Goal: Transaction & Acquisition: Book appointment/travel/reservation

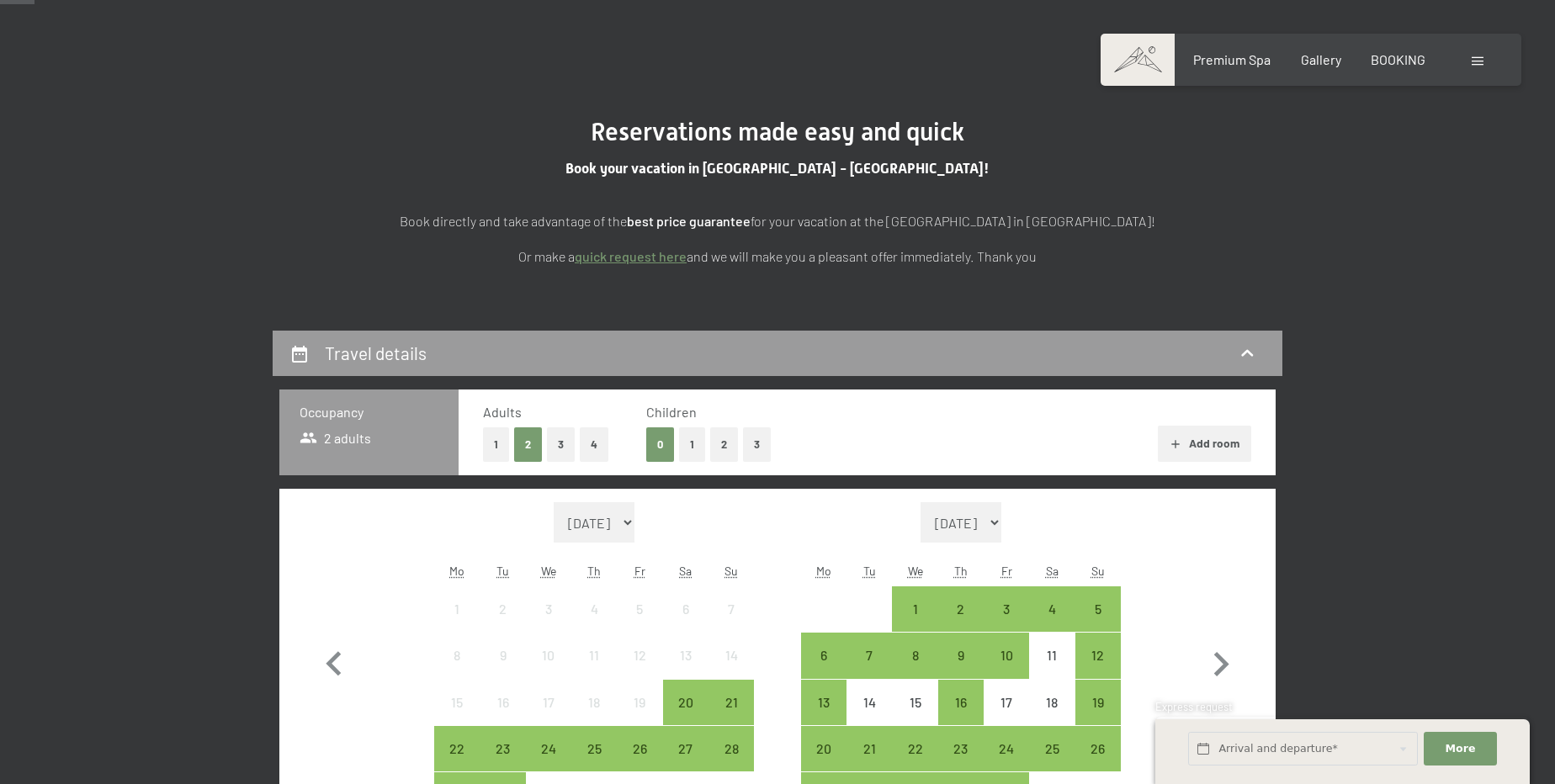
scroll to position [152, 0]
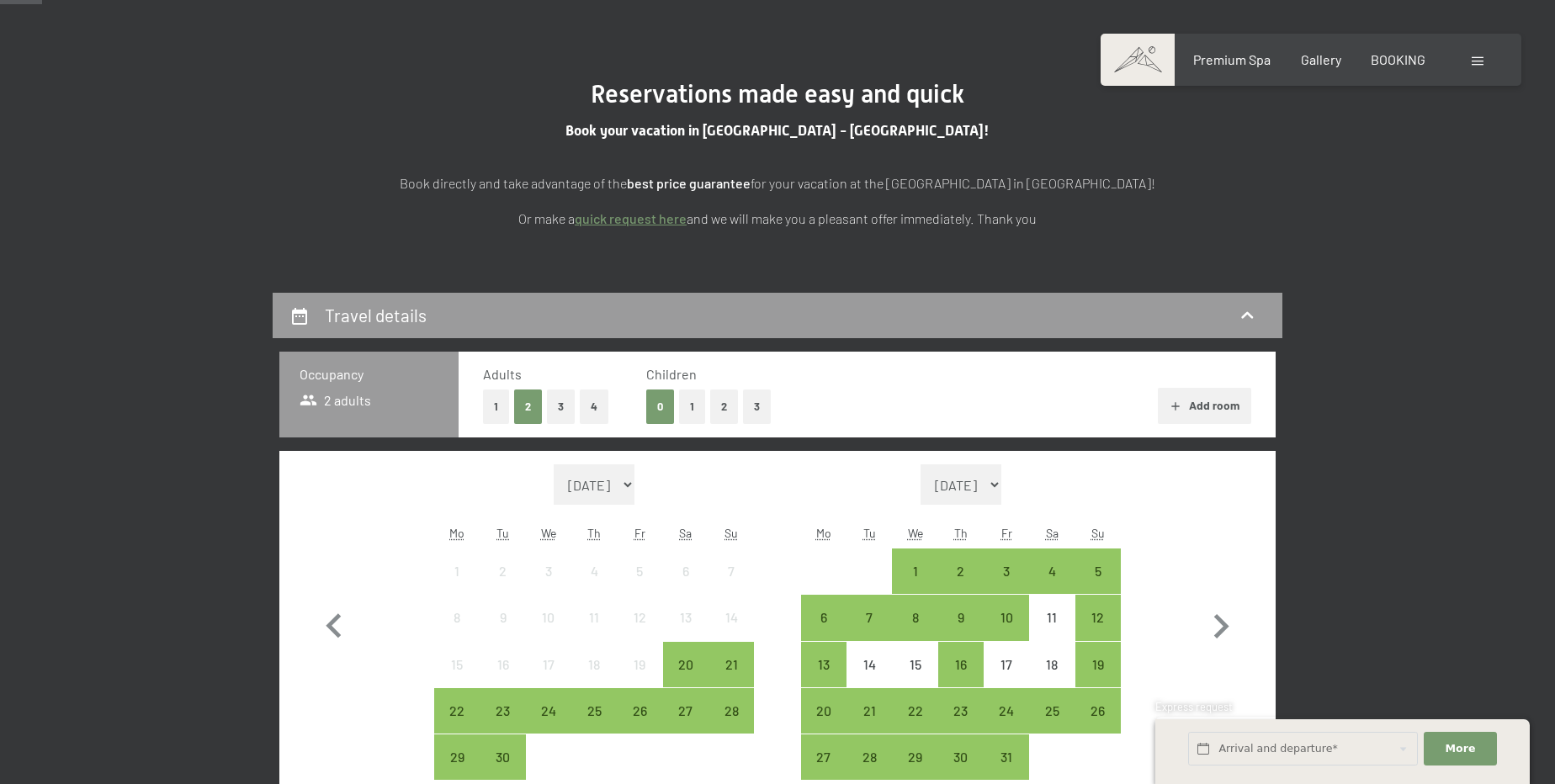
click at [716, 415] on button "2" at bounding box center [723, 407] width 27 height 34
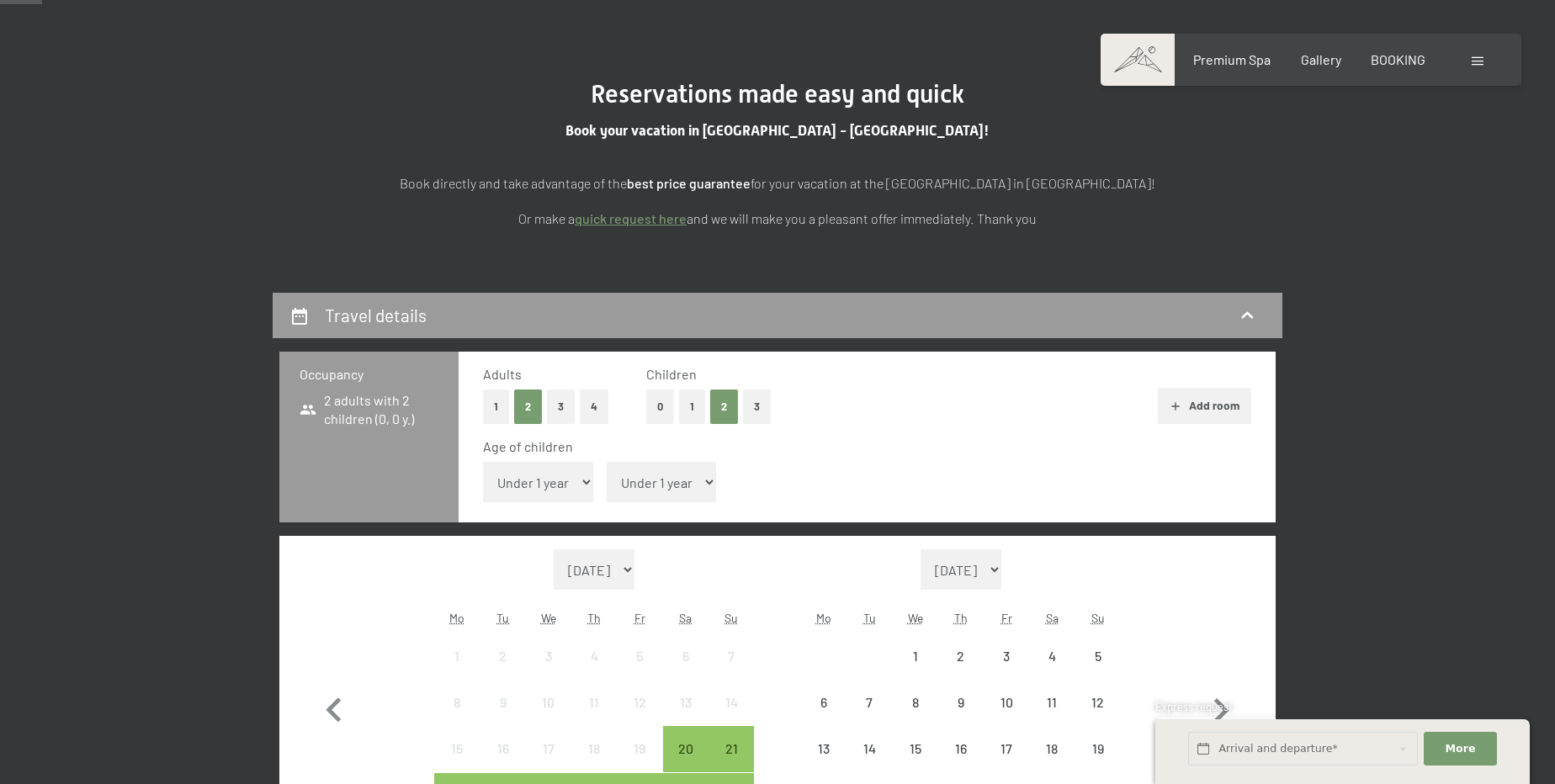
click at [572, 483] on select "Under 1 year 1 year 2 years 3 years 4 years 5 years 6 years 7 years 8 years 9 y…" at bounding box center [537, 482] width 111 height 41
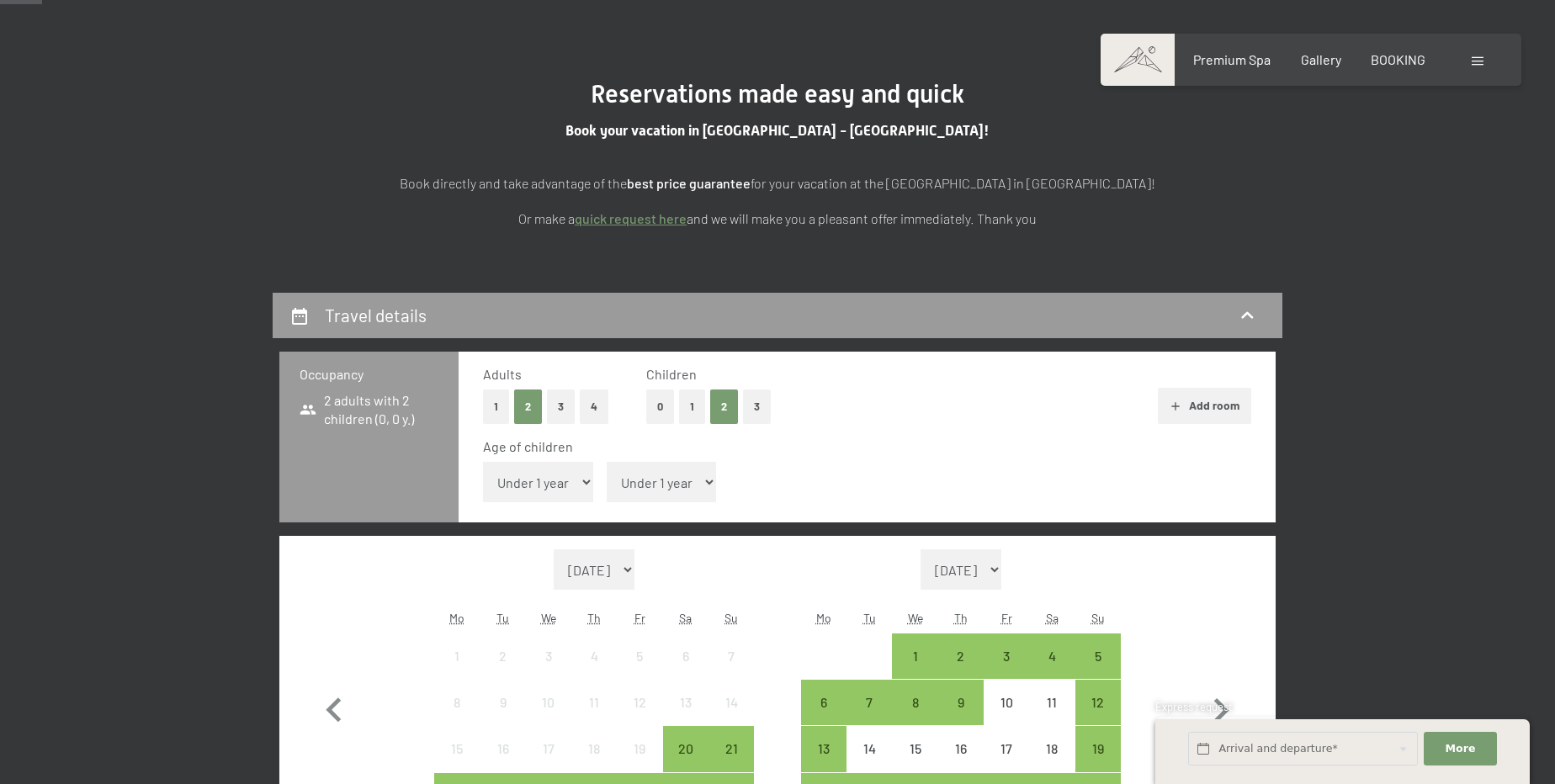
select select "12"
click at [483, 461] on select "Under 1 year 1 year 2 years 3 years 4 years 5 years 6 years 7 years 8 years 9 y…" at bounding box center [537, 482] width 111 height 41
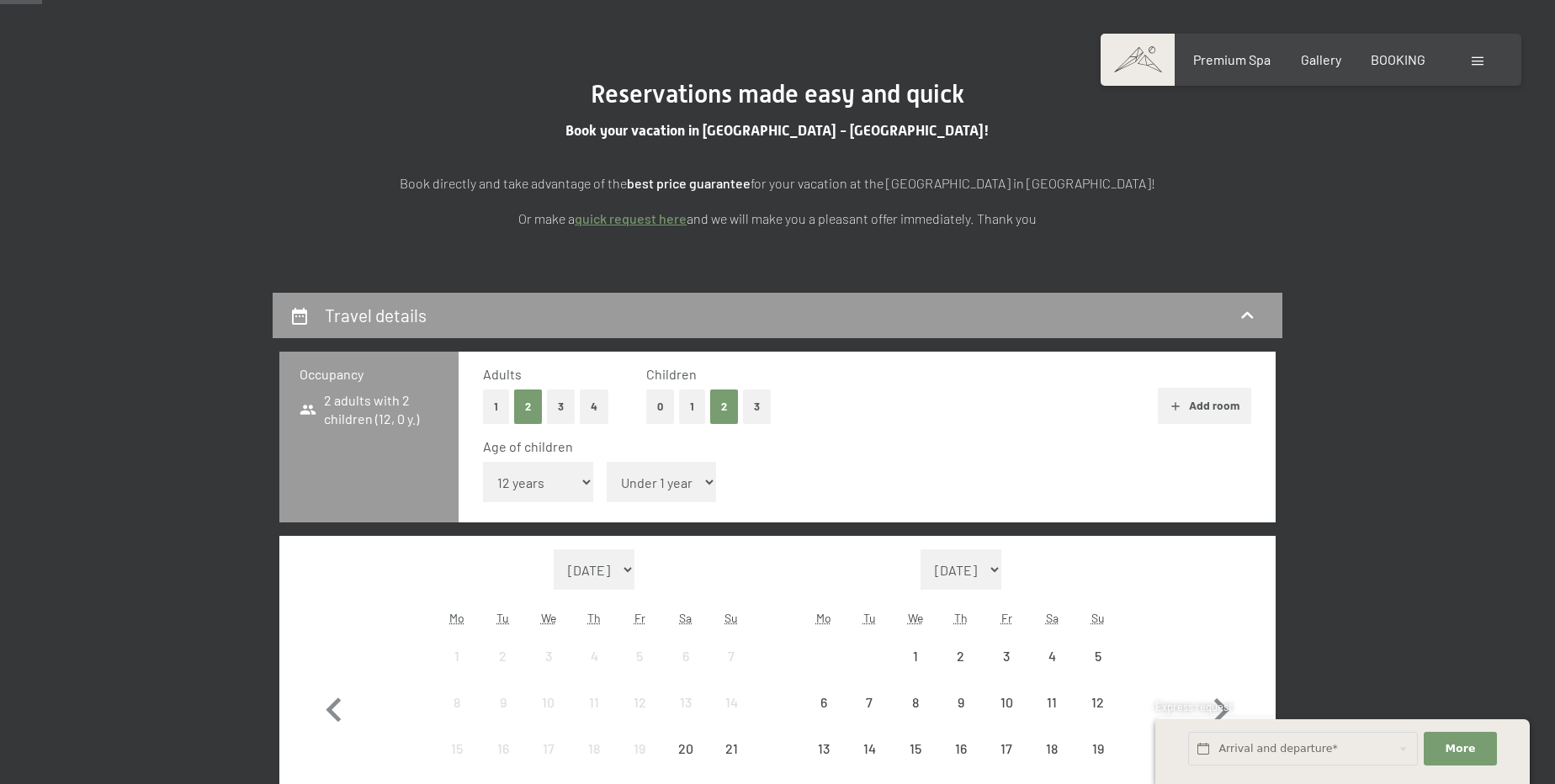
click at [657, 486] on select "Under 1 year 1 year 2 years 3 years 4 years 5 years 6 years 7 years 8 years 9 y…" at bounding box center [661, 482] width 111 height 41
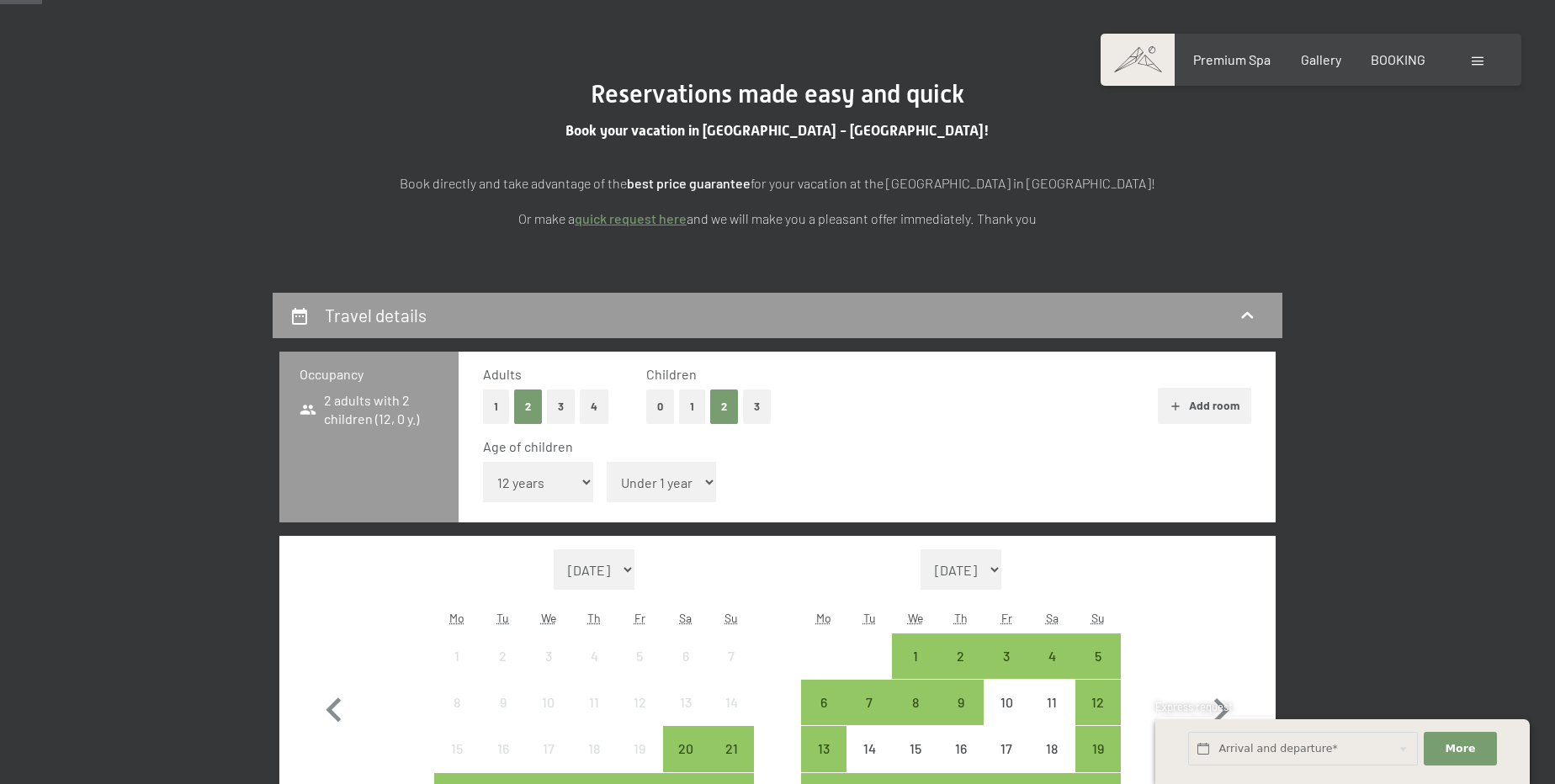
select select "15"
click at [606, 461] on select "Under 1 year 1 year 2 years 3 years 4 years 5 years 6 years 7 years 8 years 9 y…" at bounding box center [661, 482] width 111 height 41
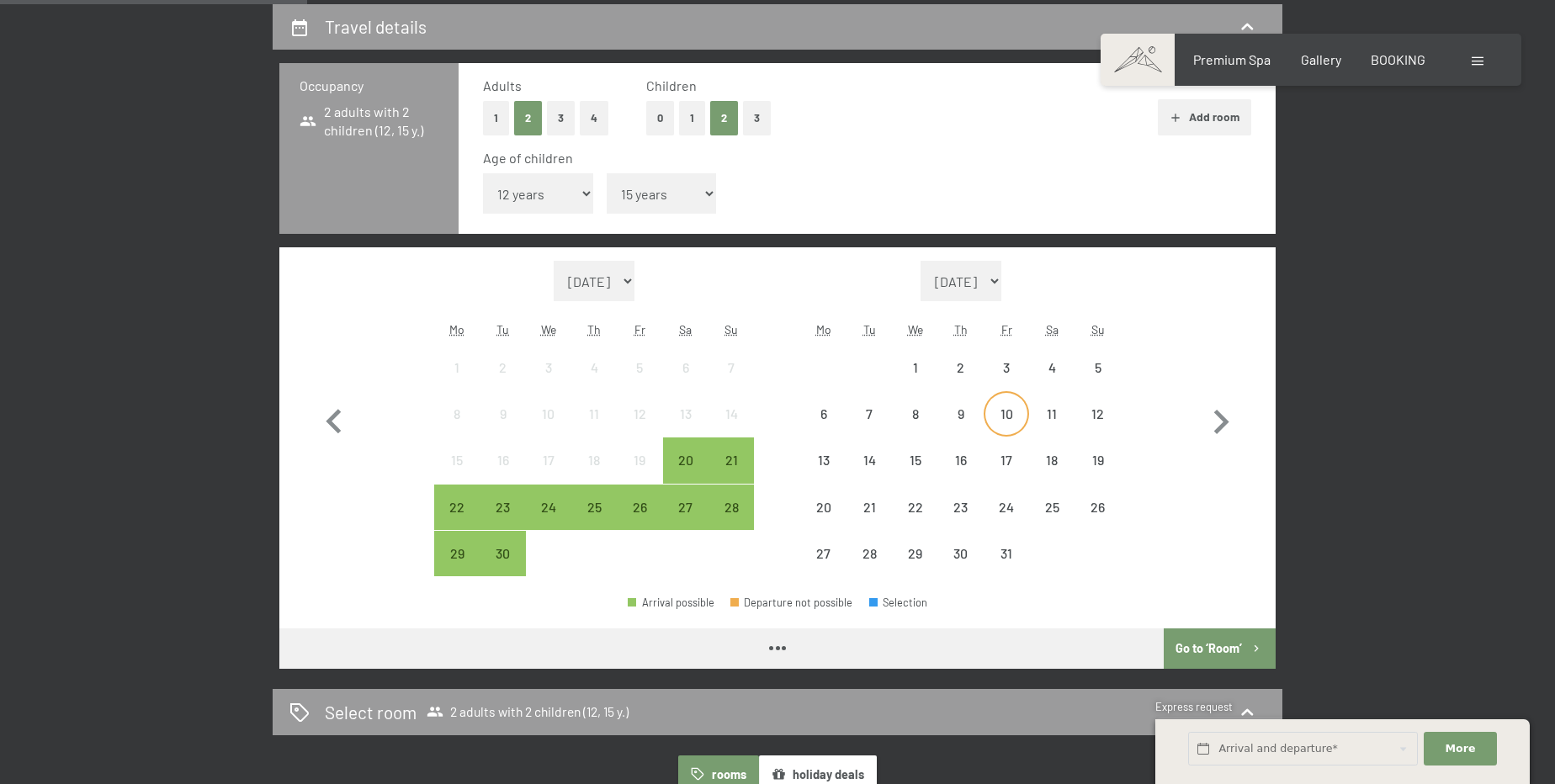
scroll to position [459, 0]
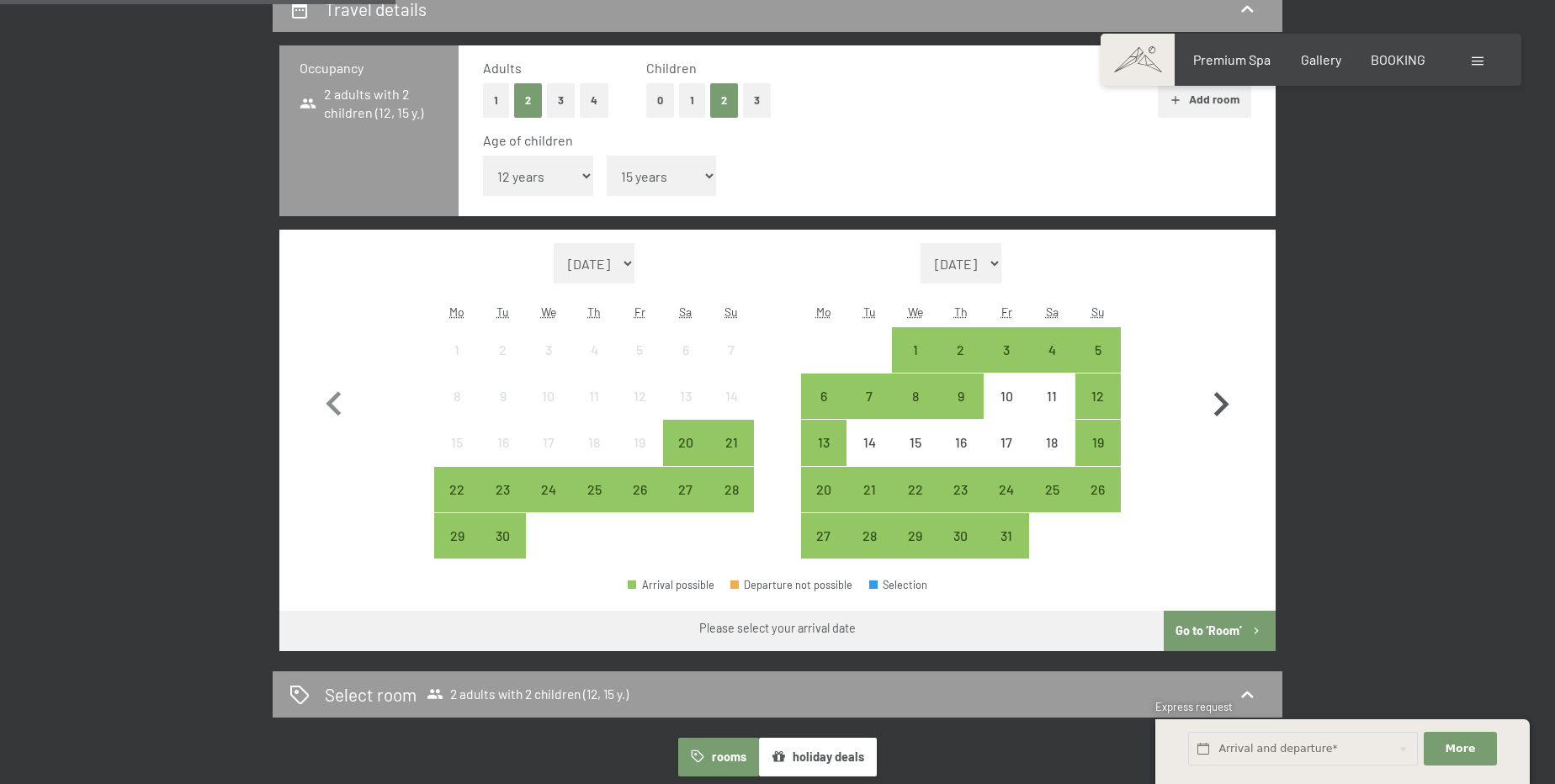
click at [1225, 407] on icon "button" at bounding box center [1220, 404] width 49 height 49
select select "2025-10-01"
select select "2025-11-01"
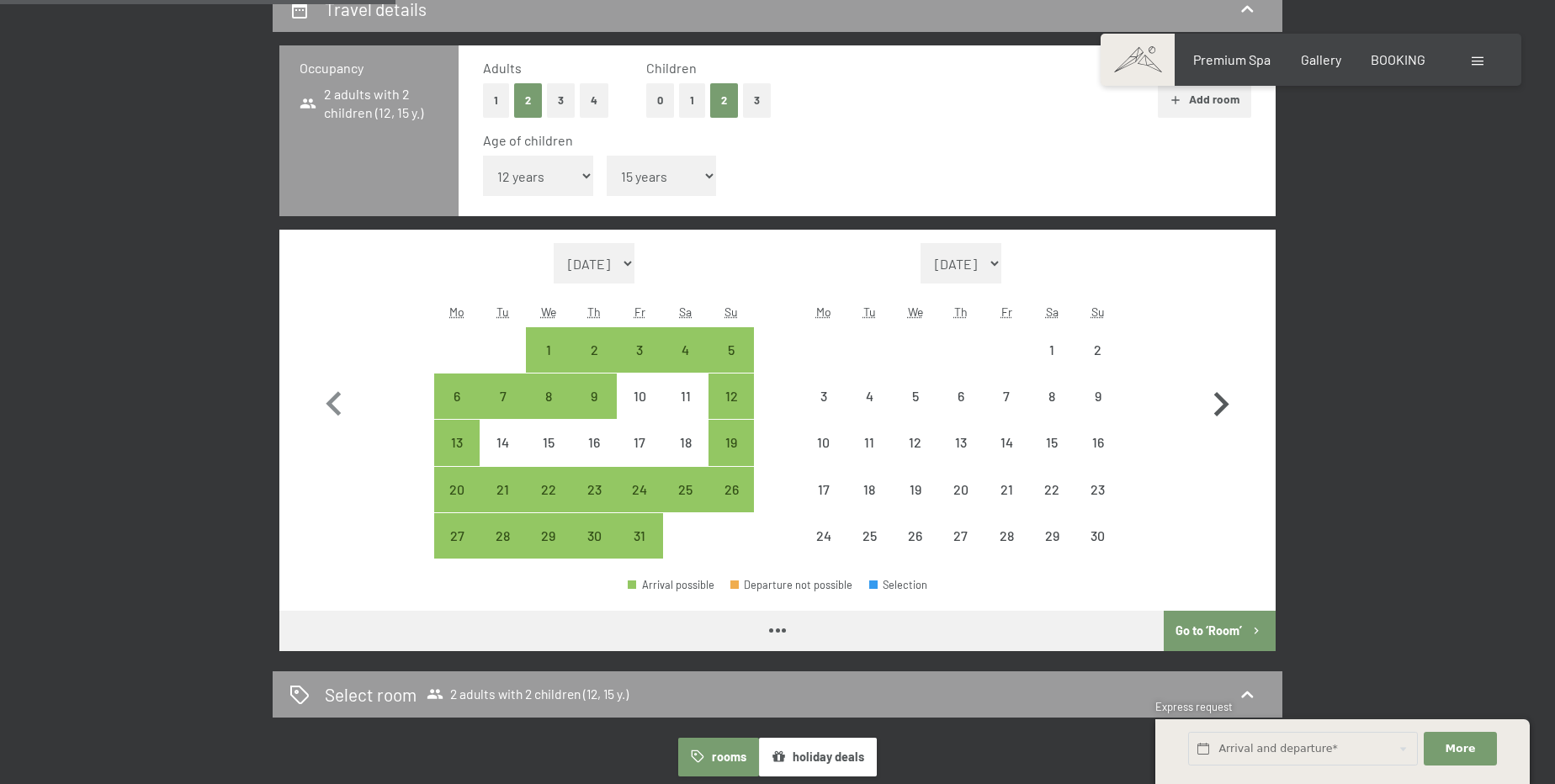
click at [1226, 407] on icon "button" at bounding box center [1220, 404] width 49 height 49
select select "2025-11-01"
select select "2025-12-01"
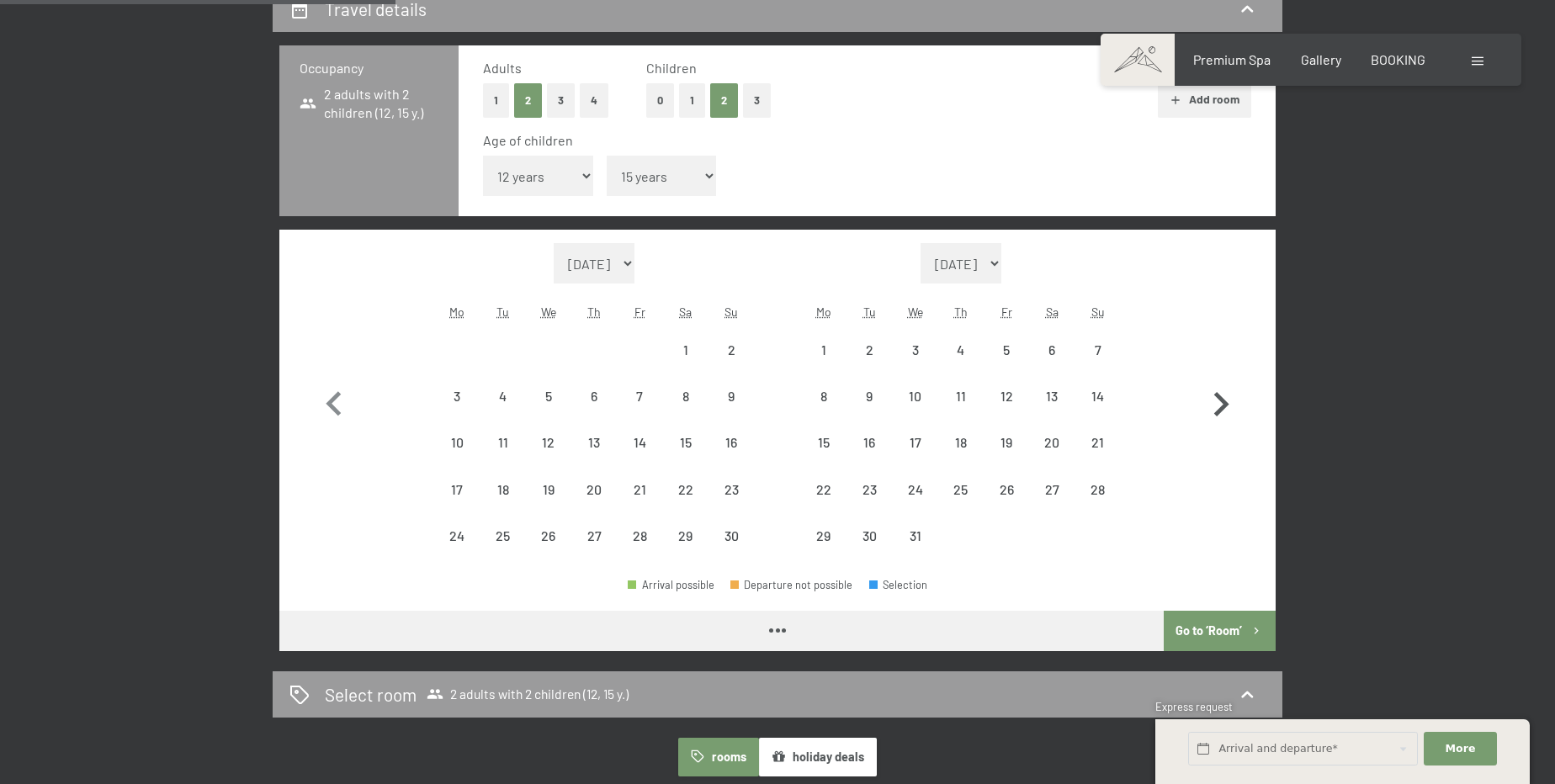
select select "2025-11-01"
select select "2025-12-01"
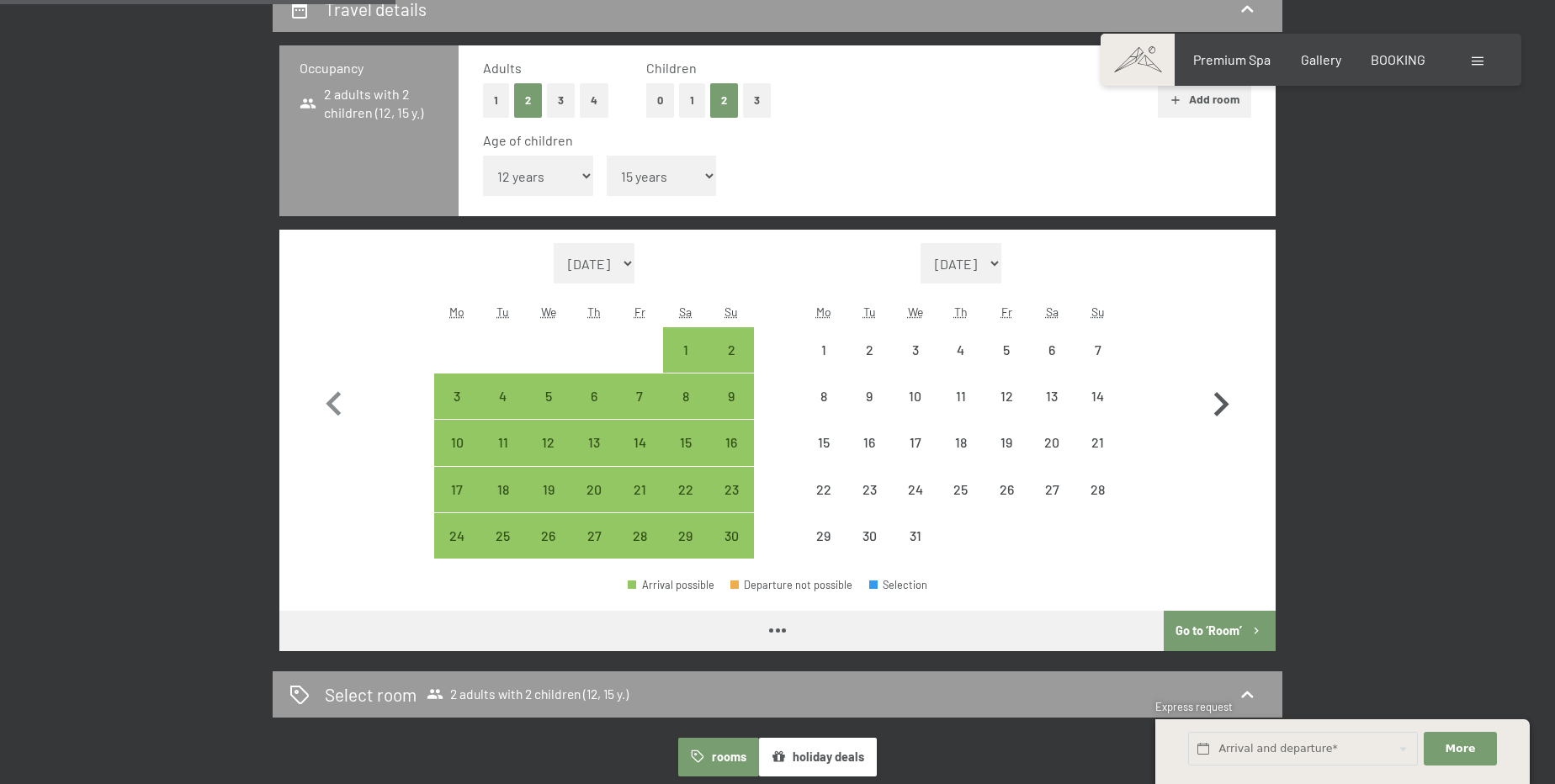
select select "2025-11-01"
select select "2025-12-01"
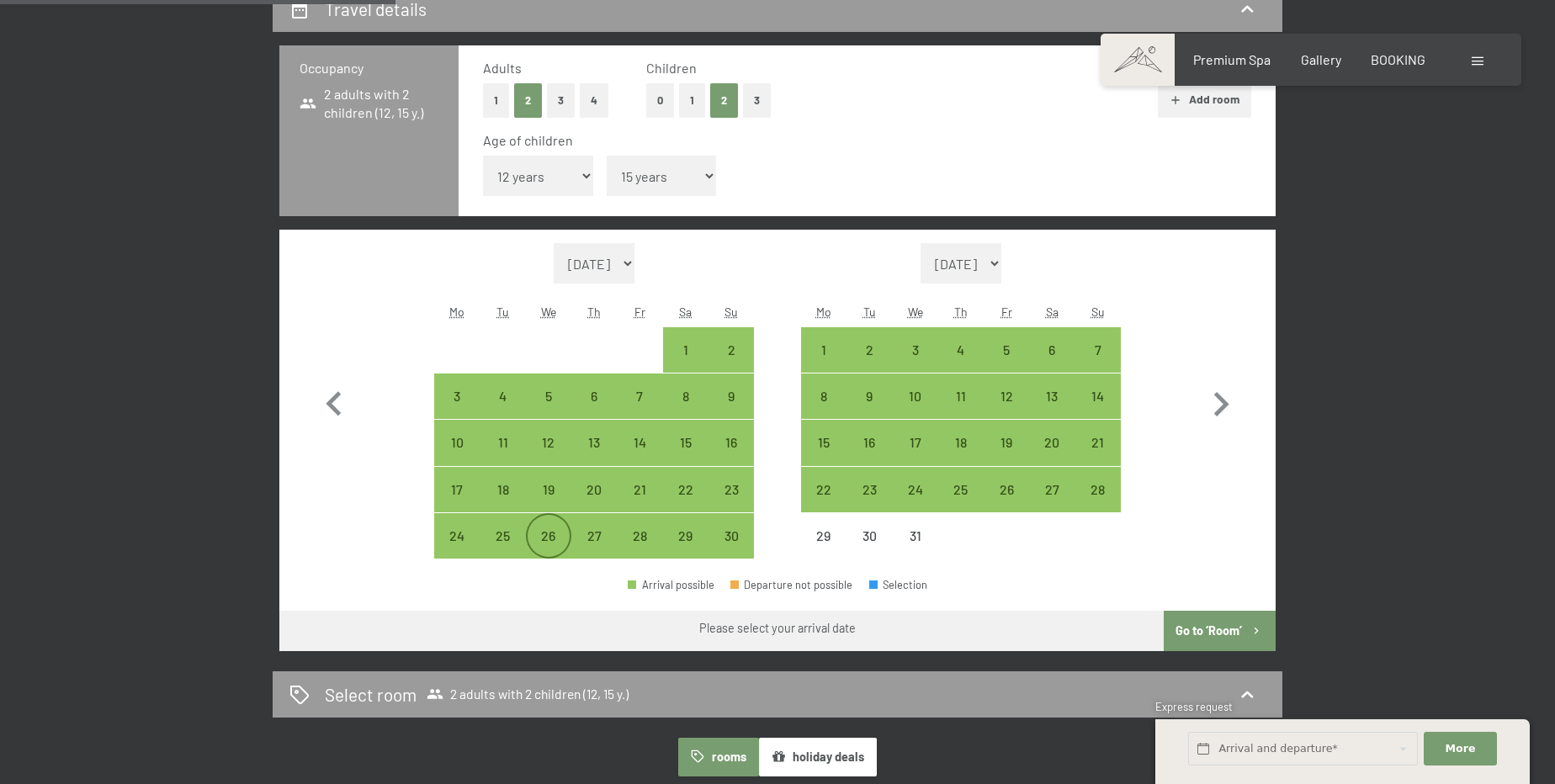
click at [561, 539] on div "26" at bounding box center [549, 551] width 42 height 42
select select "2025-11-01"
select select "2025-12-01"
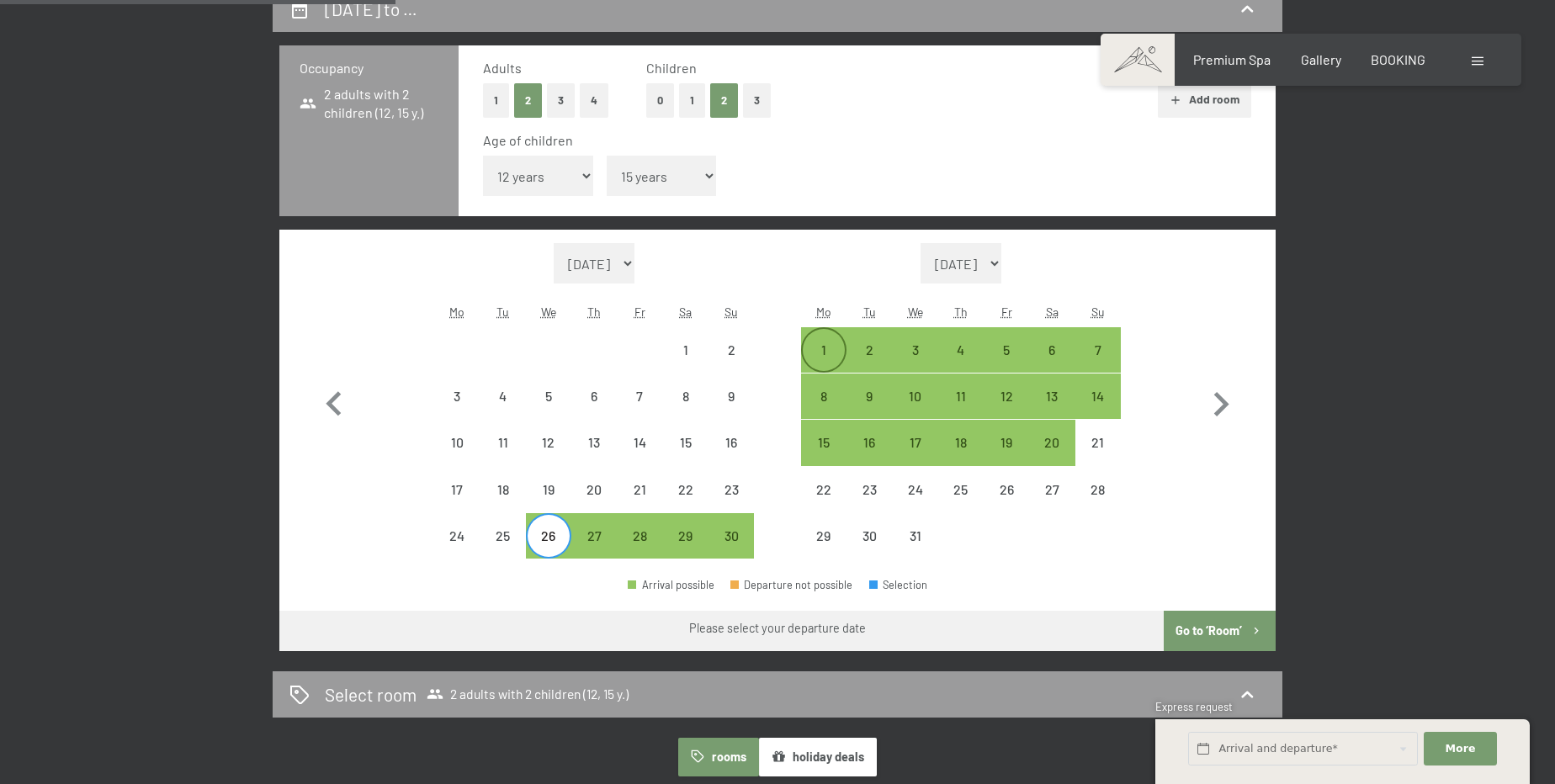
click at [819, 364] on div "1" at bounding box center [824, 364] width 42 height 42
select select "2025-11-01"
select select "2025-12-01"
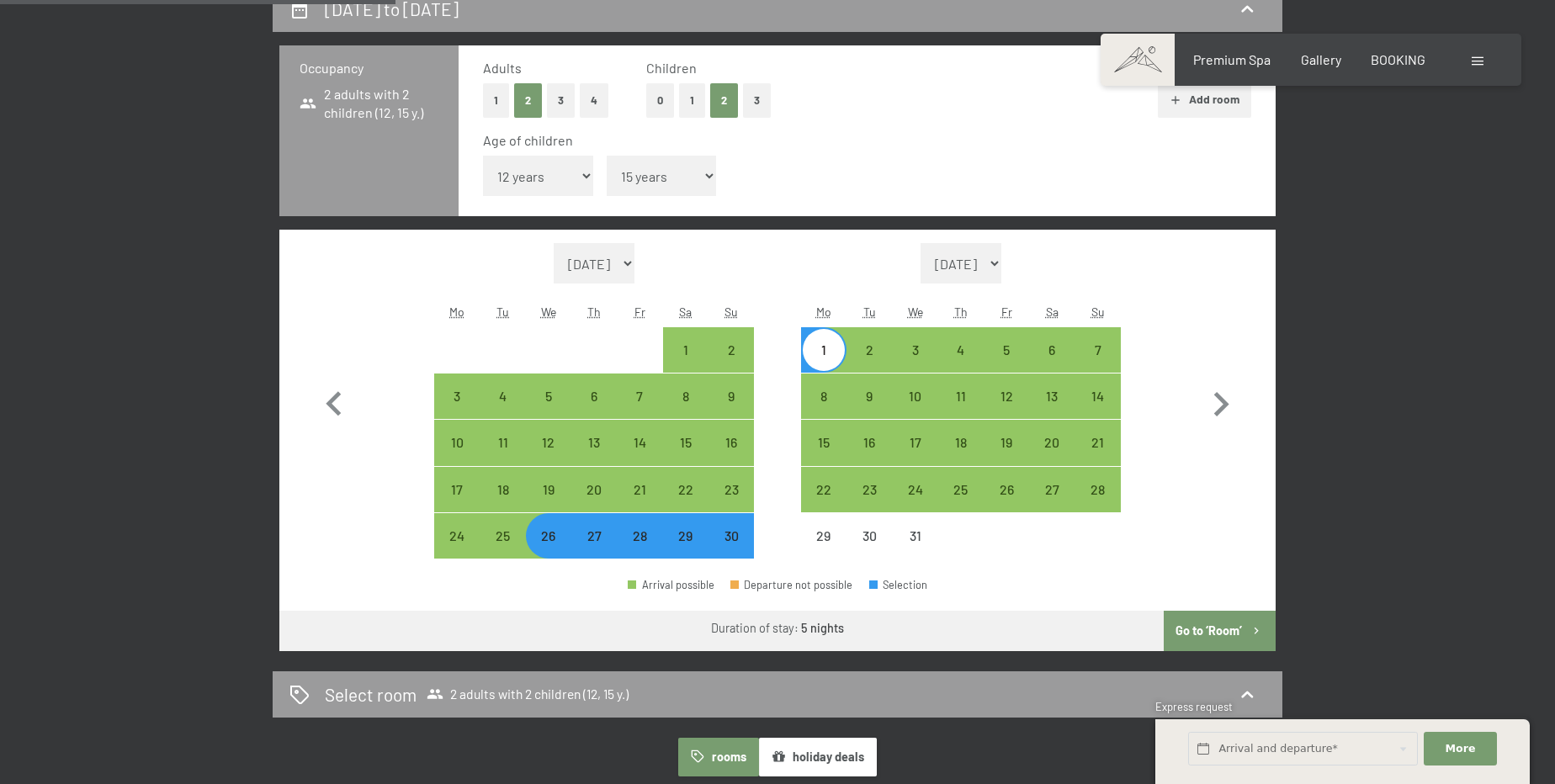
click at [1226, 636] on button "Go to ‘Room’" at bounding box center [1219, 631] width 112 height 41
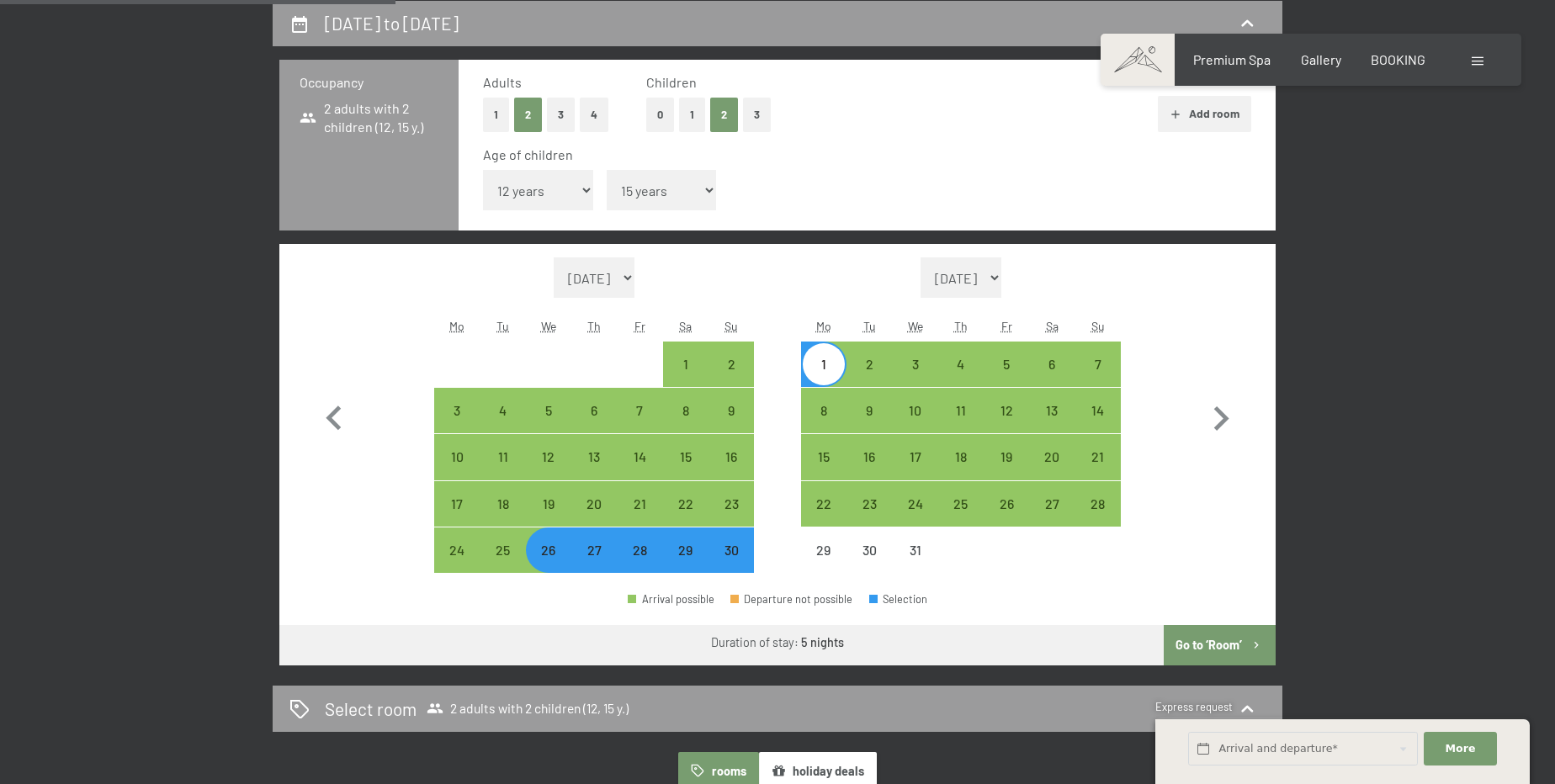
select select "2025-11-01"
select select "2025-12-01"
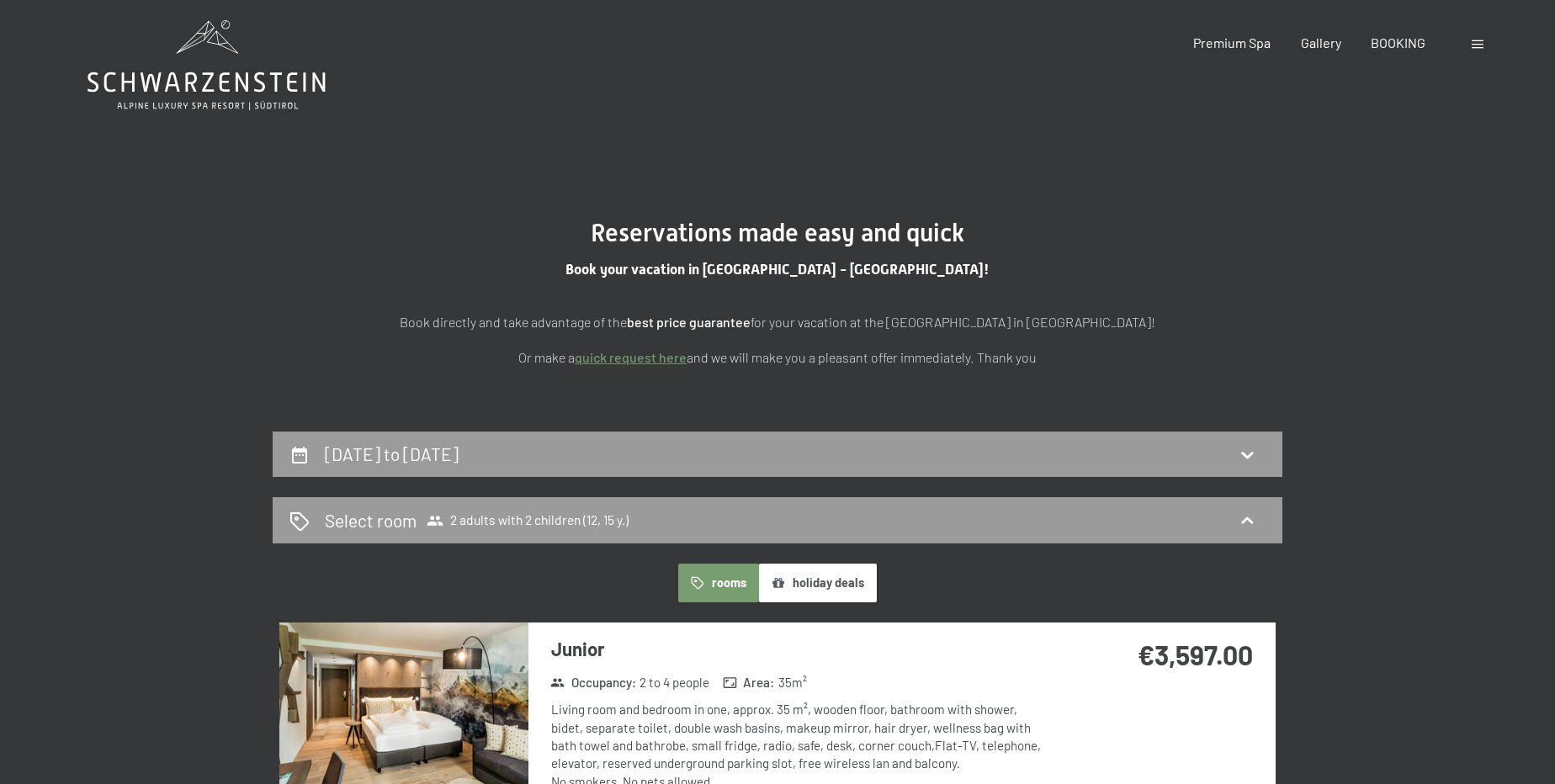
scroll to position [0, 0]
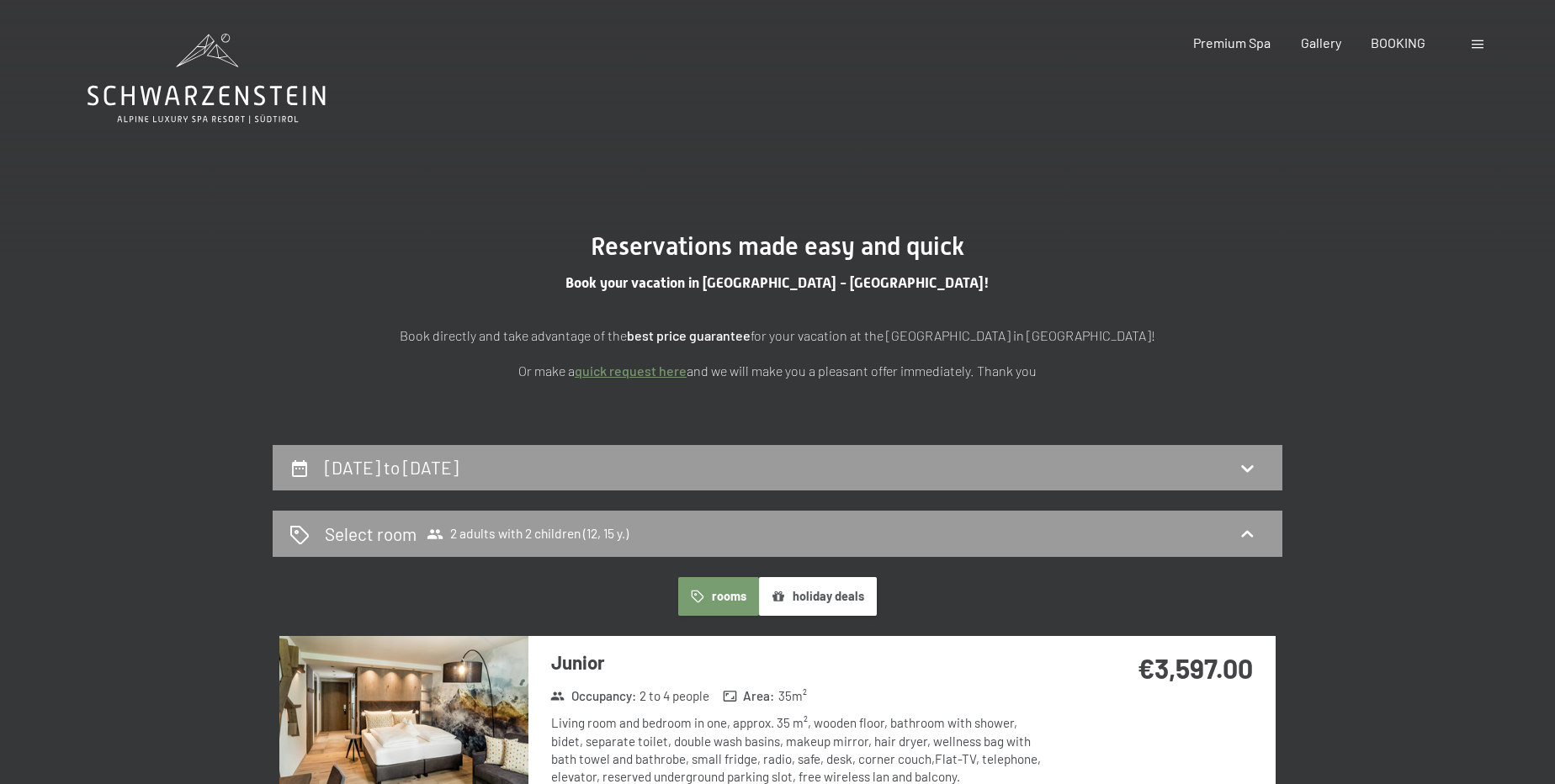
click at [216, 75] on icon at bounding box center [206, 79] width 238 height 90
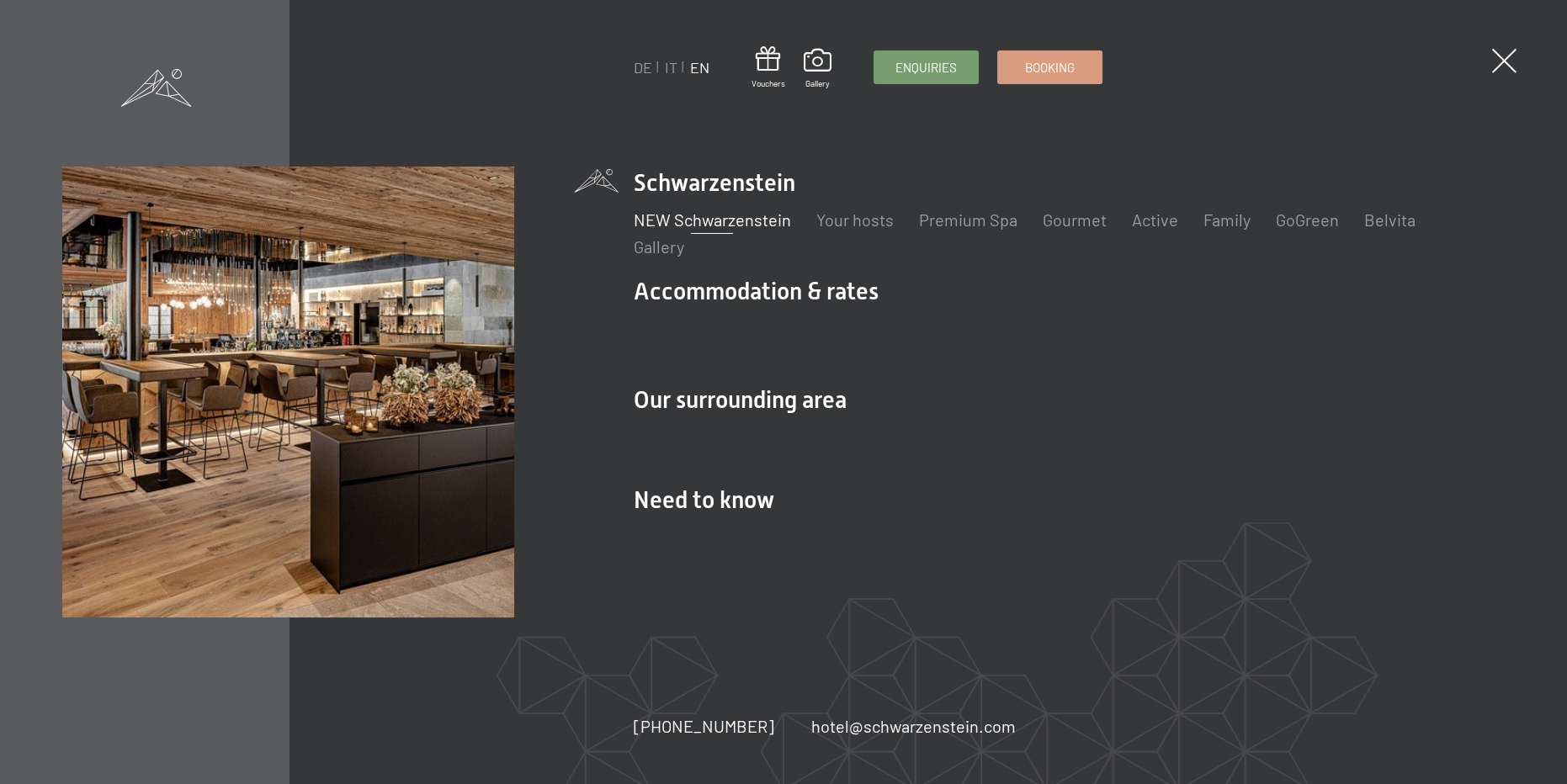
click at [722, 227] on link "NEW Schwarzenstein" at bounding box center [713, 219] width 157 height 20
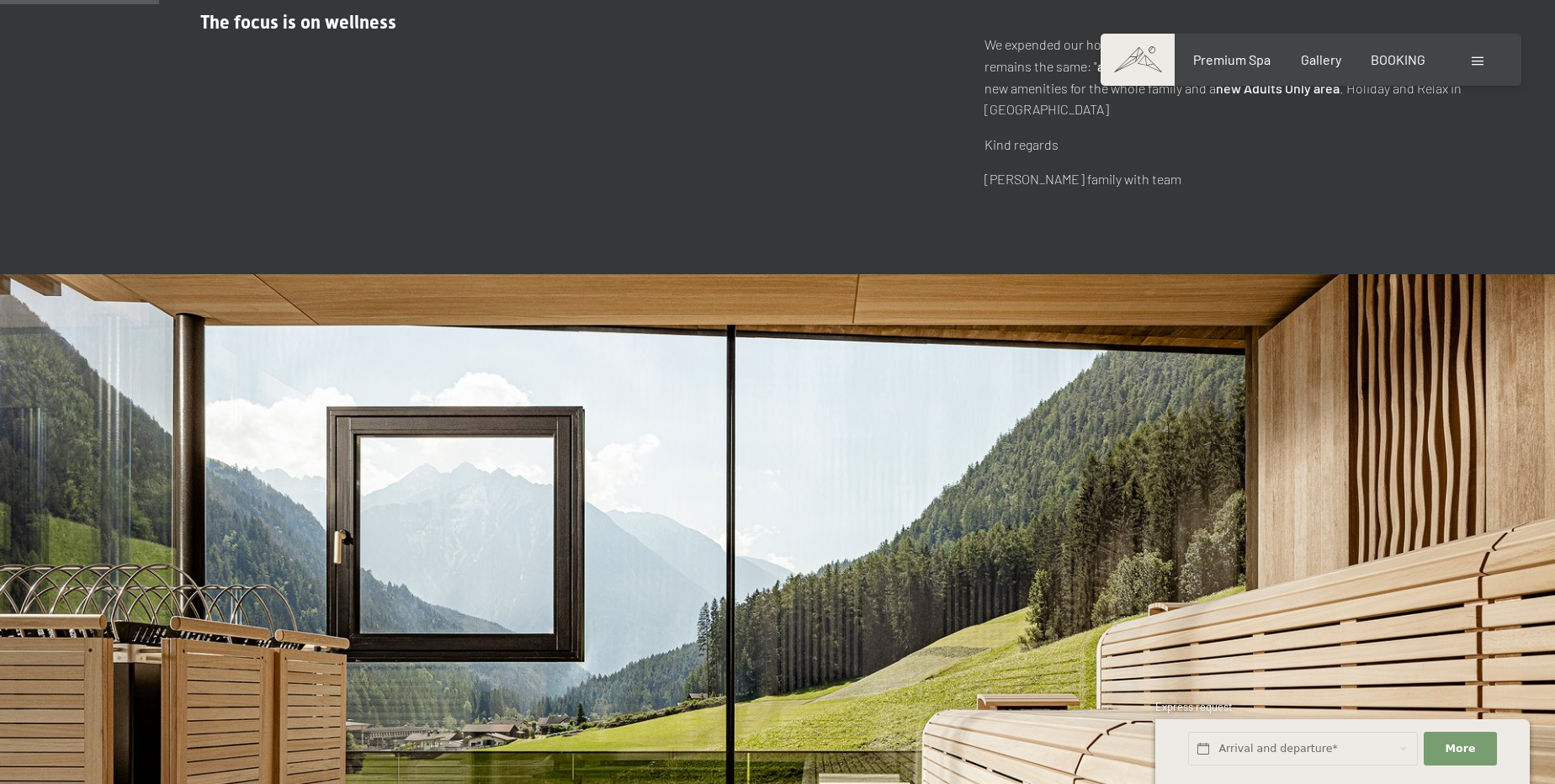
scroll to position [688, 0]
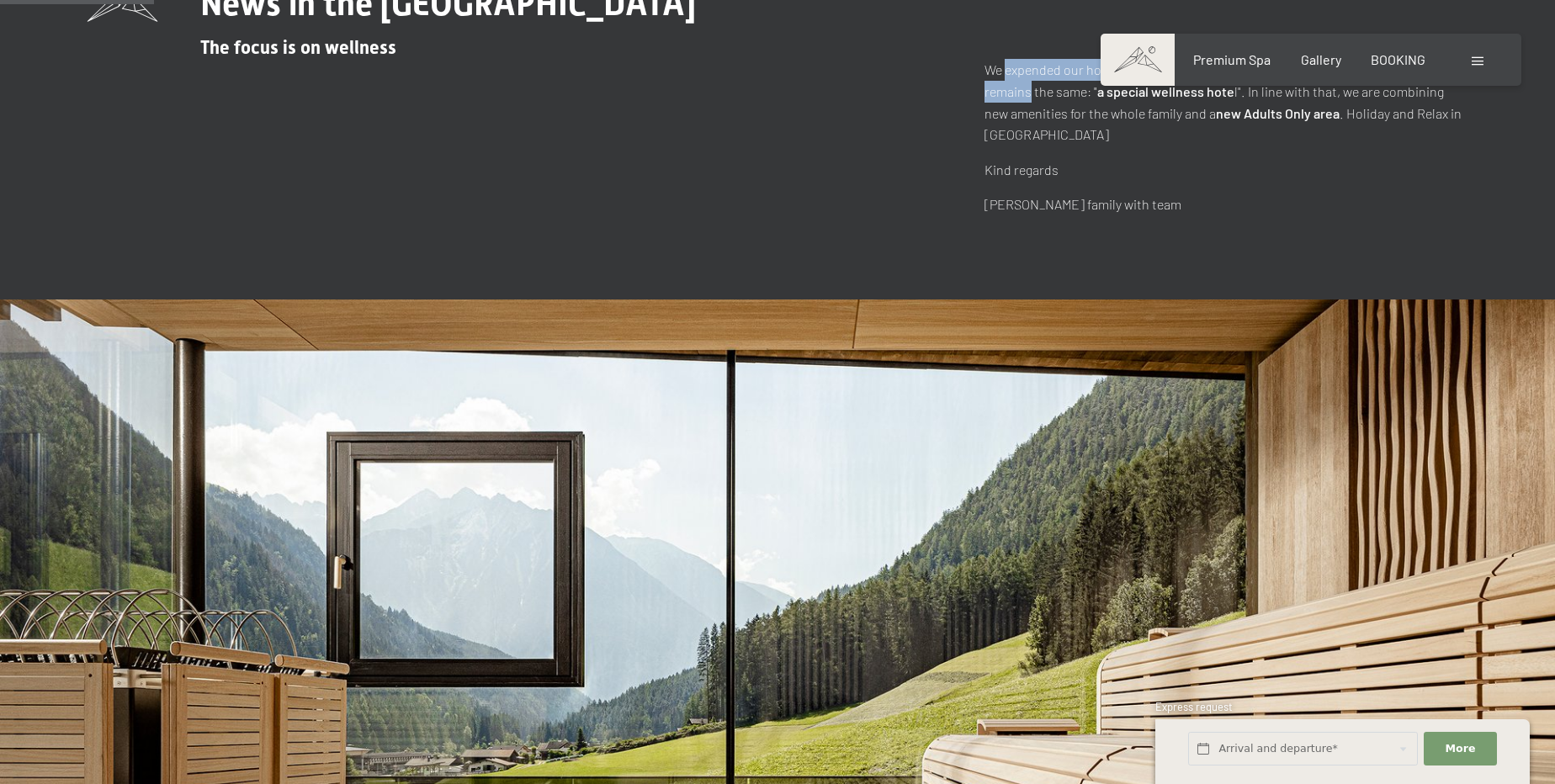
drag, startPoint x: 1007, startPoint y: 103, endPoint x: 1504, endPoint y: 114, distance: 497.1
click at [1504, 114] on div "News in the Alpine Luxury Spa Resort Schwarzenstein The focus is on wellness We…" at bounding box center [777, 100] width 1505 height 232
drag, startPoint x: 1165, startPoint y: 135, endPoint x: 1398, endPoint y: 138, distance: 233.0
click at [1398, 138] on p "We expended our hotel to offer you even more quality. However, our mission rema…" at bounding box center [1225, 102] width 483 height 86
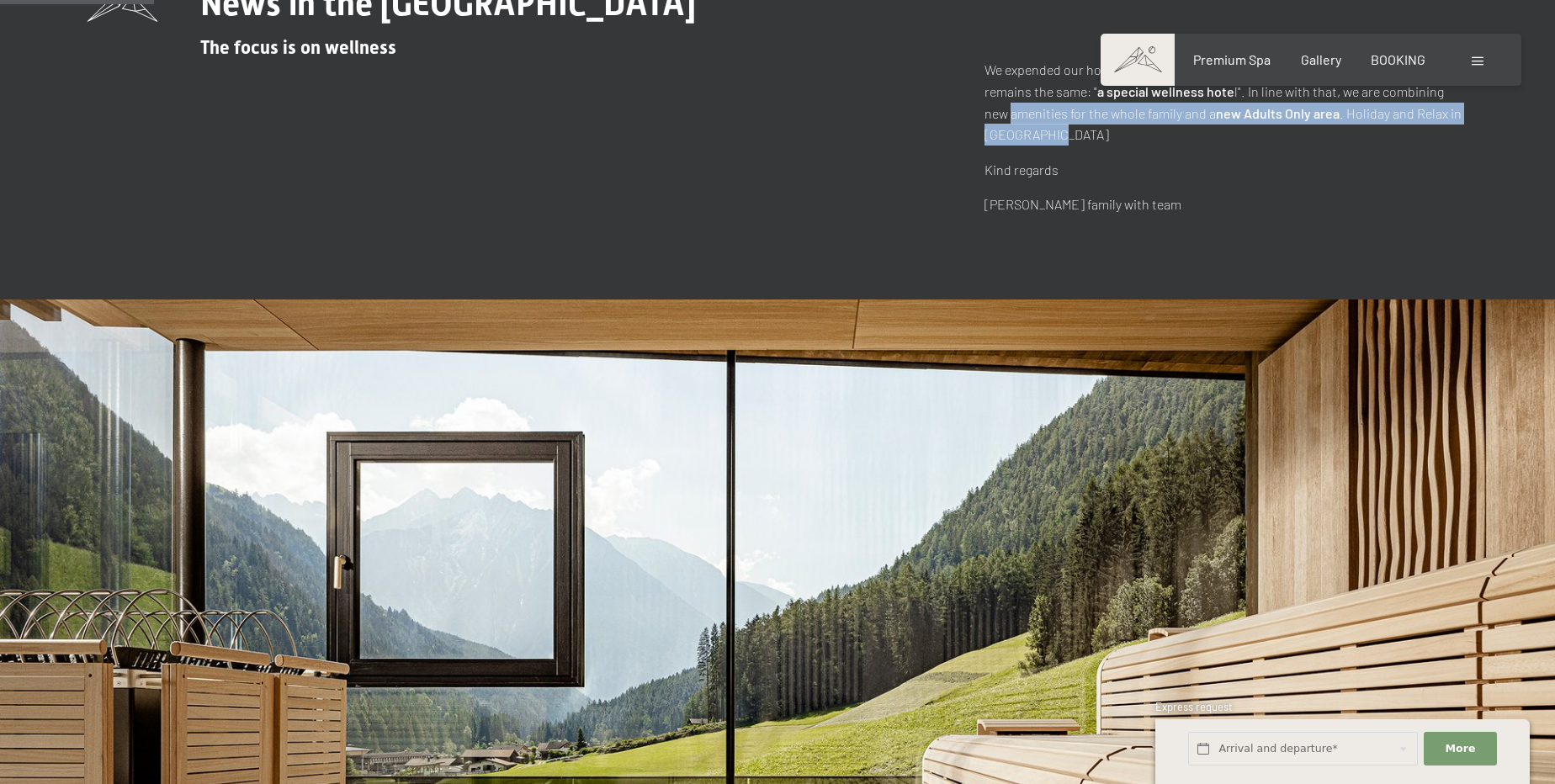
drag, startPoint x: 987, startPoint y: 157, endPoint x: 1351, endPoint y: 182, distance: 364.9
click at [1351, 145] on p "We expended our hotel to offer you even more quality. However, our mission rema…" at bounding box center [1225, 102] width 483 height 86
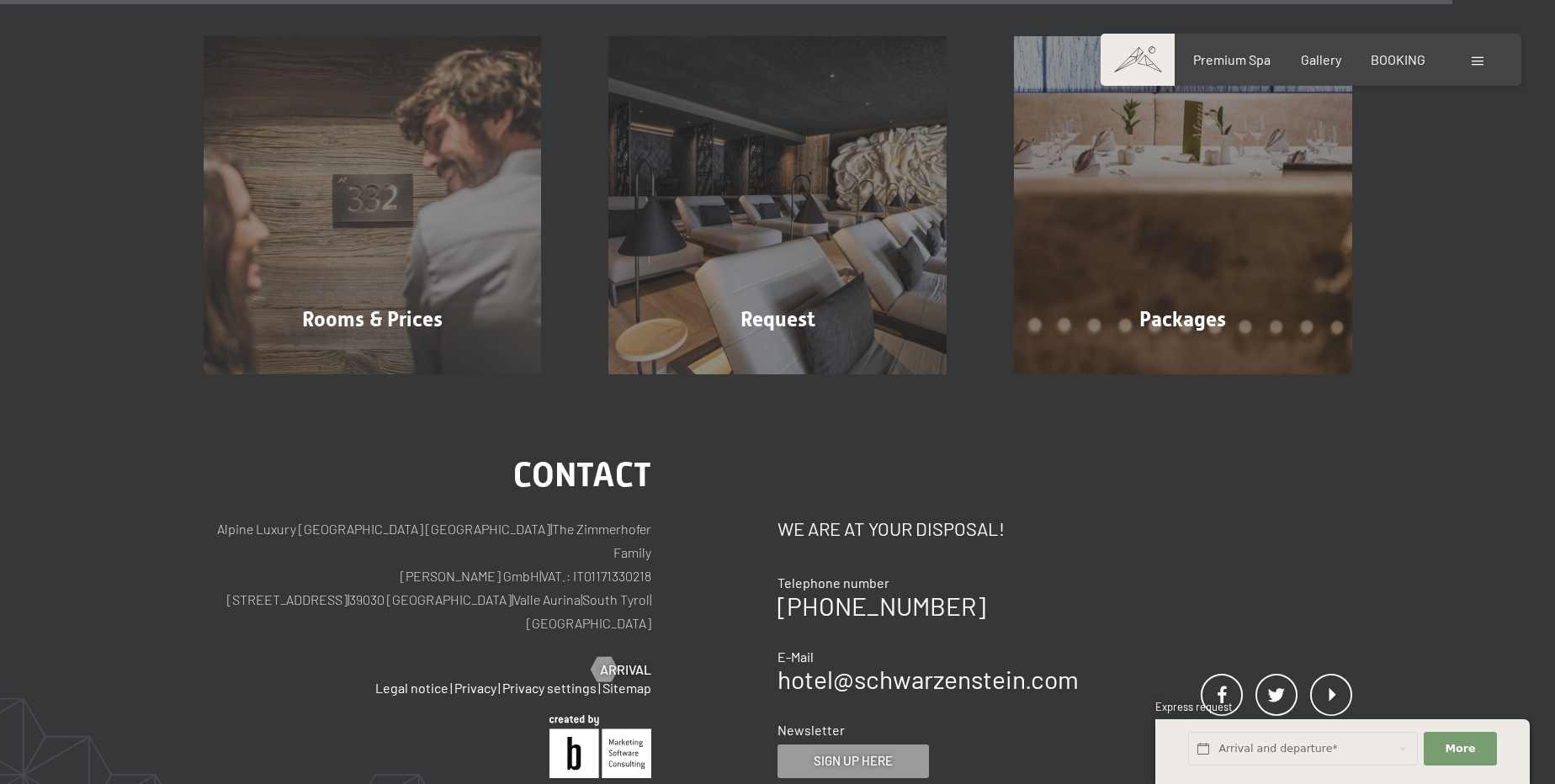
scroll to position [6508, 0]
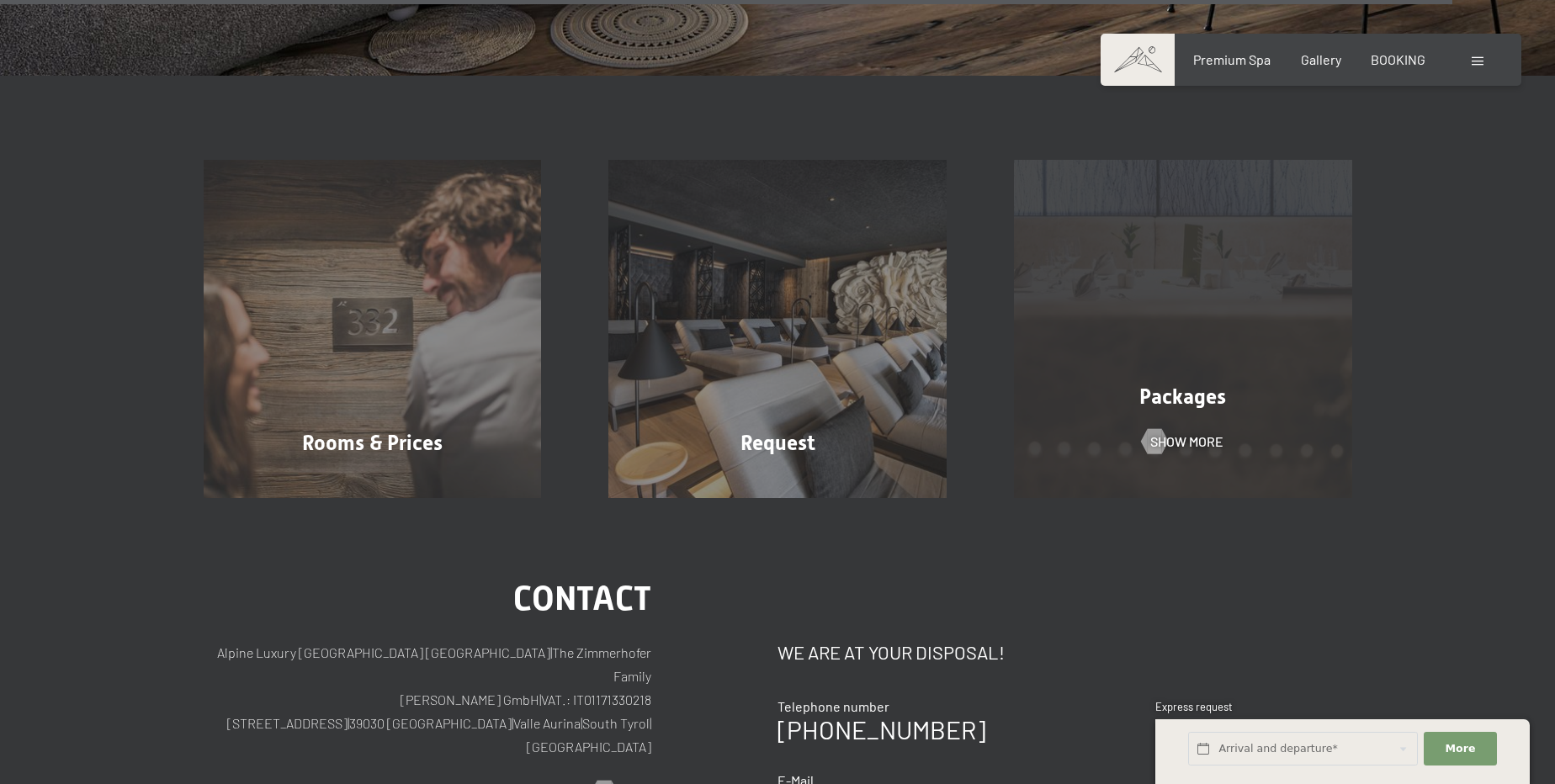
click at [1175, 407] on div "Packages Show more" at bounding box center [1183, 329] width 406 height 339
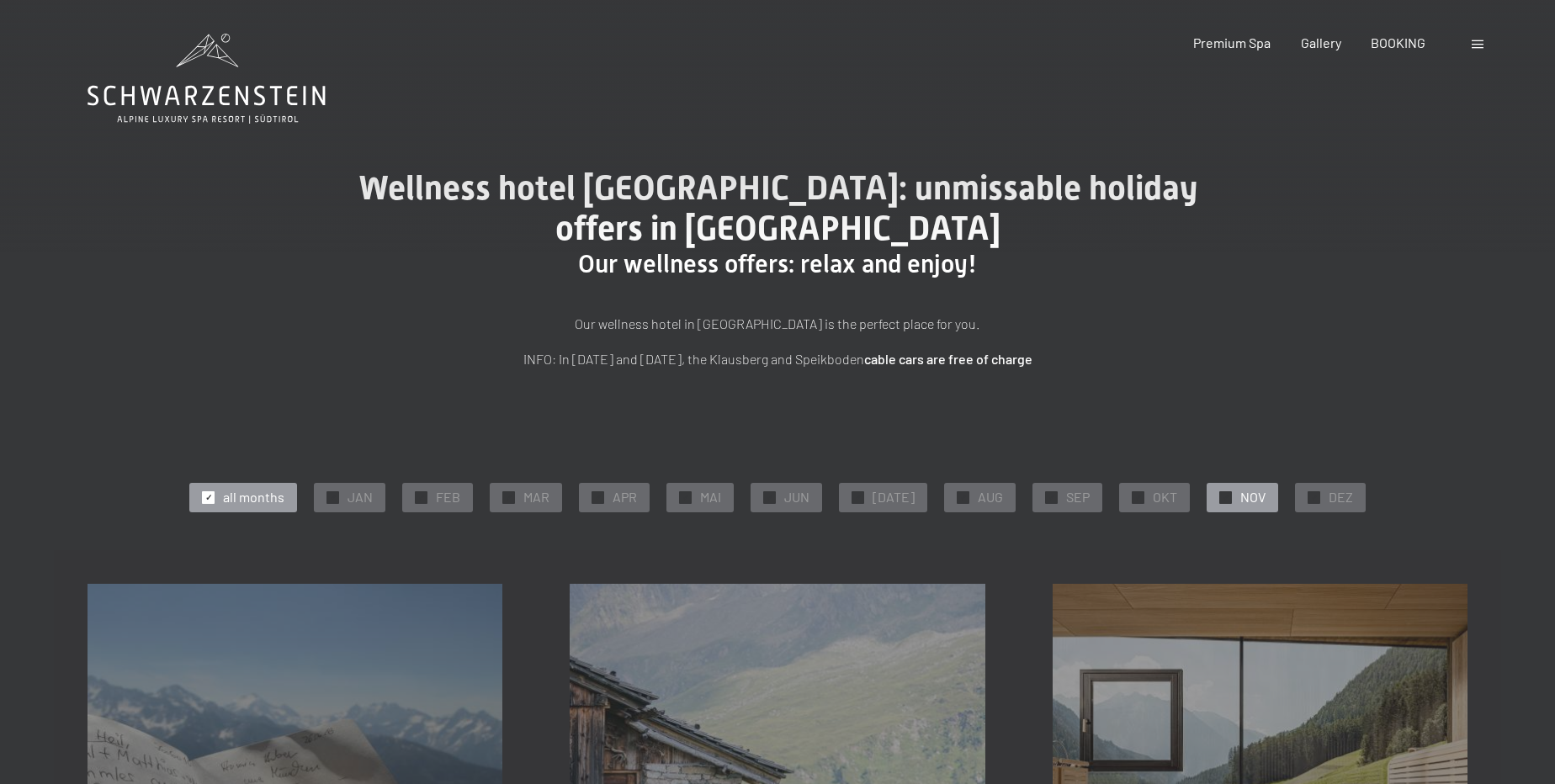
click at [1228, 500] on div "✓ NOV" at bounding box center [1242, 497] width 72 height 28
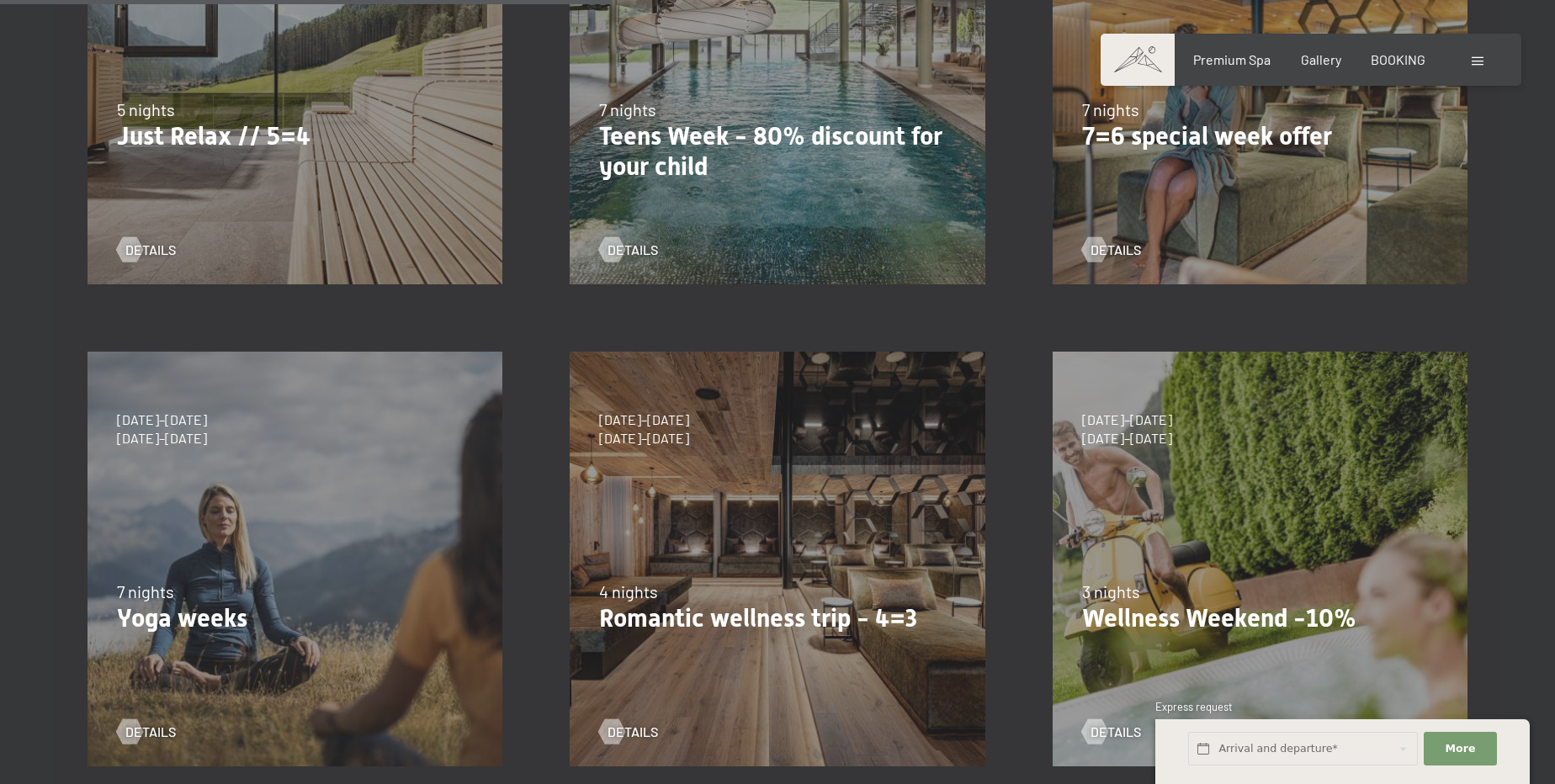
scroll to position [688, 0]
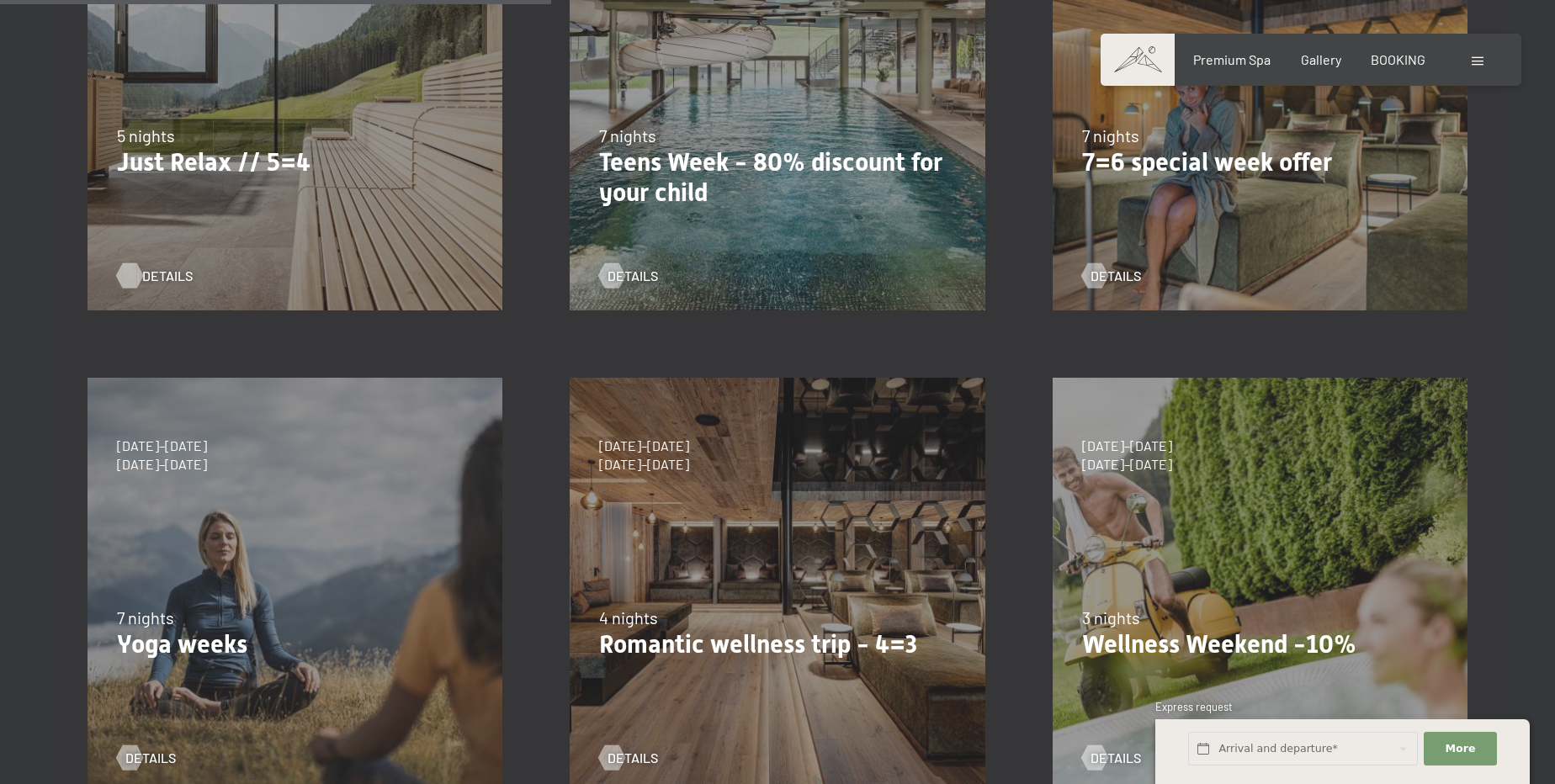
click at [152, 284] on span "details" at bounding box center [167, 276] width 50 height 19
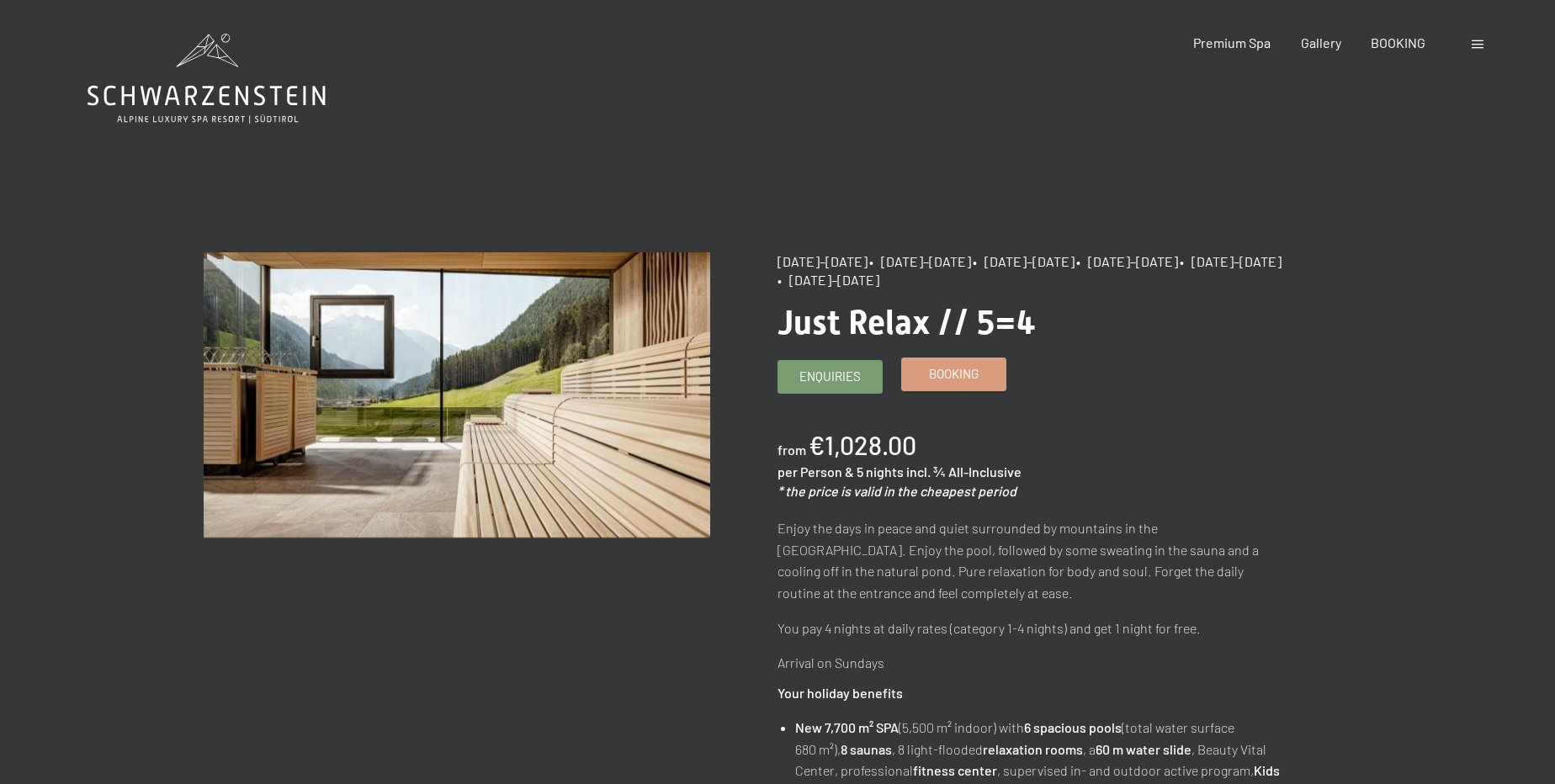
click at [964, 375] on span "Booking" at bounding box center [954, 374] width 50 height 18
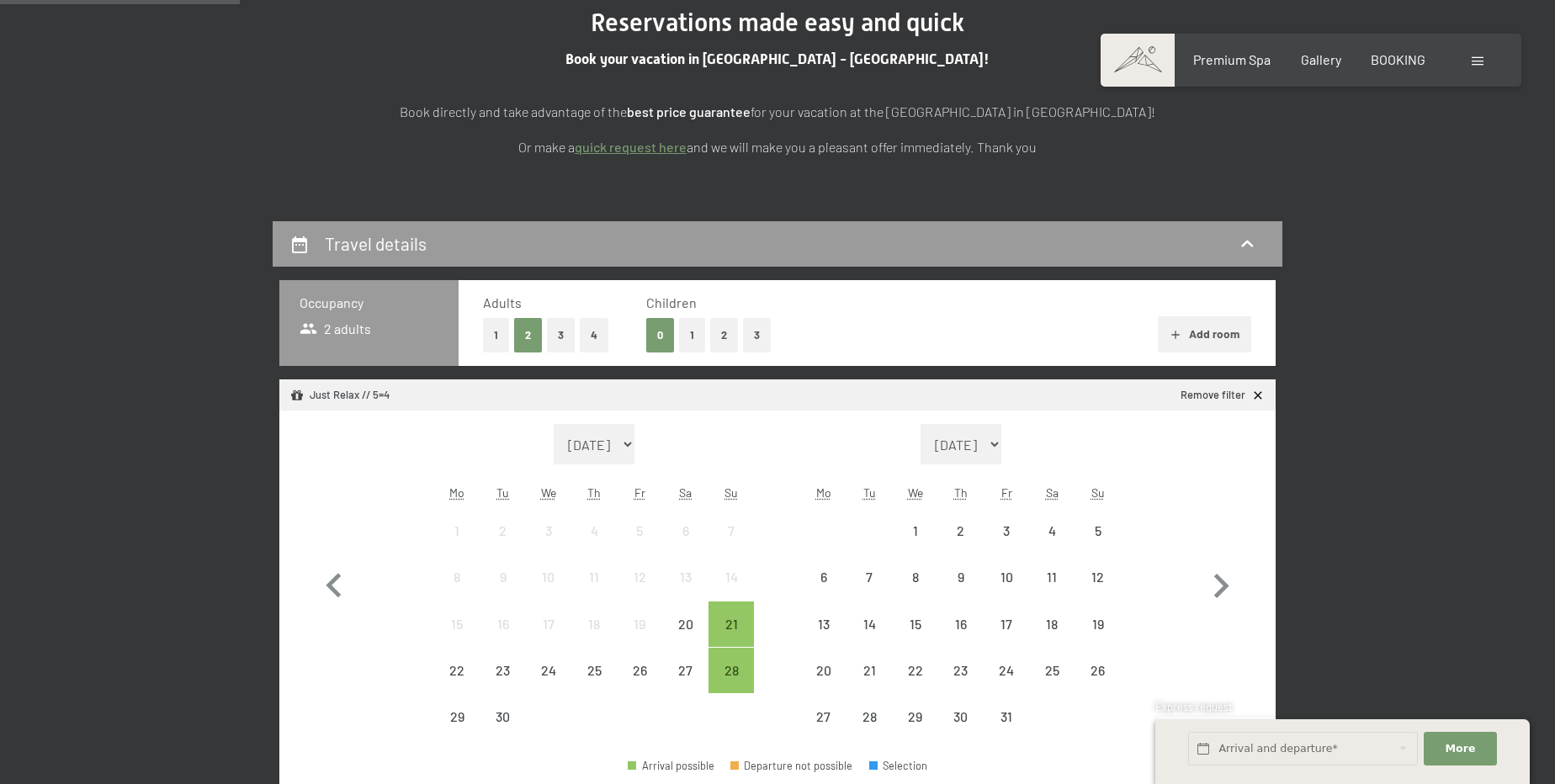
scroll to position [305, 0]
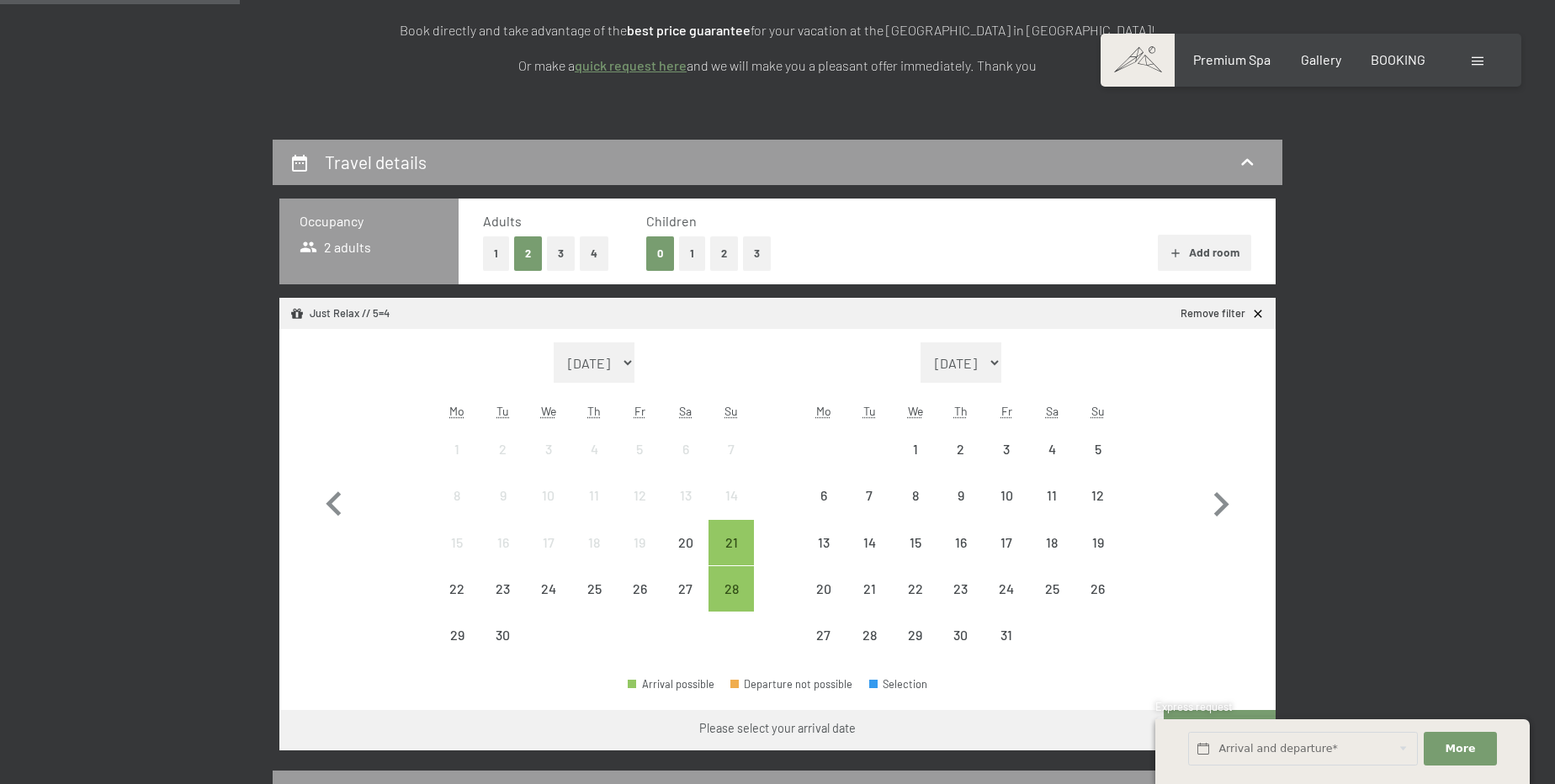
click at [731, 258] on button "2" at bounding box center [723, 253] width 27 height 34
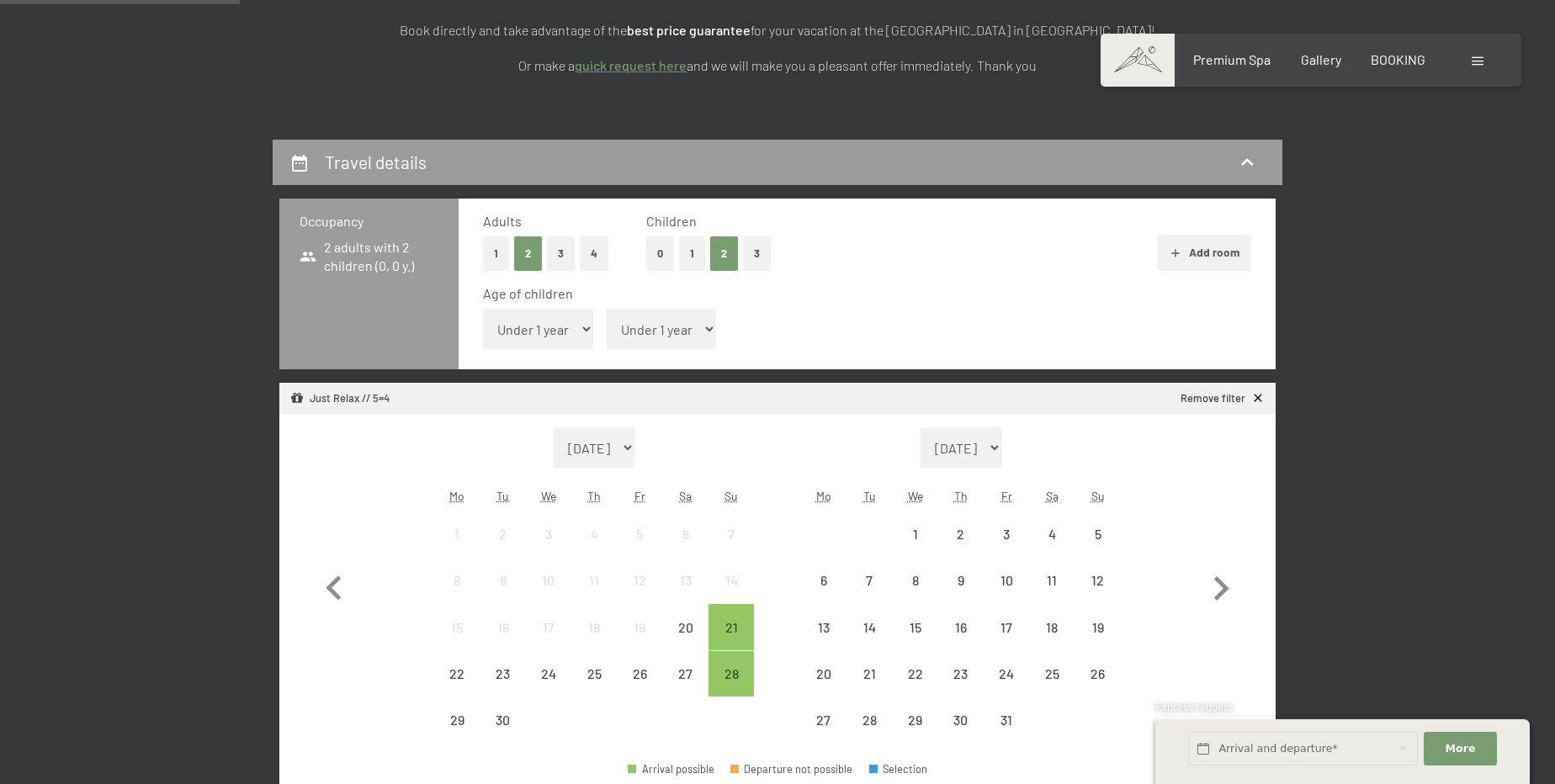
click at [509, 336] on select "Under 1 year 1 year 2 years 3 years 4 years 5 years 6 years 7 years 8 years 9 y…" at bounding box center [537, 329] width 111 height 41
select select "12"
click at [483, 308] on select "Under 1 year 1 year 2 years 3 years 4 years 5 years 6 years 7 years 8 years 9 y…" at bounding box center [537, 329] width 111 height 41
click at [658, 343] on select "Under 1 year 1 year 2 years 3 years 4 years 5 years 6 years 7 years 8 years 9 y…" at bounding box center [661, 329] width 111 height 41
select select "15"
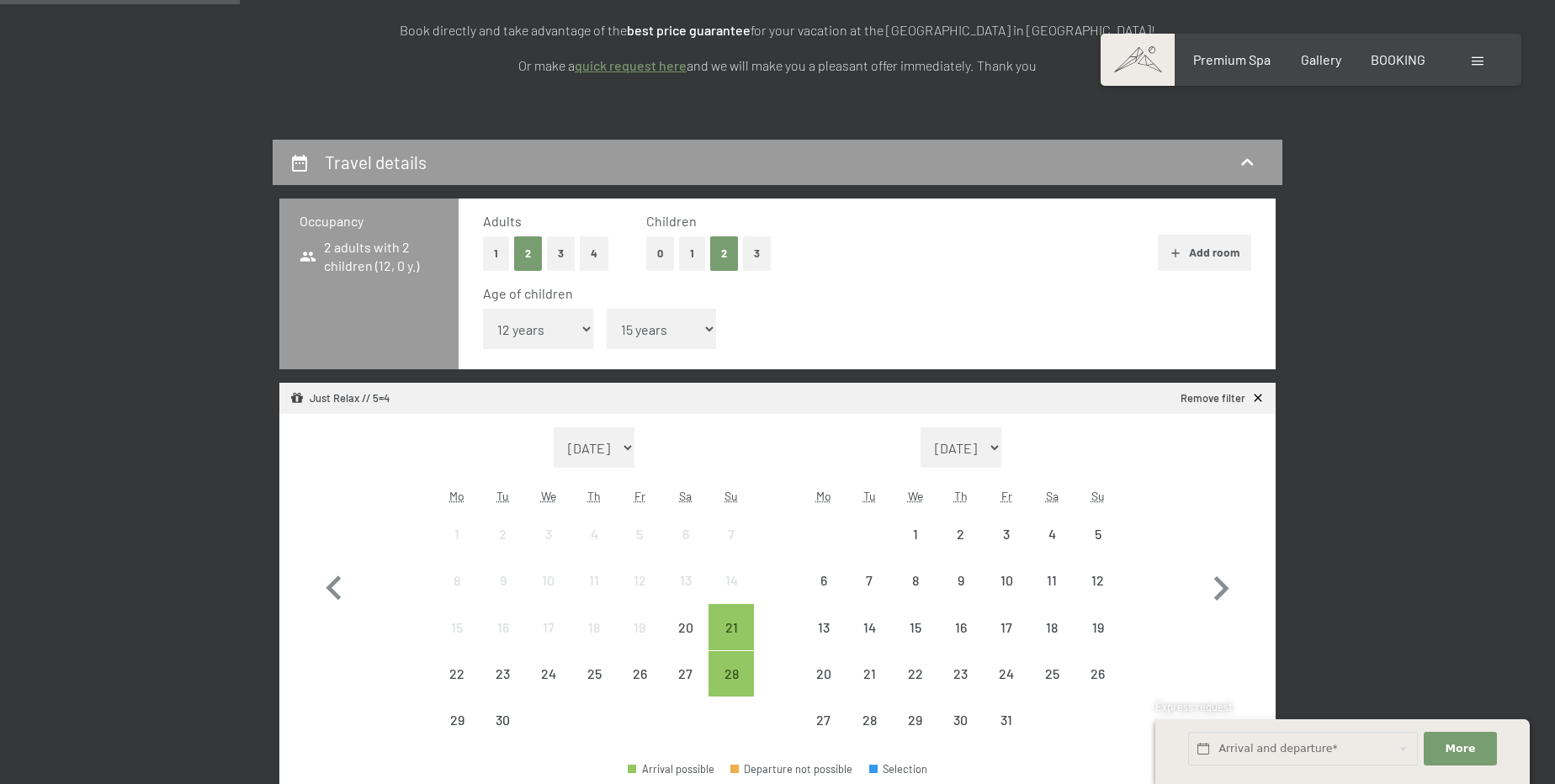
click at [606, 308] on select "Under 1 year 1 year 2 years 3 years 4 years 5 years 6 years 7 years 8 years 9 y…" at bounding box center [661, 329] width 111 height 41
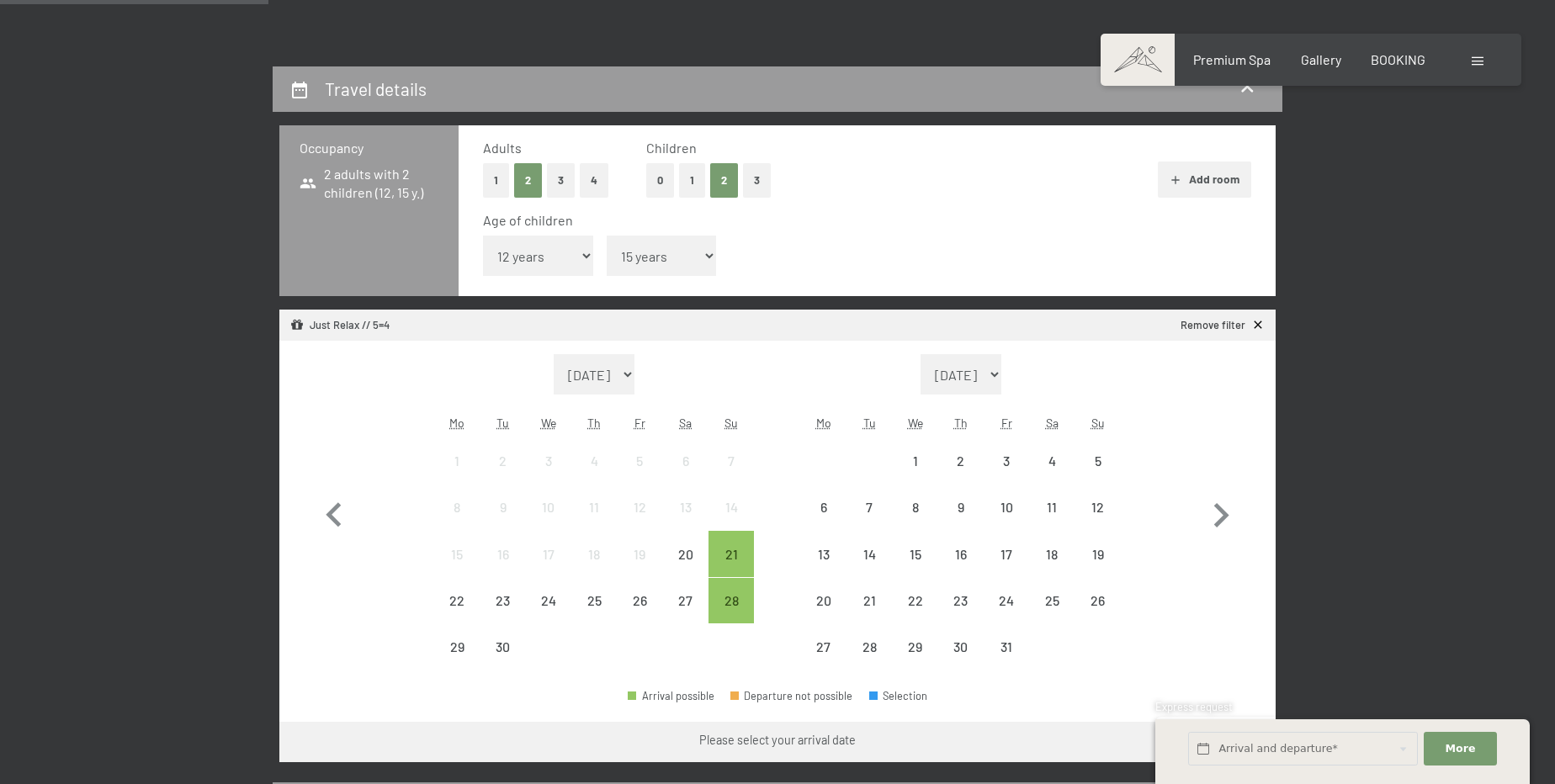
scroll to position [382, 0]
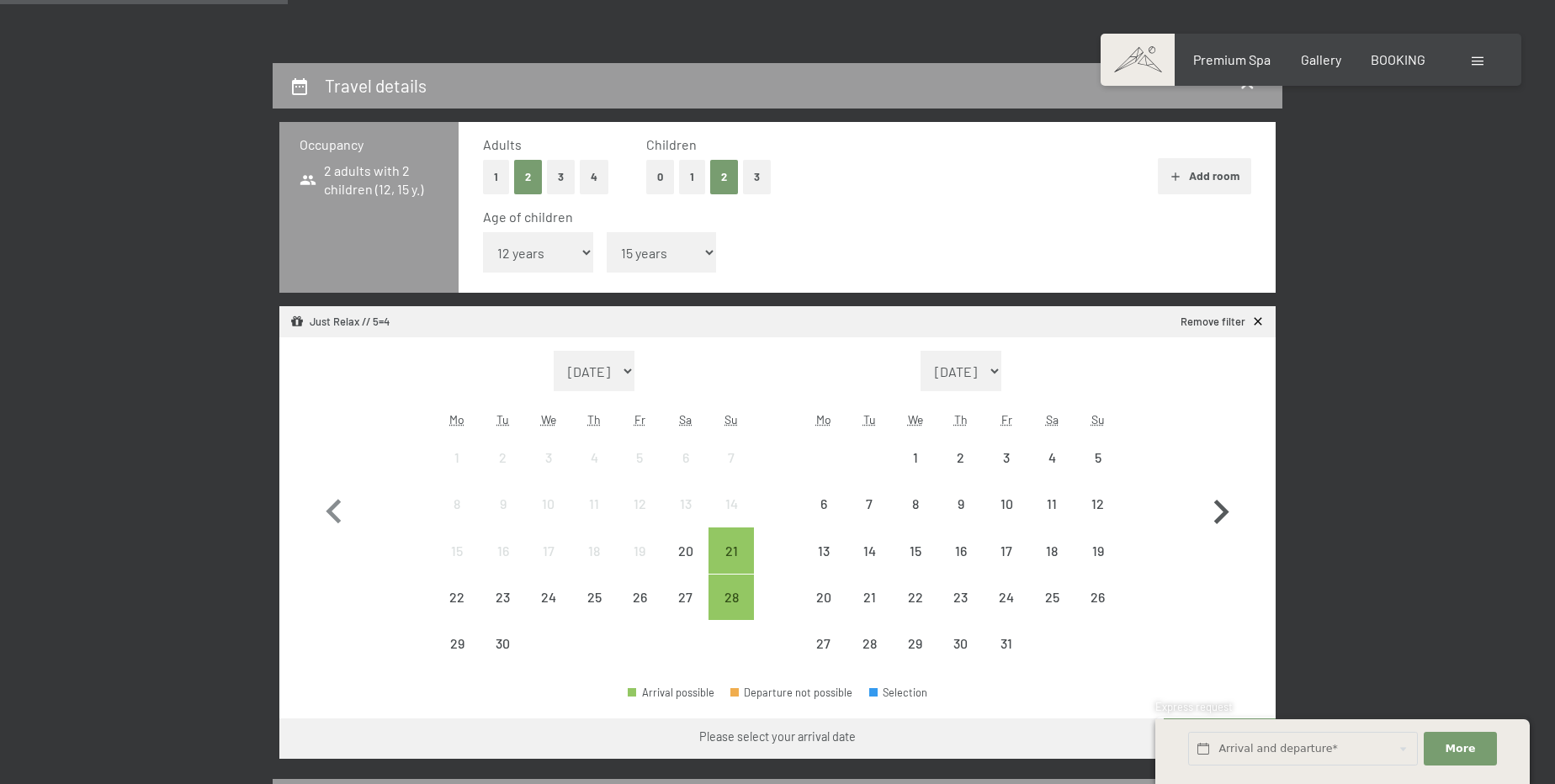
click at [1211, 500] on icon "button" at bounding box center [1220, 512] width 49 height 49
select select "2025-10-01"
select select "2025-11-01"
select select "2025-10-01"
select select "2025-11-01"
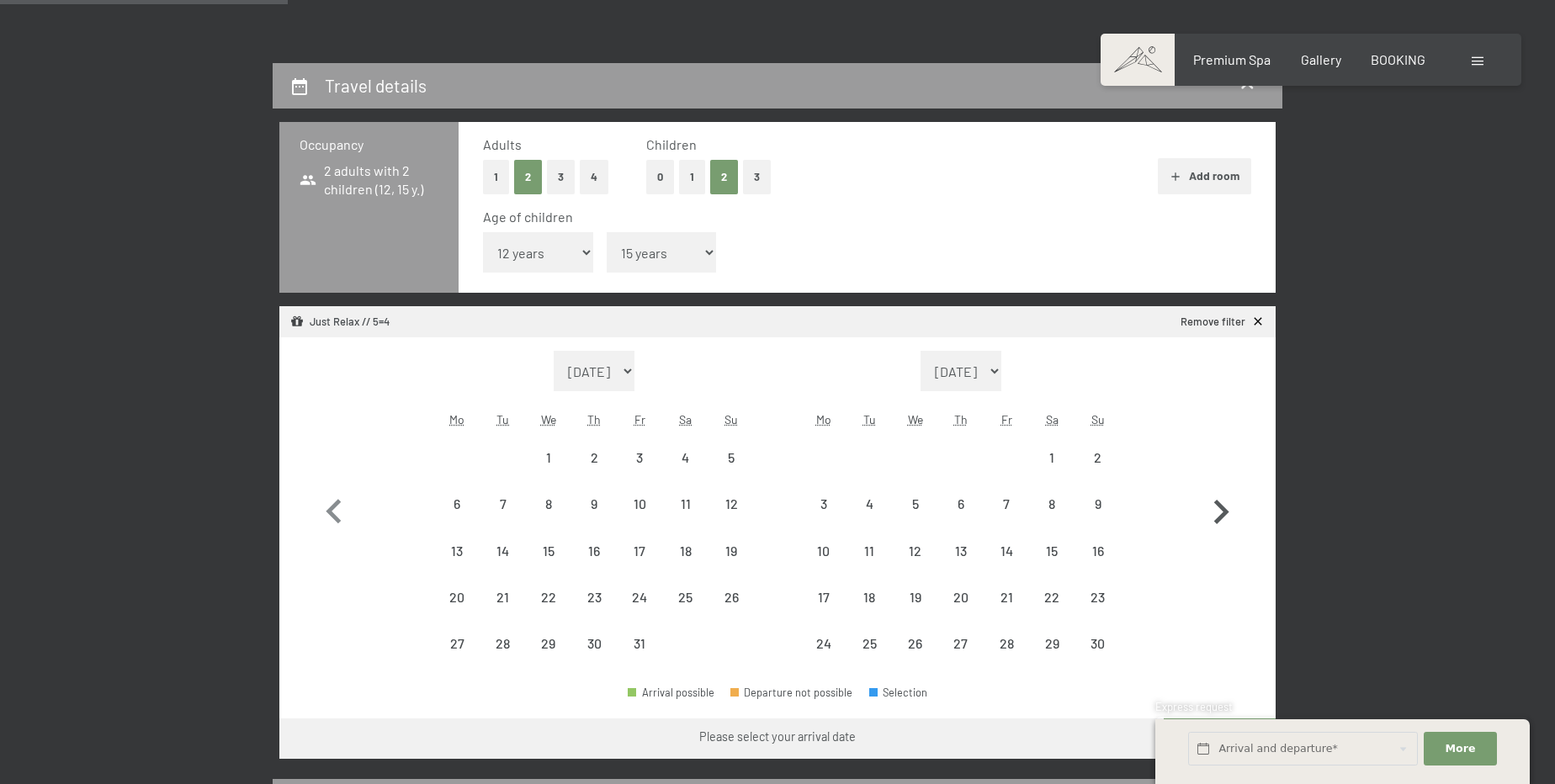
click at [1218, 503] on icon "button" at bounding box center [1221, 512] width 15 height 25
select select "2025-11-01"
select select "2025-12-01"
select select "2025-11-01"
select select "2025-12-01"
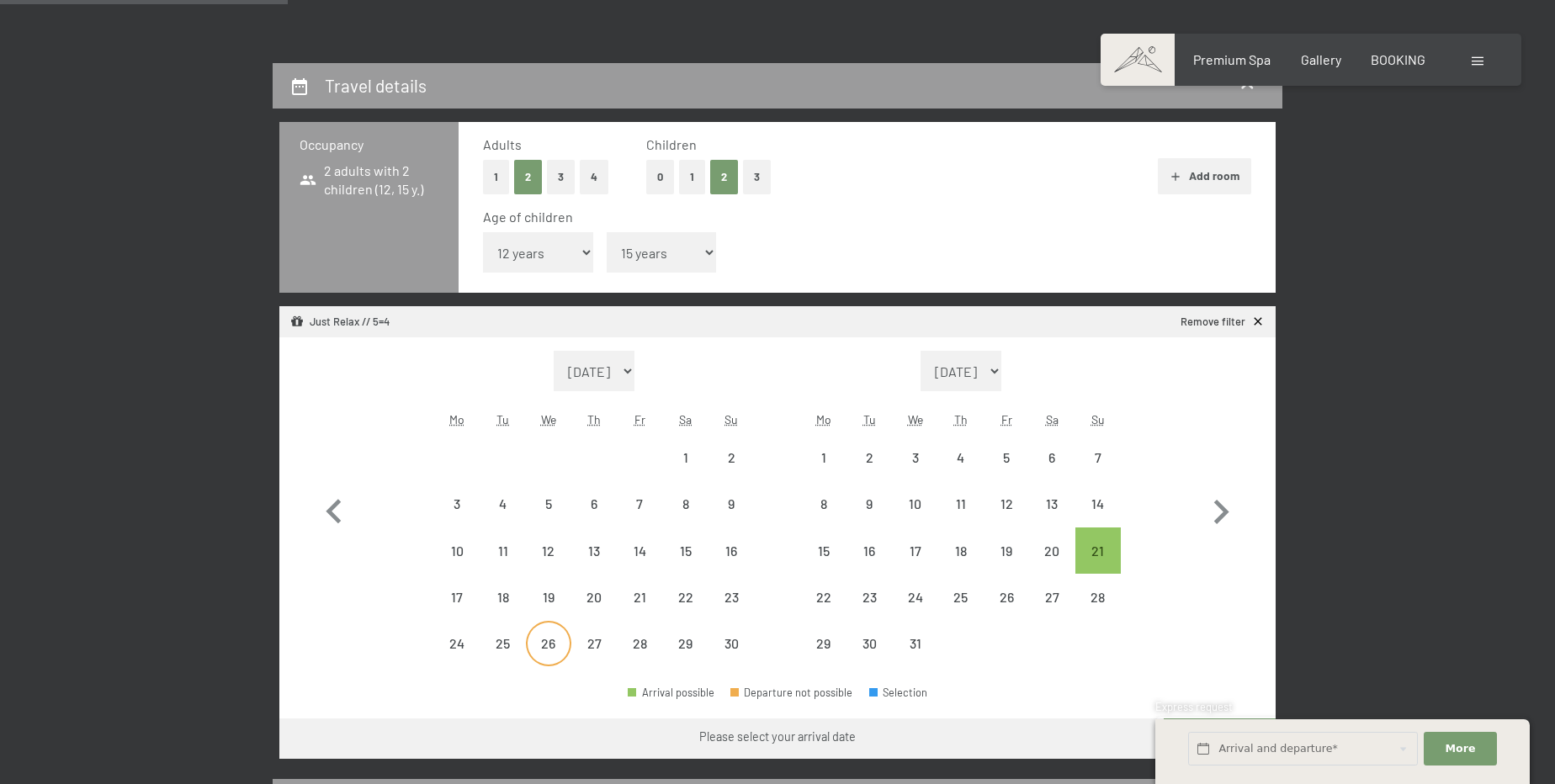
click at [529, 636] on div "26" at bounding box center [549, 658] width 42 height 42
select select "2025-11-01"
select select "2025-12-01"
click at [832, 457] on div "1" at bounding box center [824, 472] width 42 height 42
select select "2025-11-01"
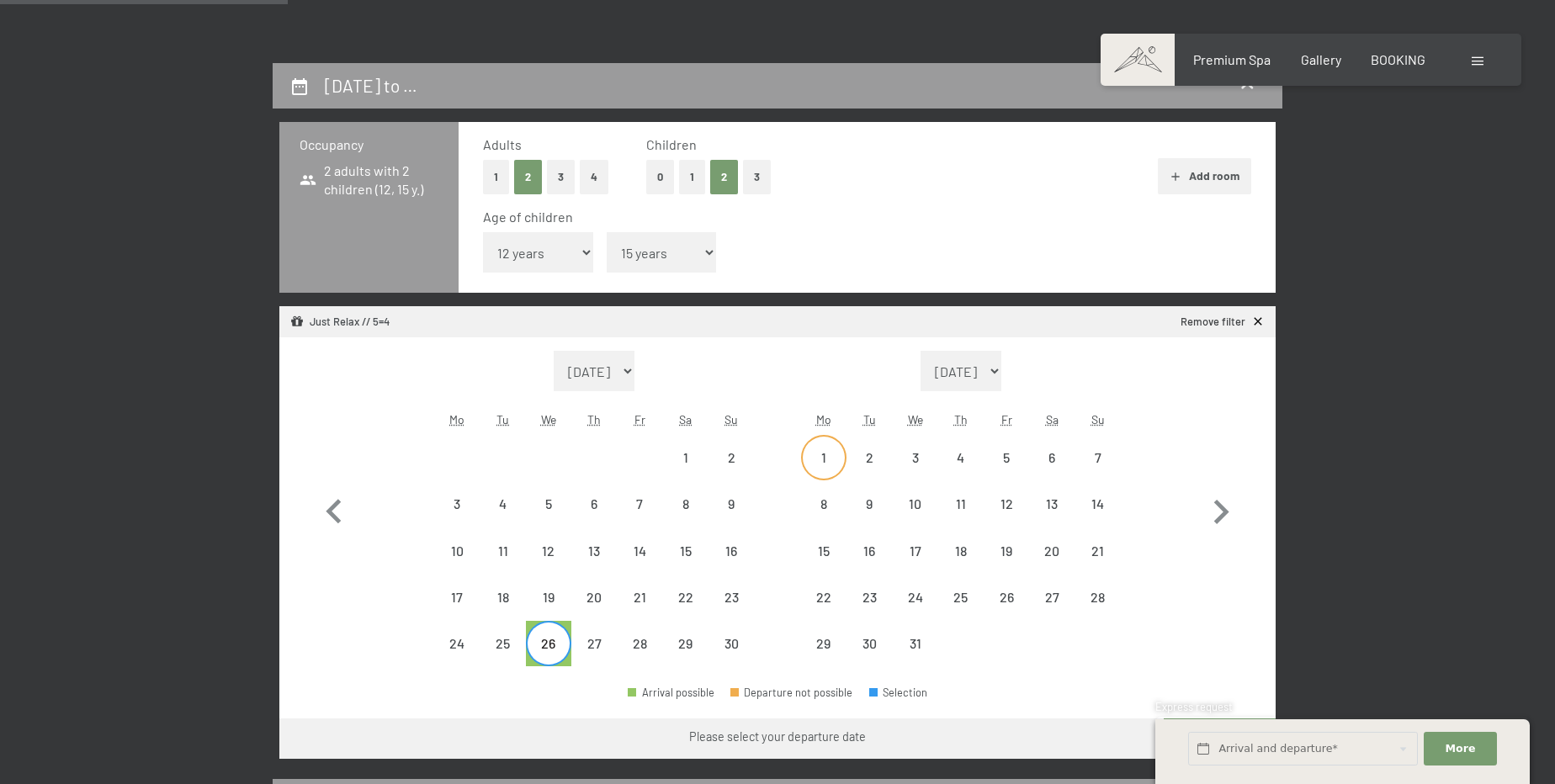
select select "2025-12-01"
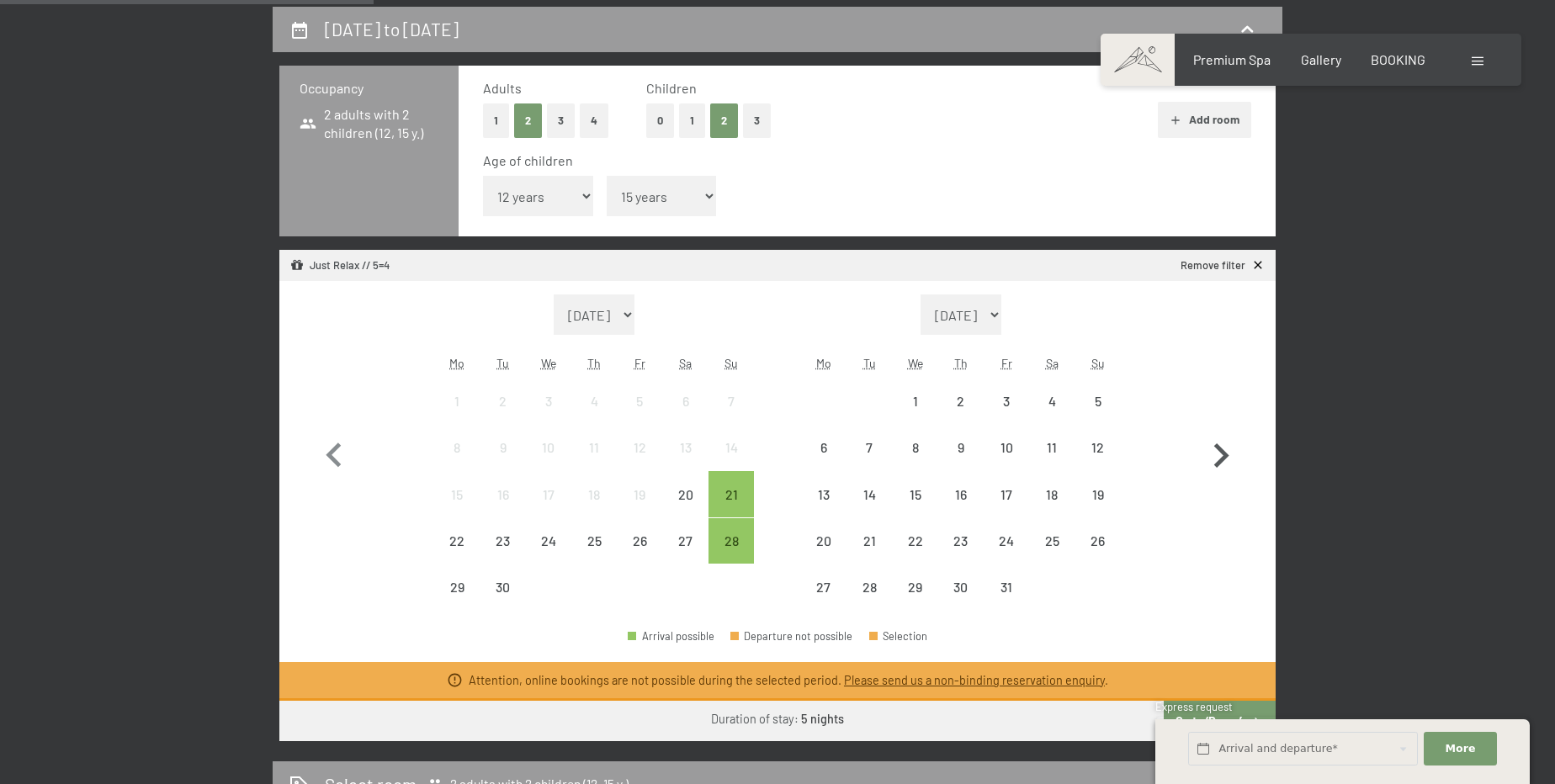
scroll to position [459, 0]
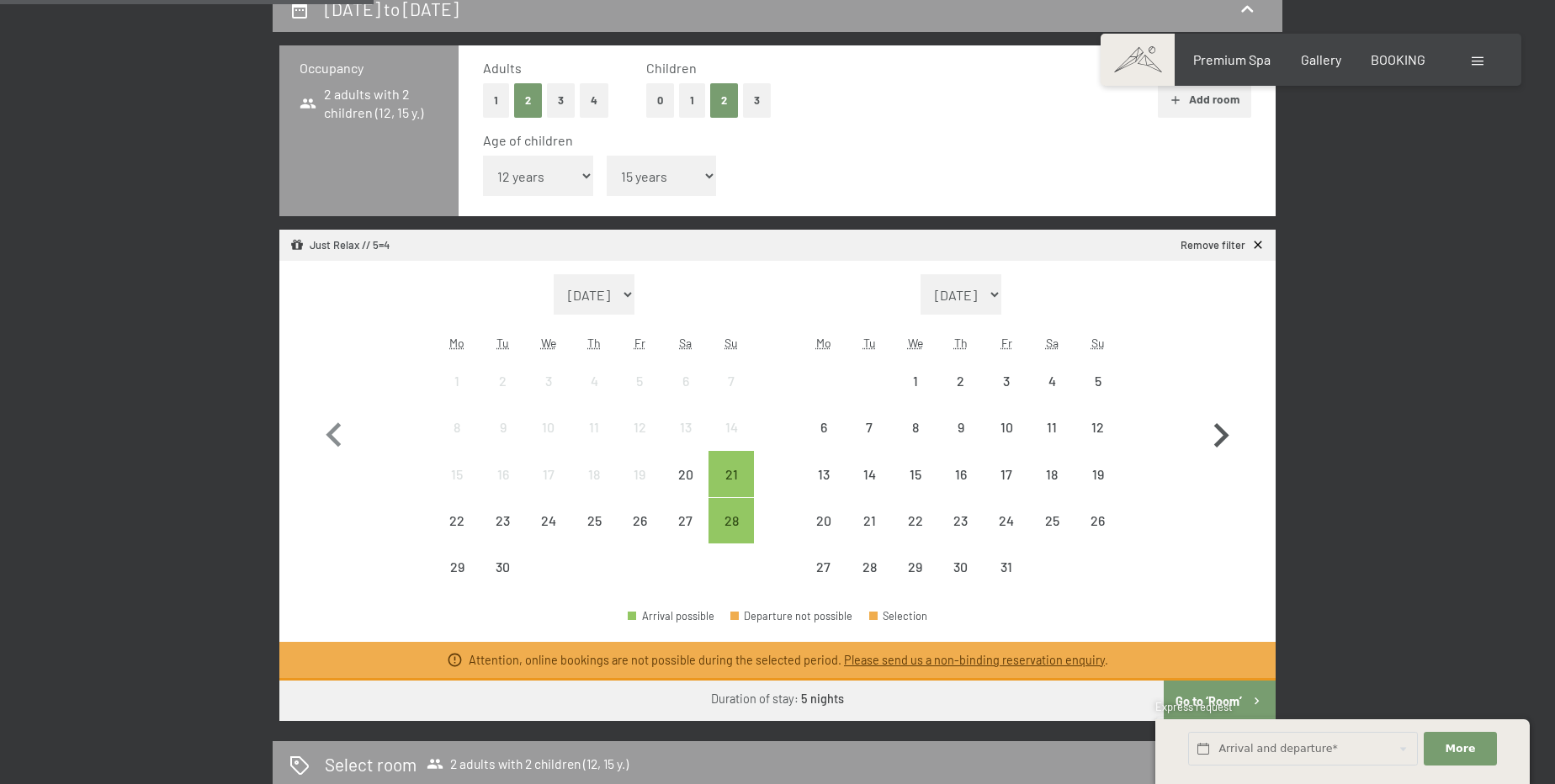
click at [1220, 443] on icon "button" at bounding box center [1221, 436] width 15 height 25
select select "2025-10-01"
select select "2025-11-01"
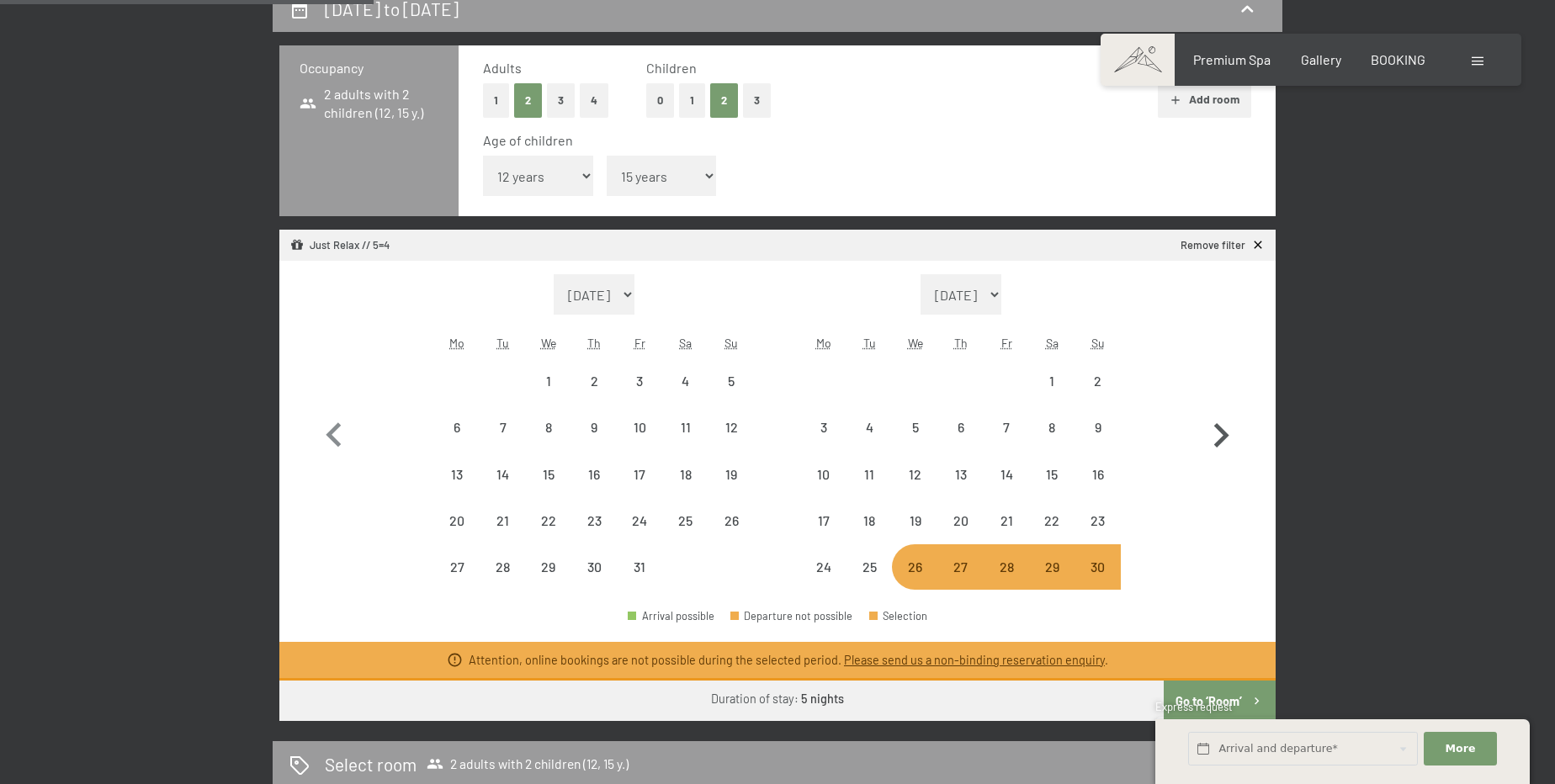
click at [1220, 443] on icon "button" at bounding box center [1221, 436] width 15 height 25
select select "2025-11-01"
select select "2025-12-01"
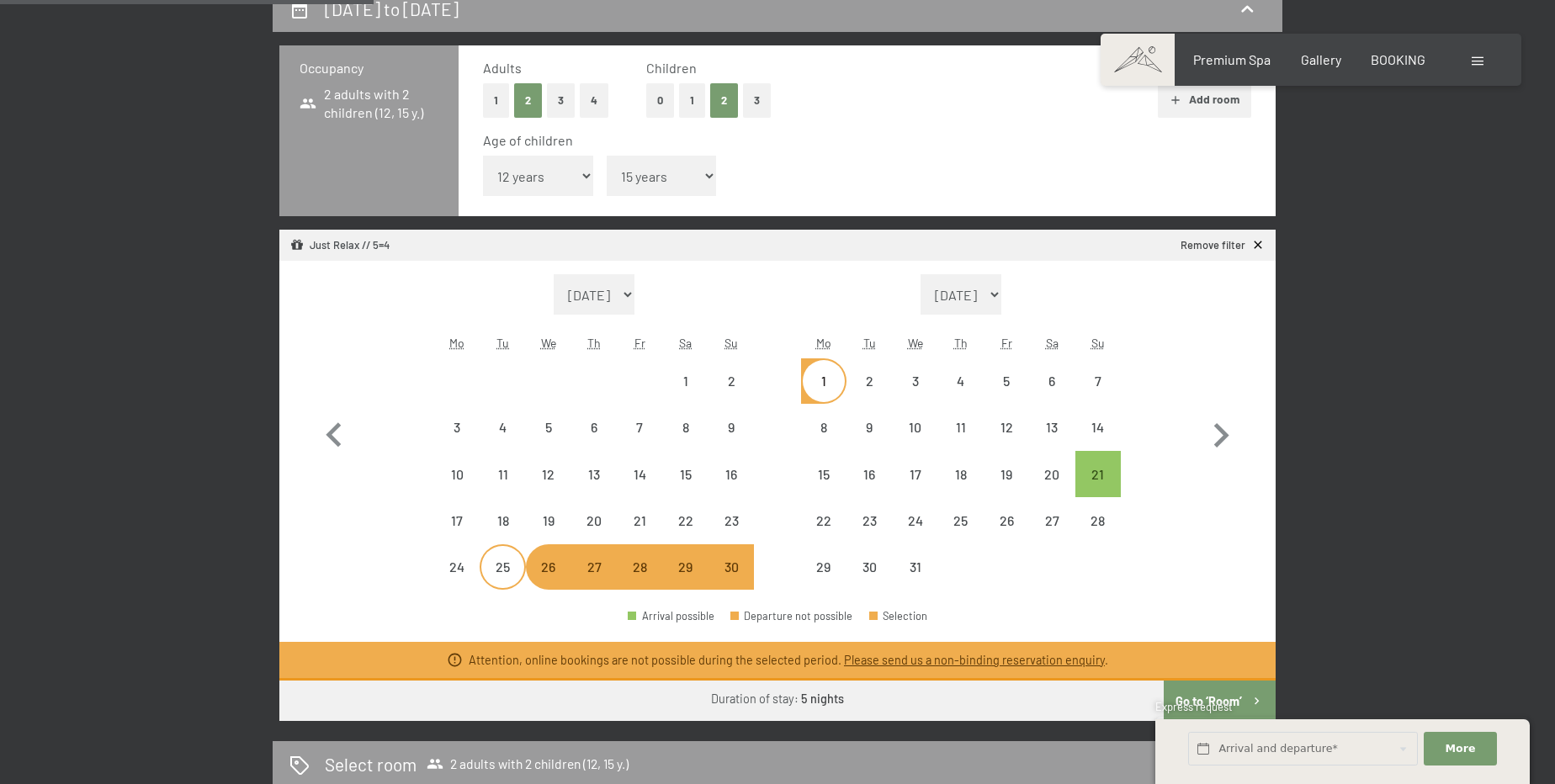
click at [496, 571] on div "25" at bounding box center [502, 582] width 42 height 42
select select "2025-11-01"
select select "2025-12-01"
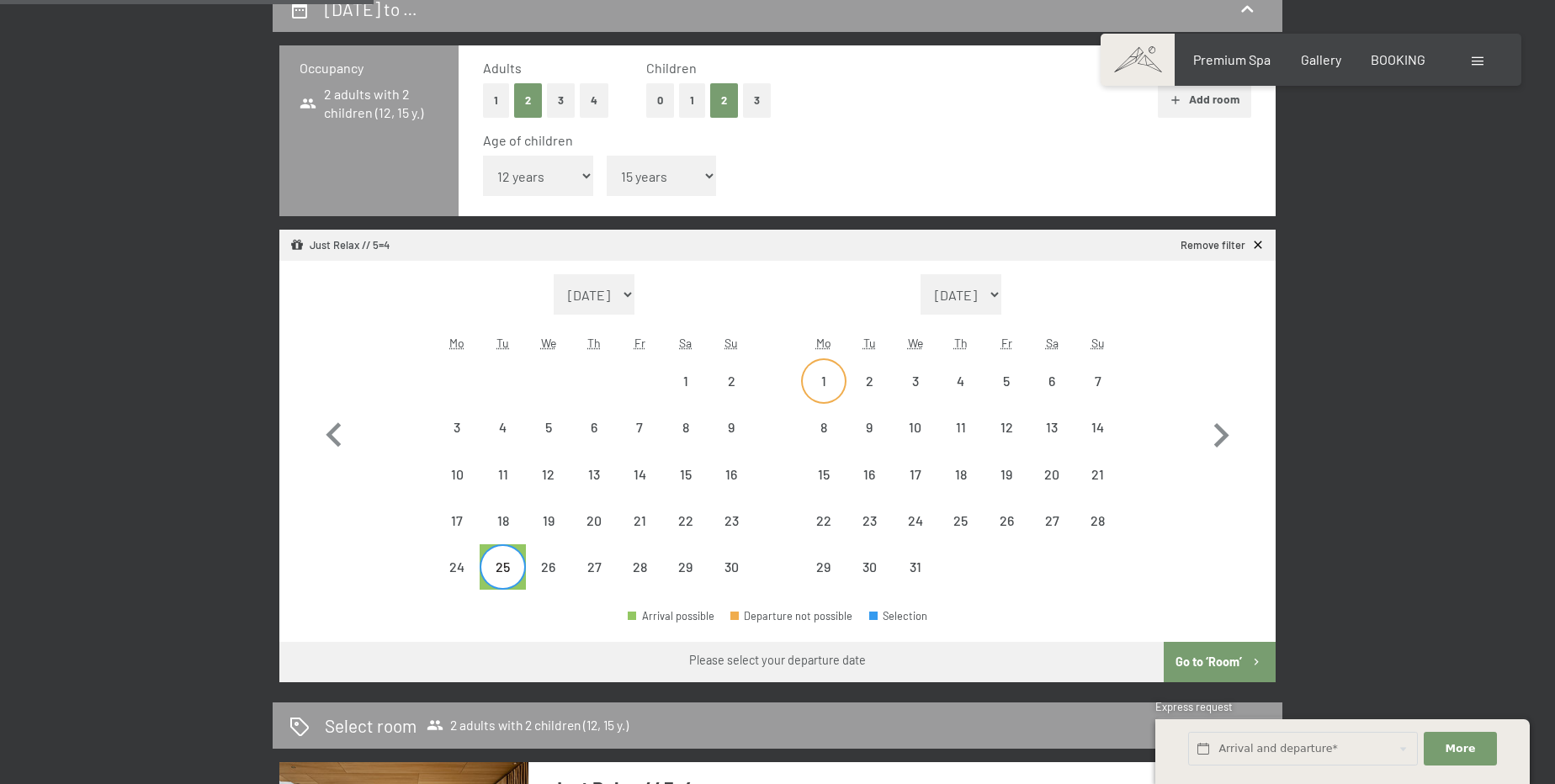
click at [811, 379] on div "1" at bounding box center [824, 395] width 42 height 42
select select "2025-11-01"
select select "2025-12-01"
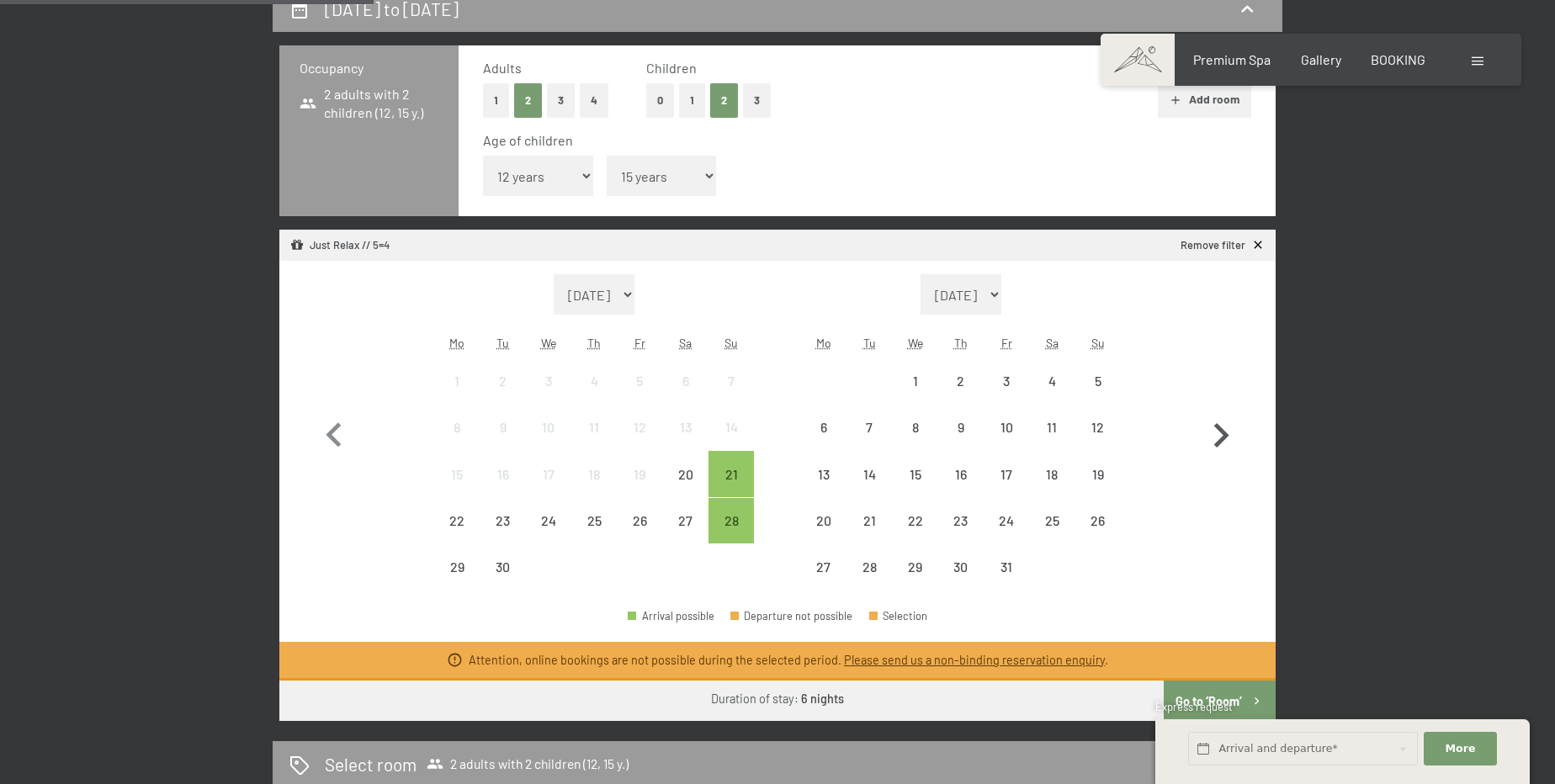
click at [1216, 440] on icon "button" at bounding box center [1220, 435] width 49 height 49
select select "2025-10-01"
select select "2025-11-01"
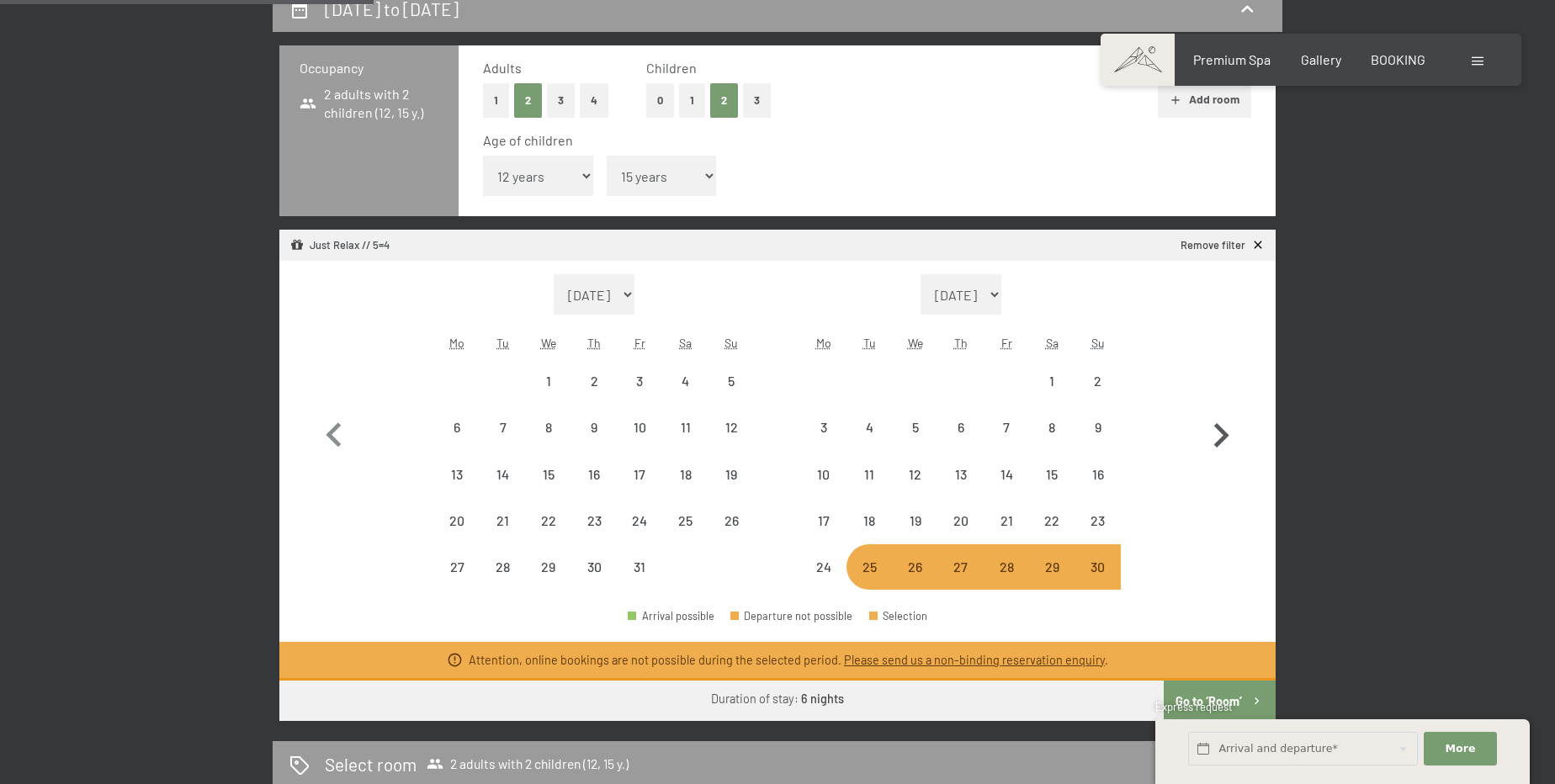
click at [1216, 438] on icon "button" at bounding box center [1220, 435] width 49 height 49
select select "2025-11-01"
select select "2025-12-01"
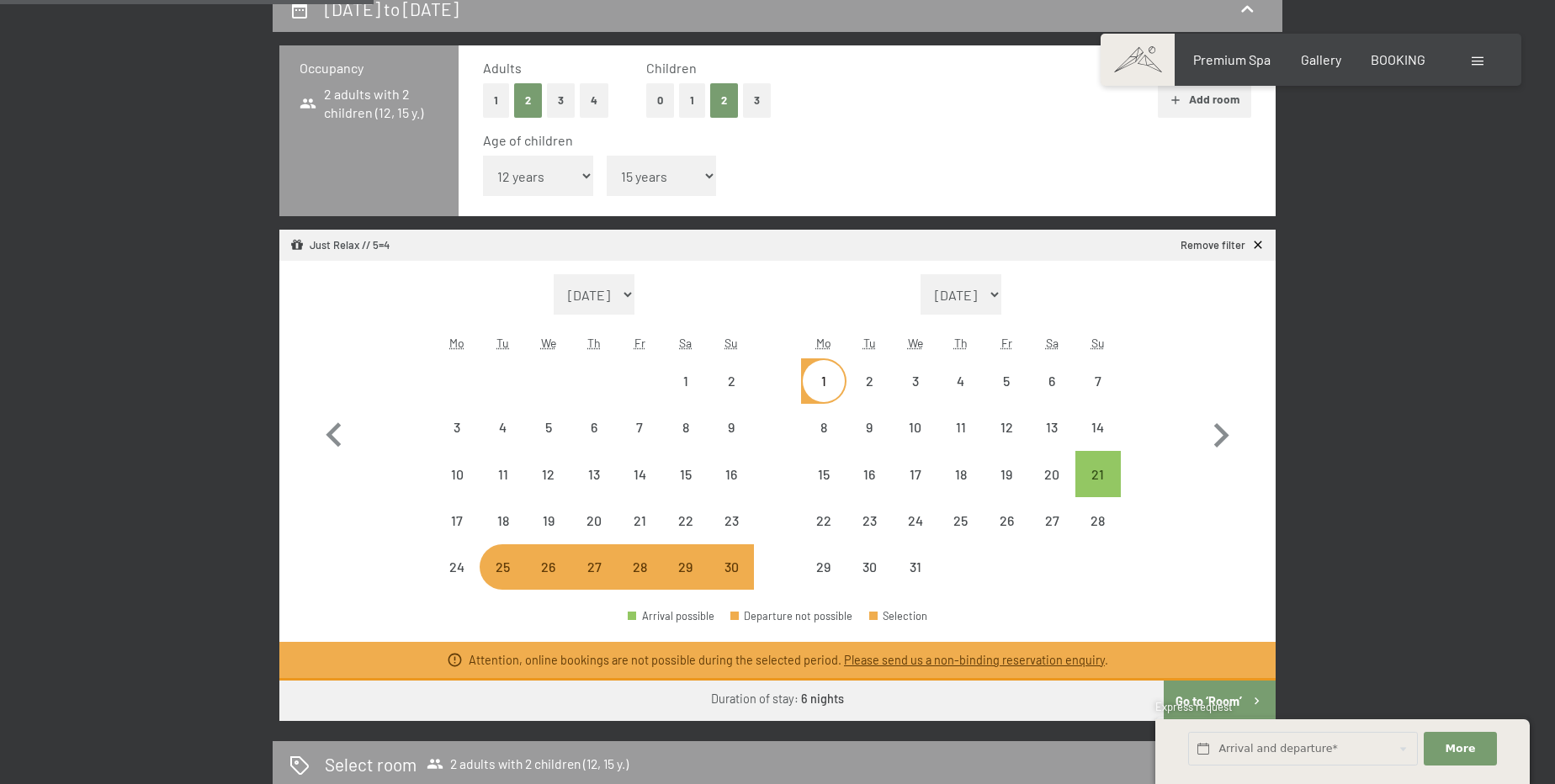
click at [600, 579] on div "27" at bounding box center [594, 582] width 42 height 42
select select "2025-11-01"
select select "2025-12-01"
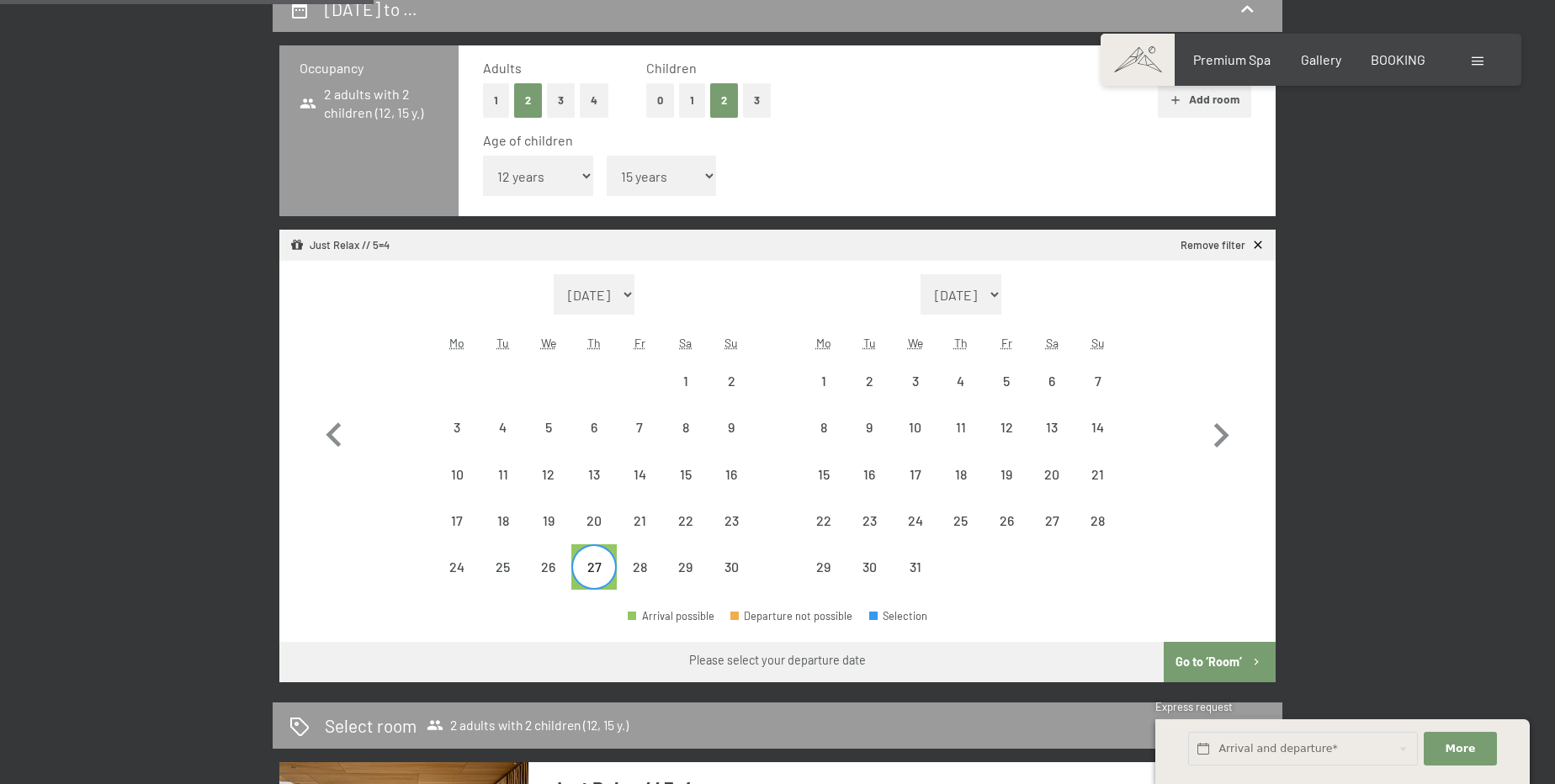
click at [846, 384] on div "2" at bounding box center [868, 380] width 45 height 45
select select "2025-11-01"
select select "2025-12-01"
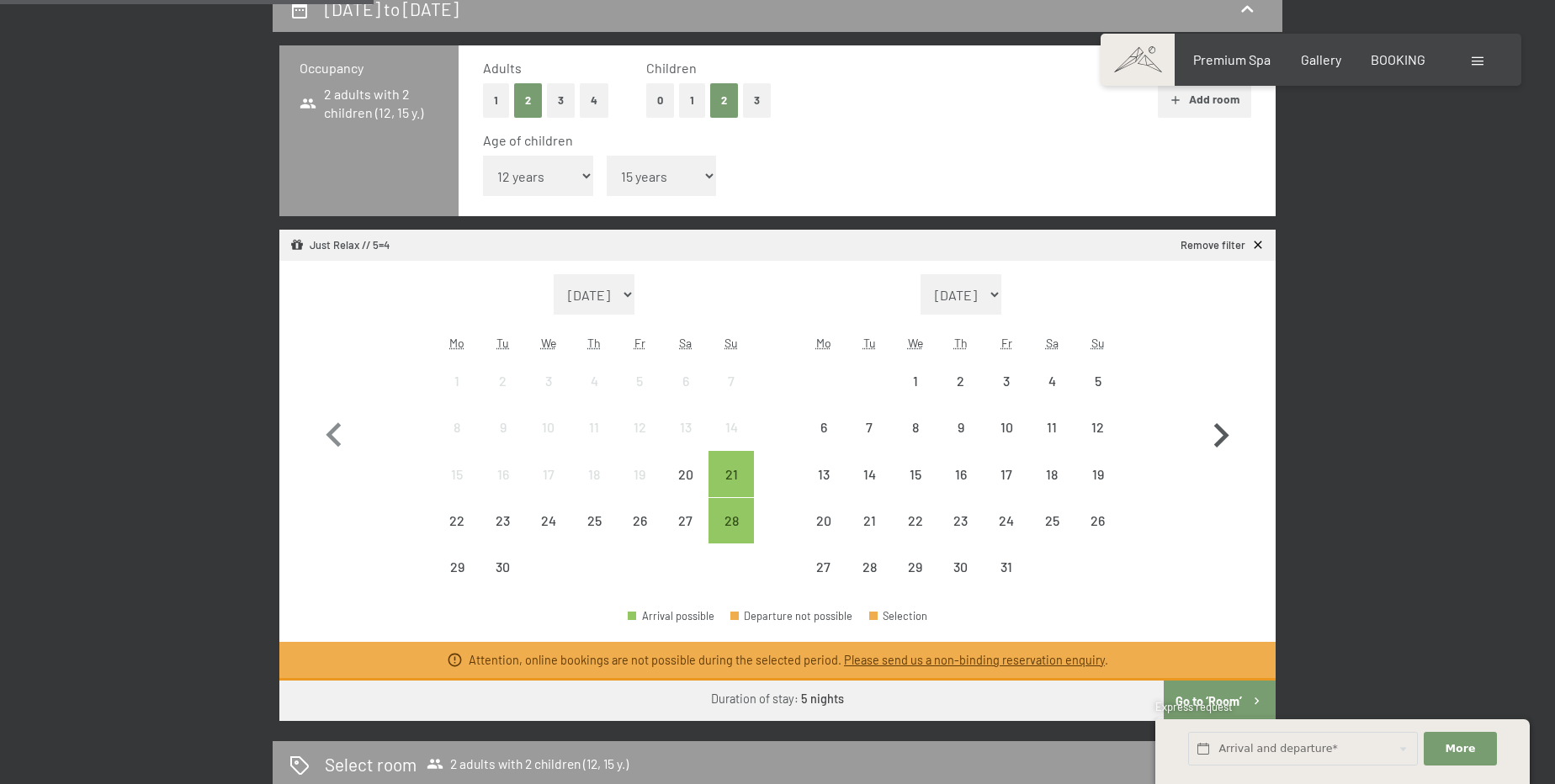
click at [1206, 435] on icon "button" at bounding box center [1220, 435] width 49 height 49
select select "2025-10-01"
select select "2025-11-01"
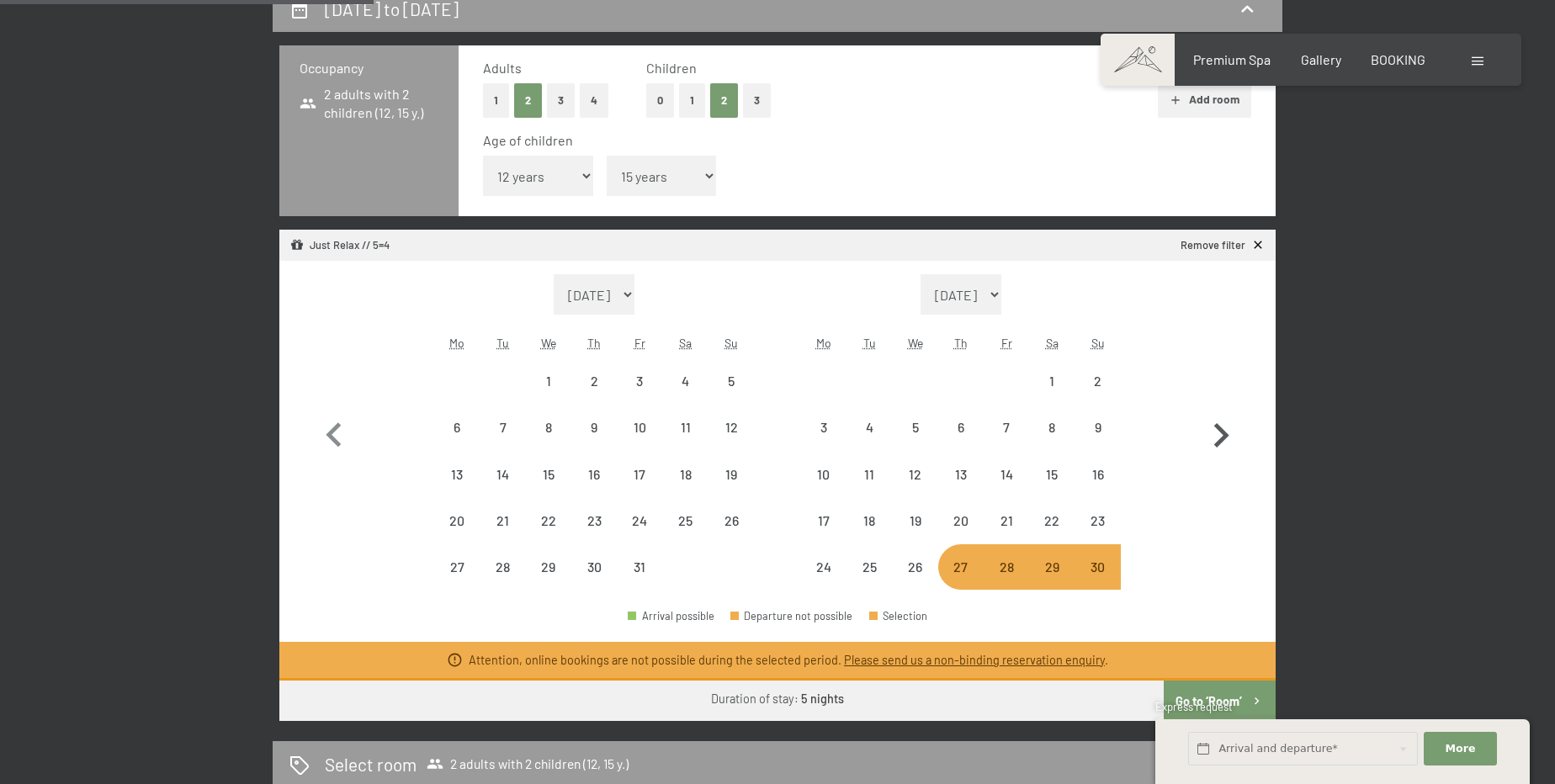
click at [1206, 435] on icon "button" at bounding box center [1220, 435] width 49 height 49
select select "2025-11-01"
select select "2025-12-01"
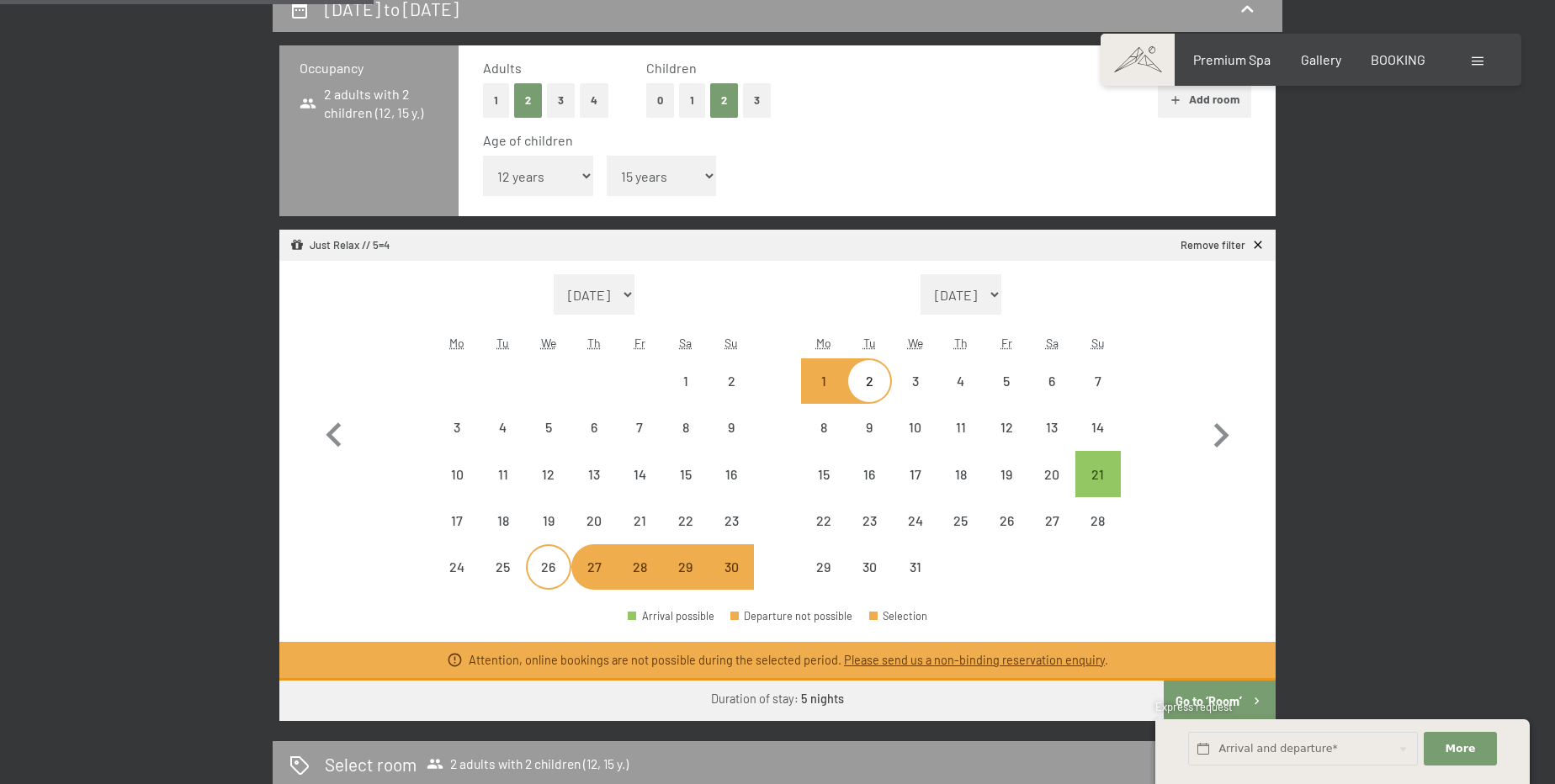
click at [548, 571] on div "26" at bounding box center [549, 582] width 42 height 42
select select "2025-11-01"
select select "2025-12-01"
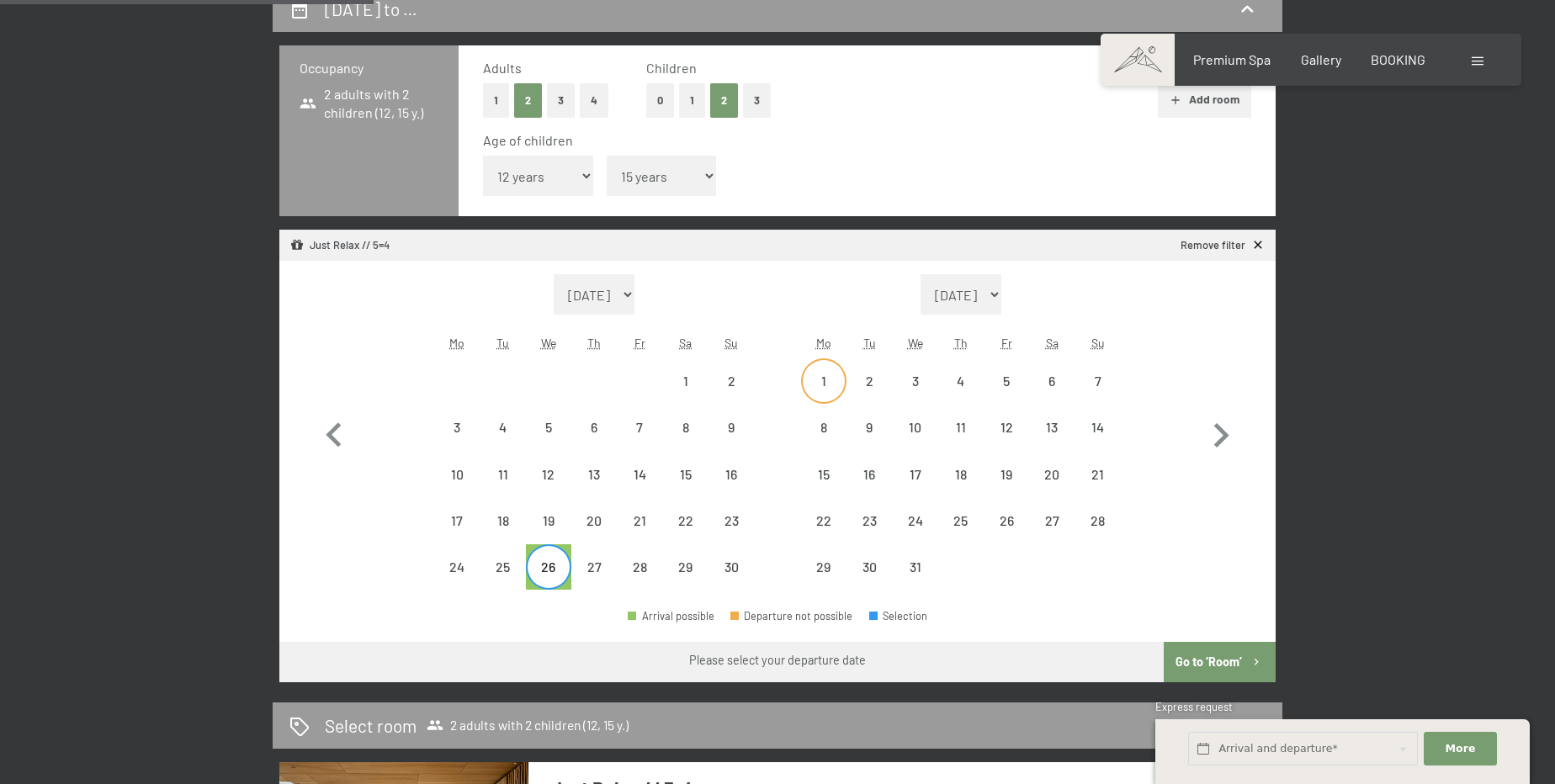
click at [814, 370] on div "1" at bounding box center [824, 381] width 42 height 42
select select "2025-11-01"
select select "2025-12-01"
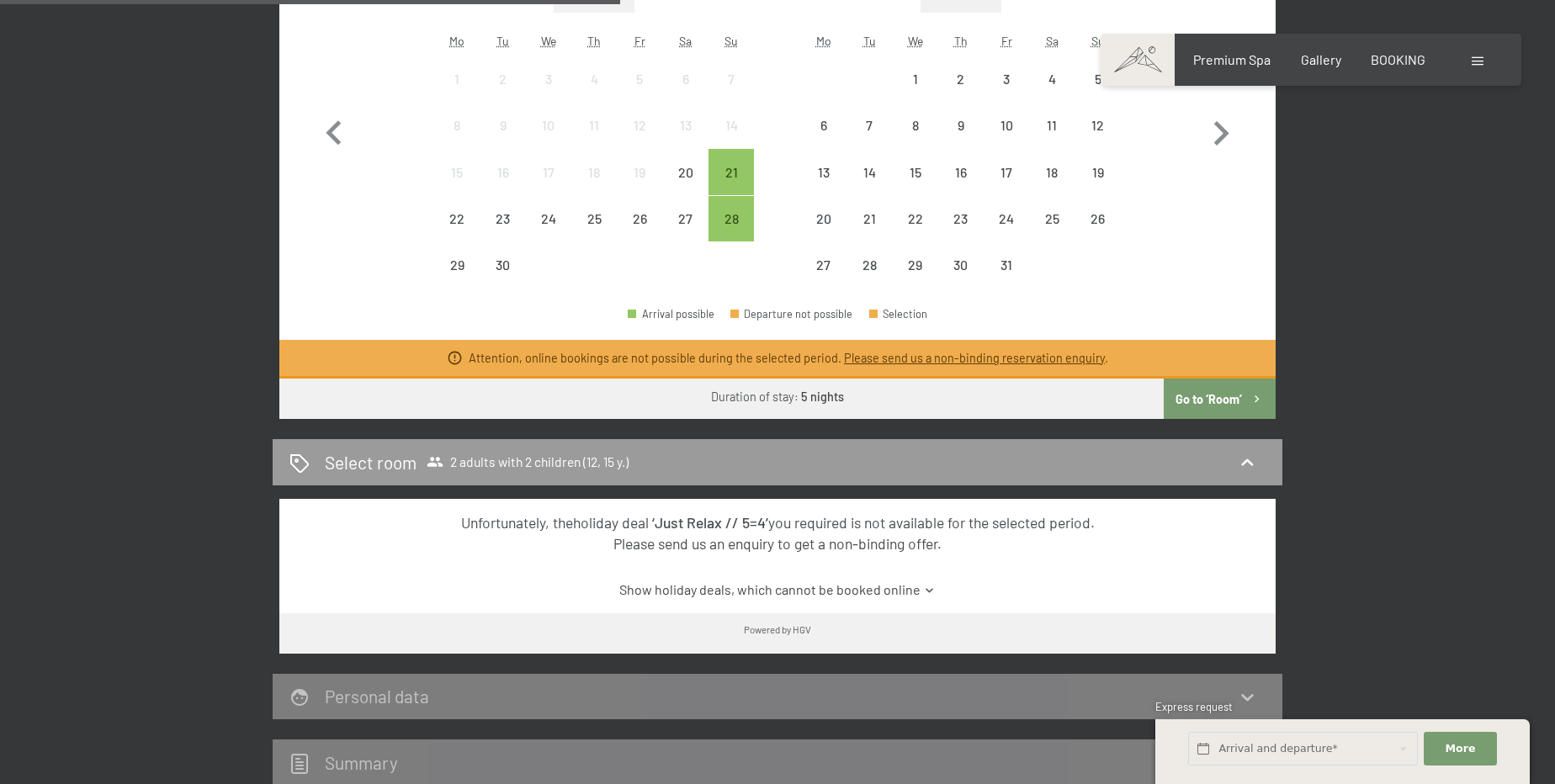
scroll to position [765, 0]
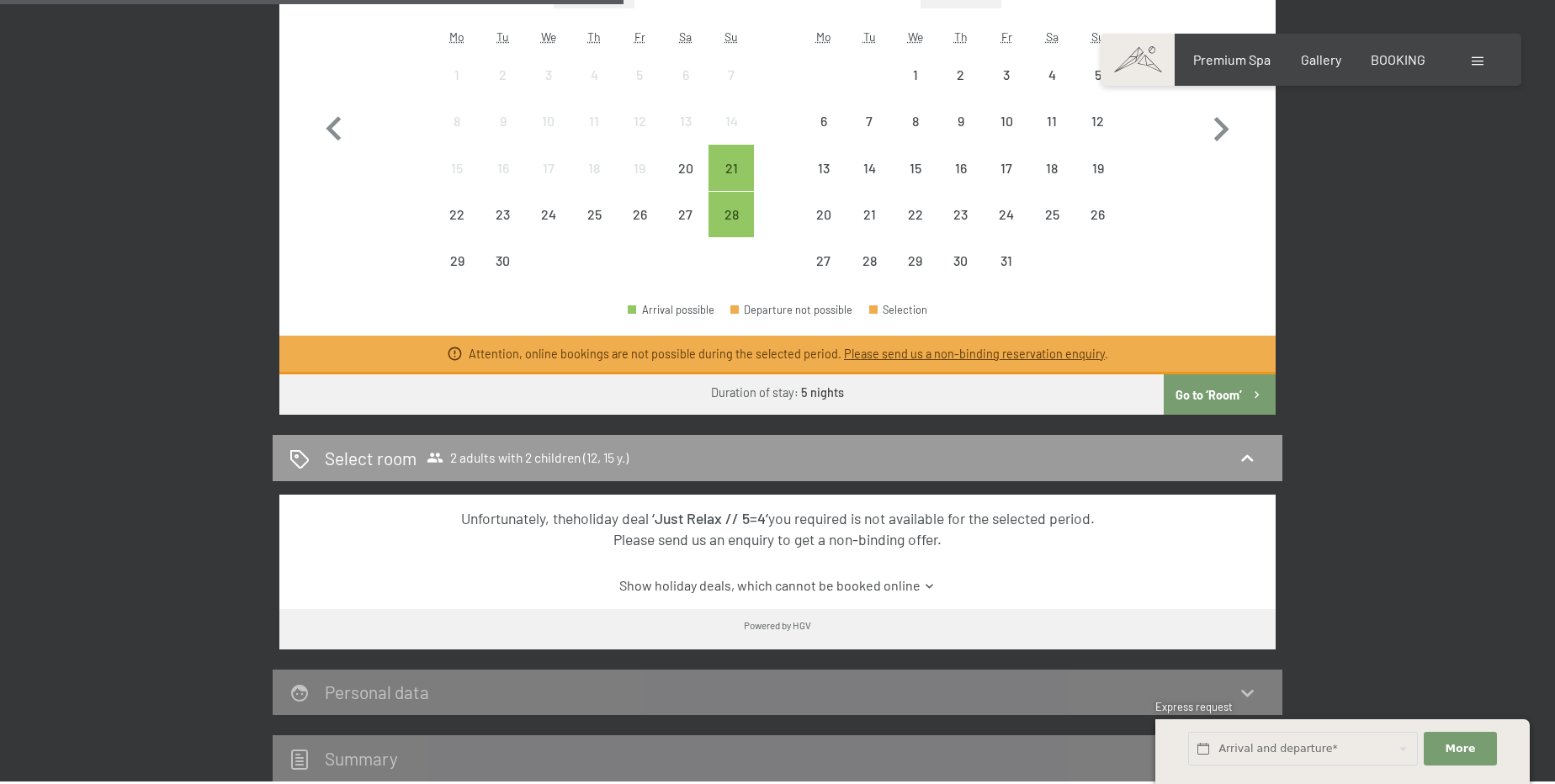
click at [923, 582] on icon at bounding box center [929, 586] width 12 height 12
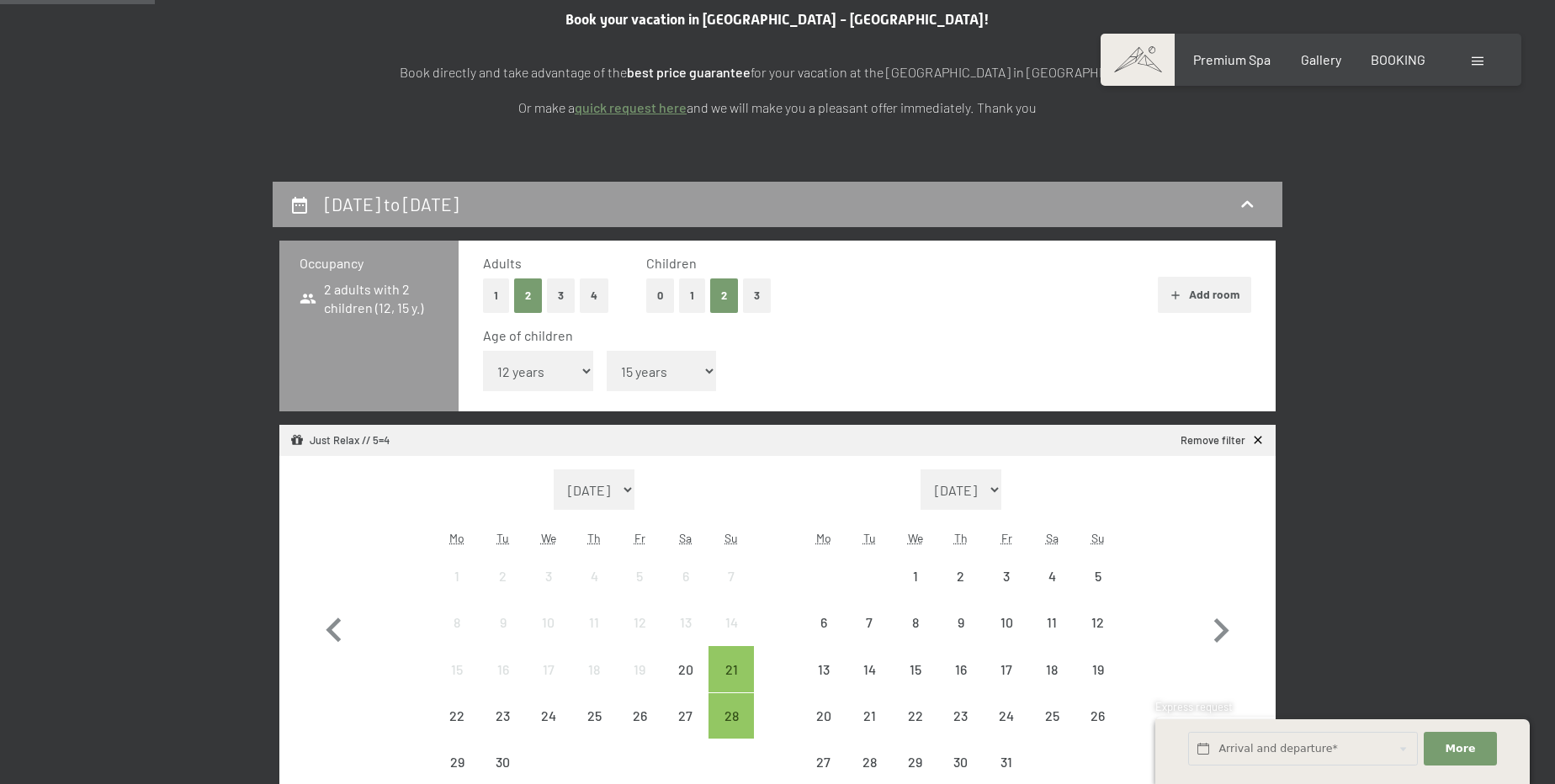
scroll to position [305, 0]
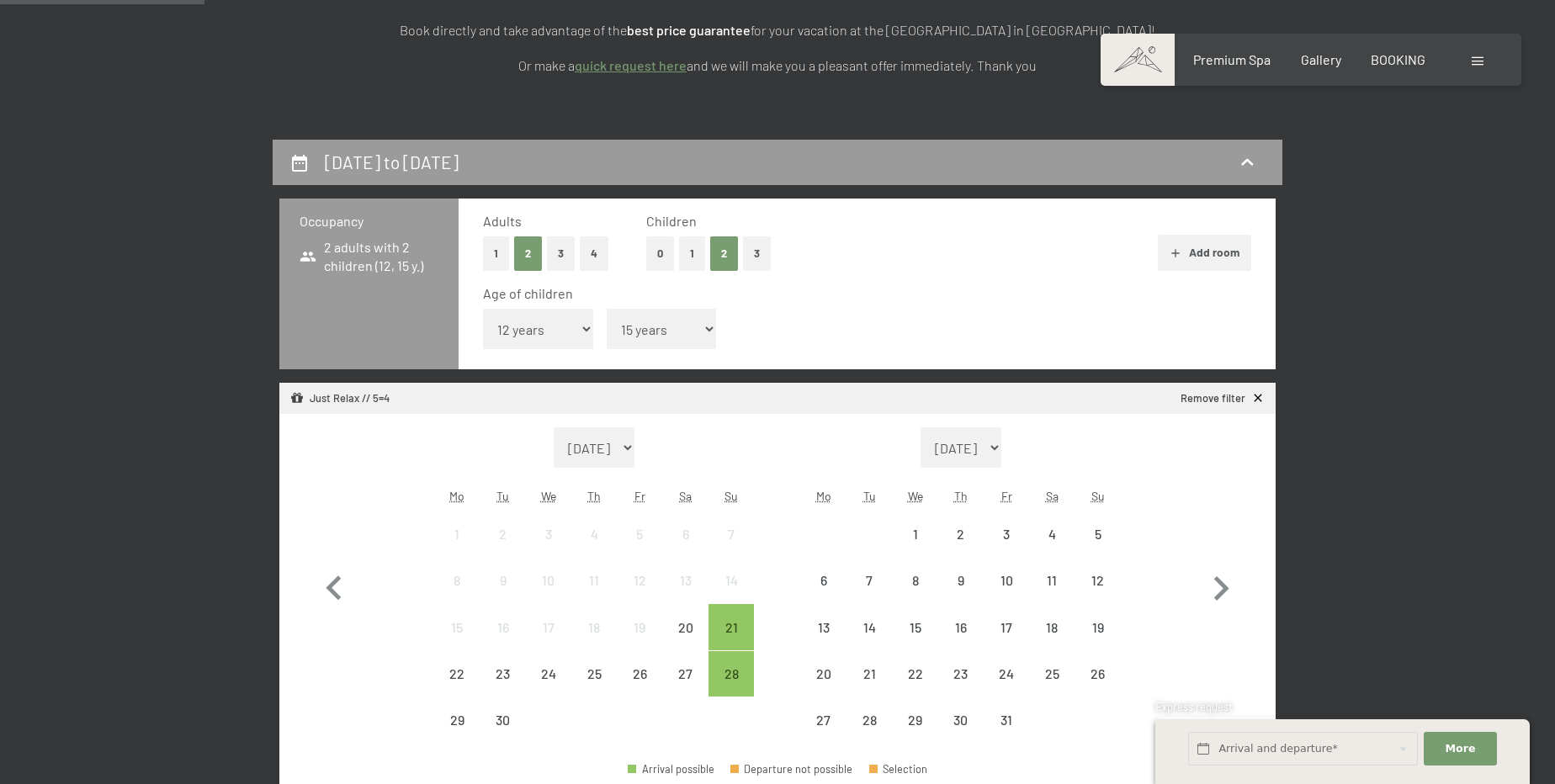
click at [1244, 398] on link "Remove filter" at bounding box center [1222, 399] width 84 height 15
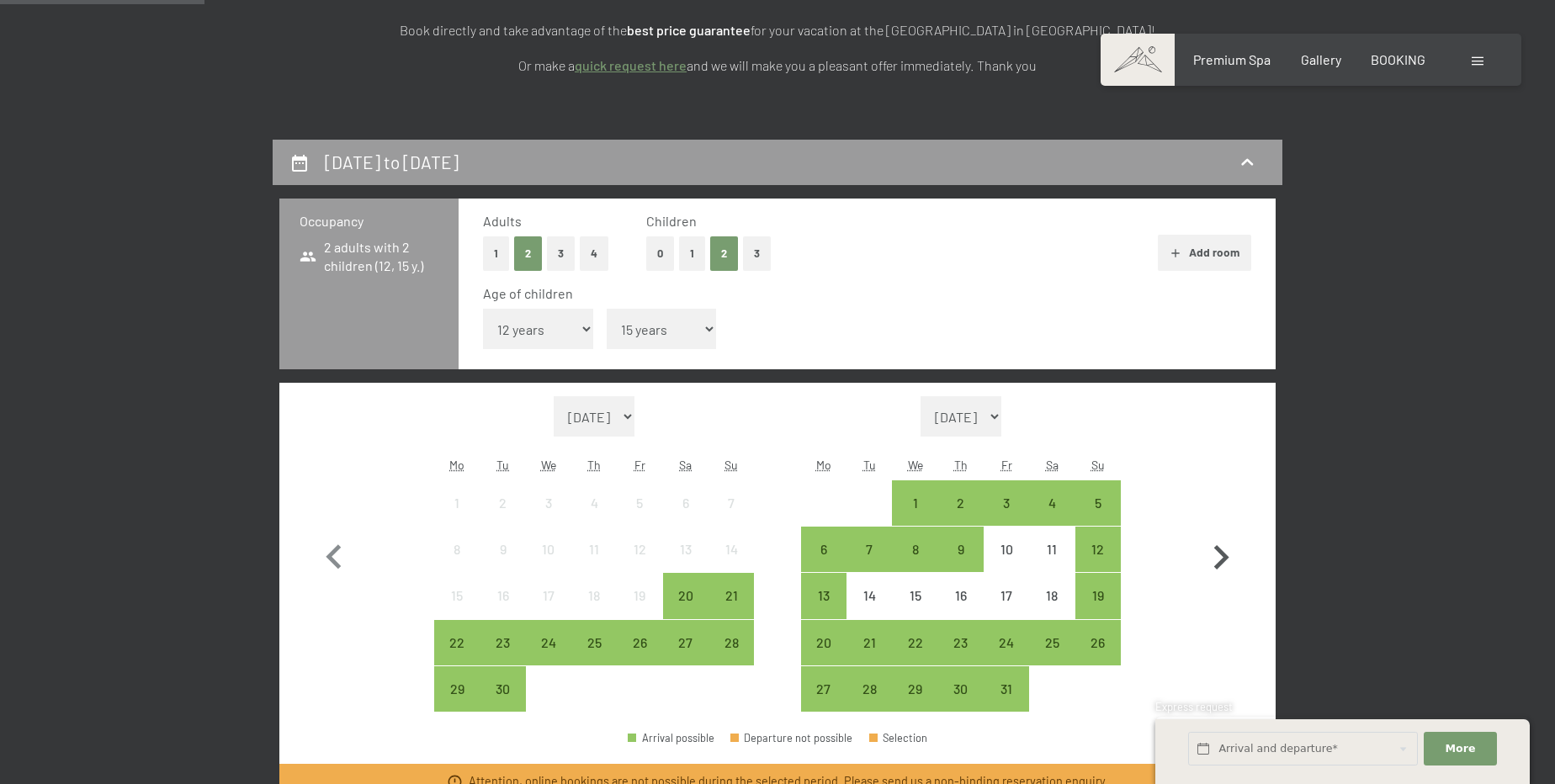
click at [1219, 554] on icon "button" at bounding box center [1220, 557] width 49 height 49
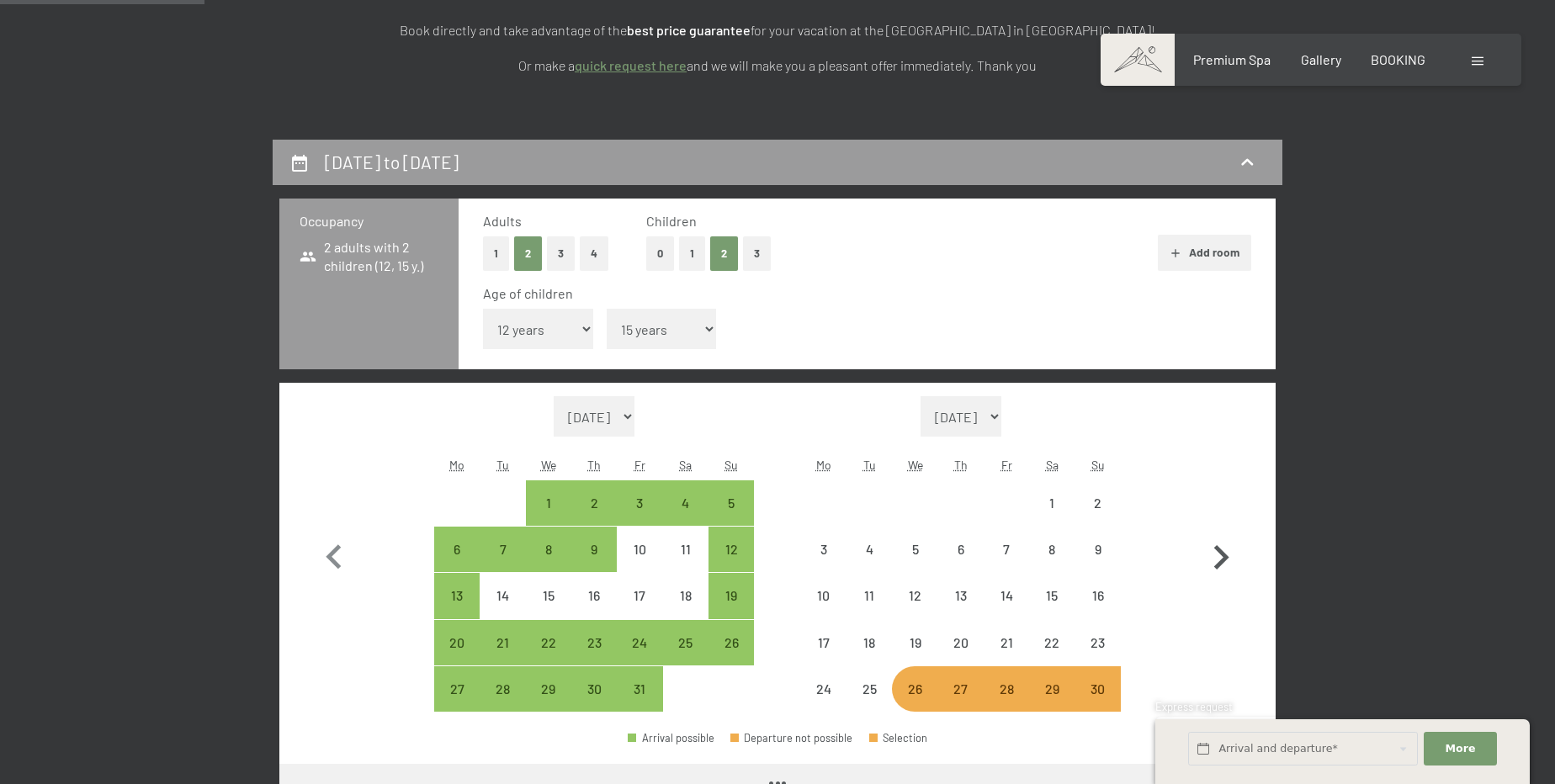
click at [1219, 554] on icon "button" at bounding box center [1220, 557] width 49 height 49
select select "2025-11-01"
select select "2025-12-01"
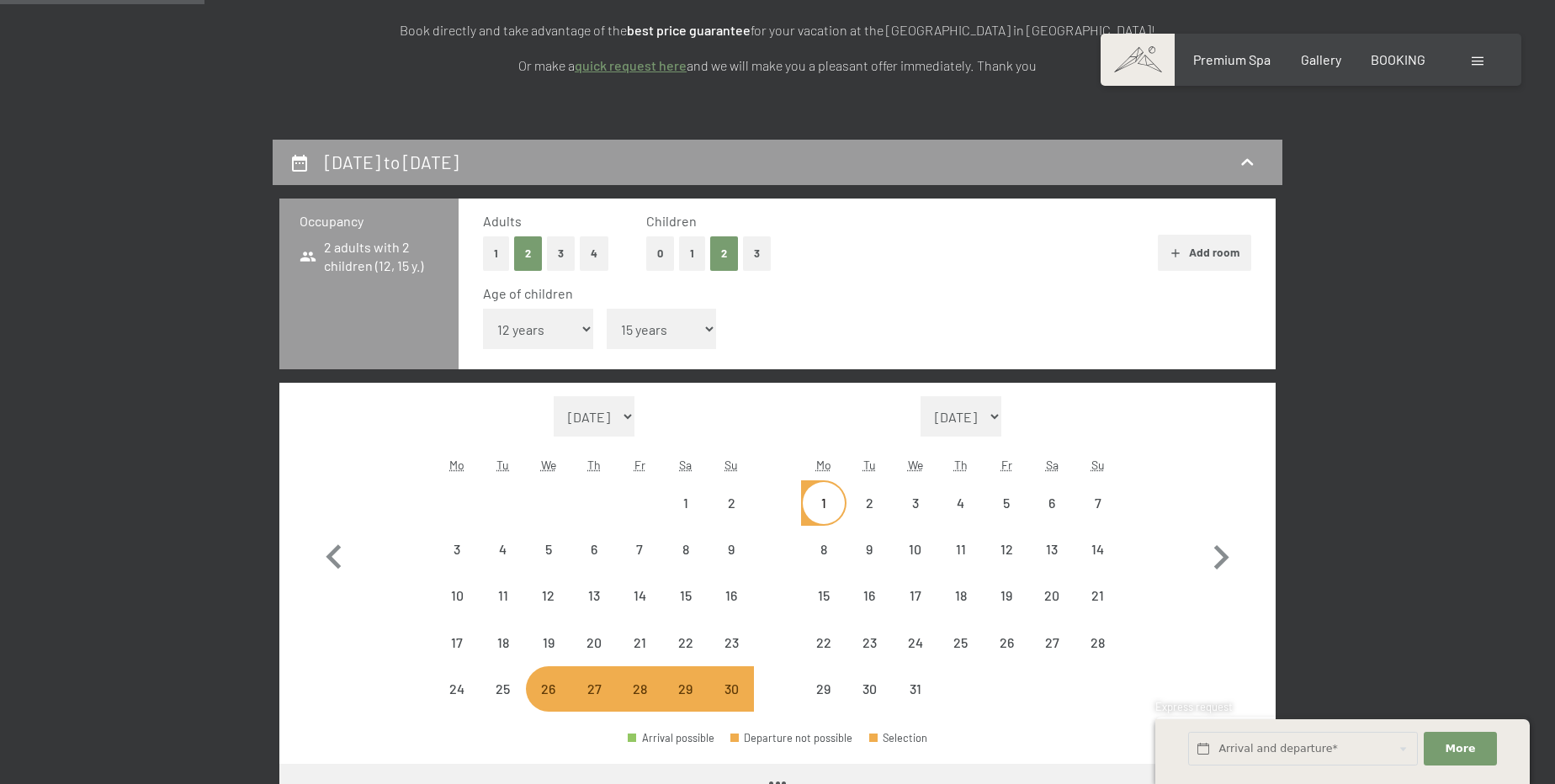
select select "2025-11-01"
select select "2025-12-01"
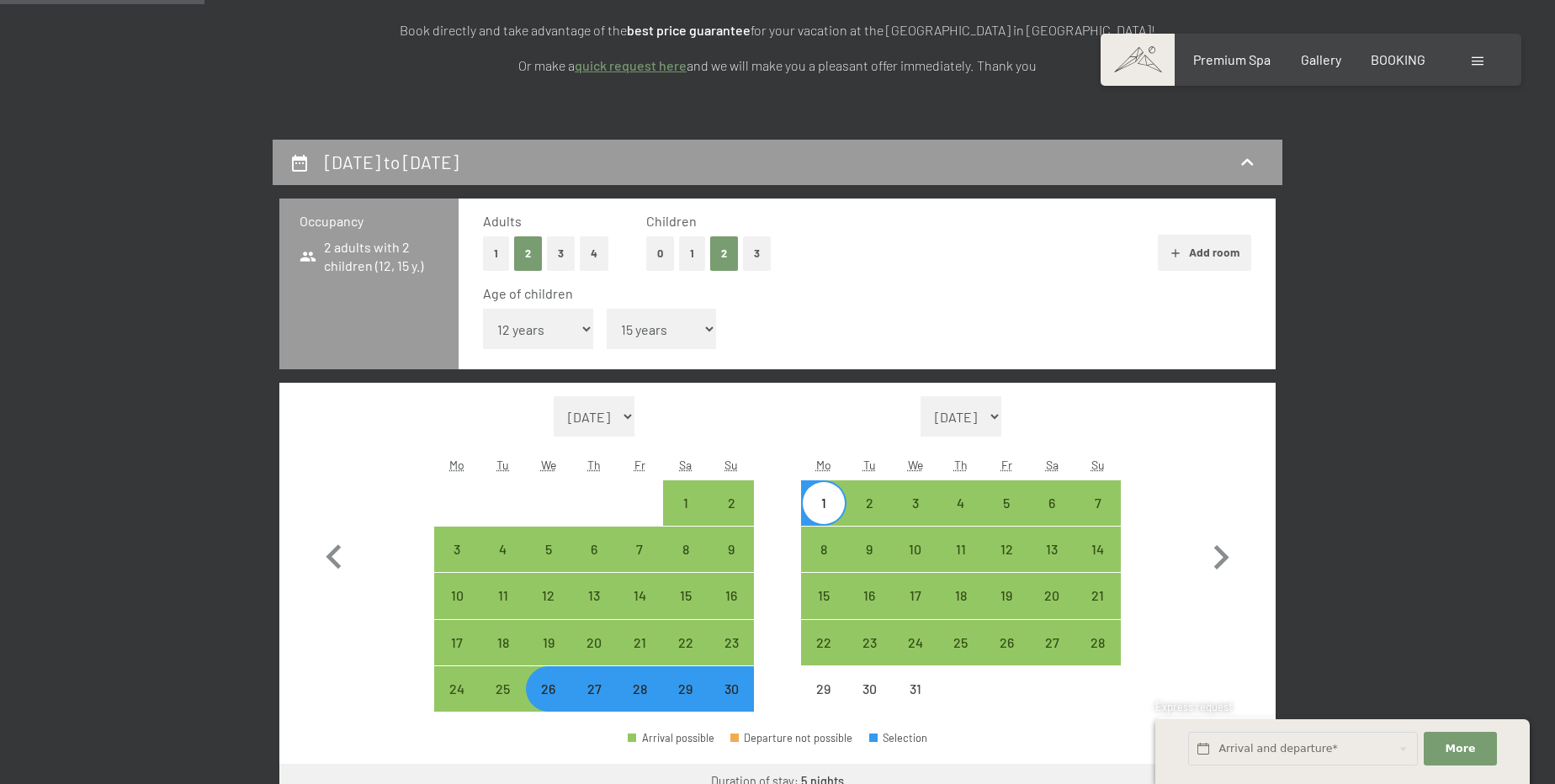
click at [553, 701] on div "26" at bounding box center [549, 704] width 42 height 42
select select "2025-11-01"
select select "2025-12-01"
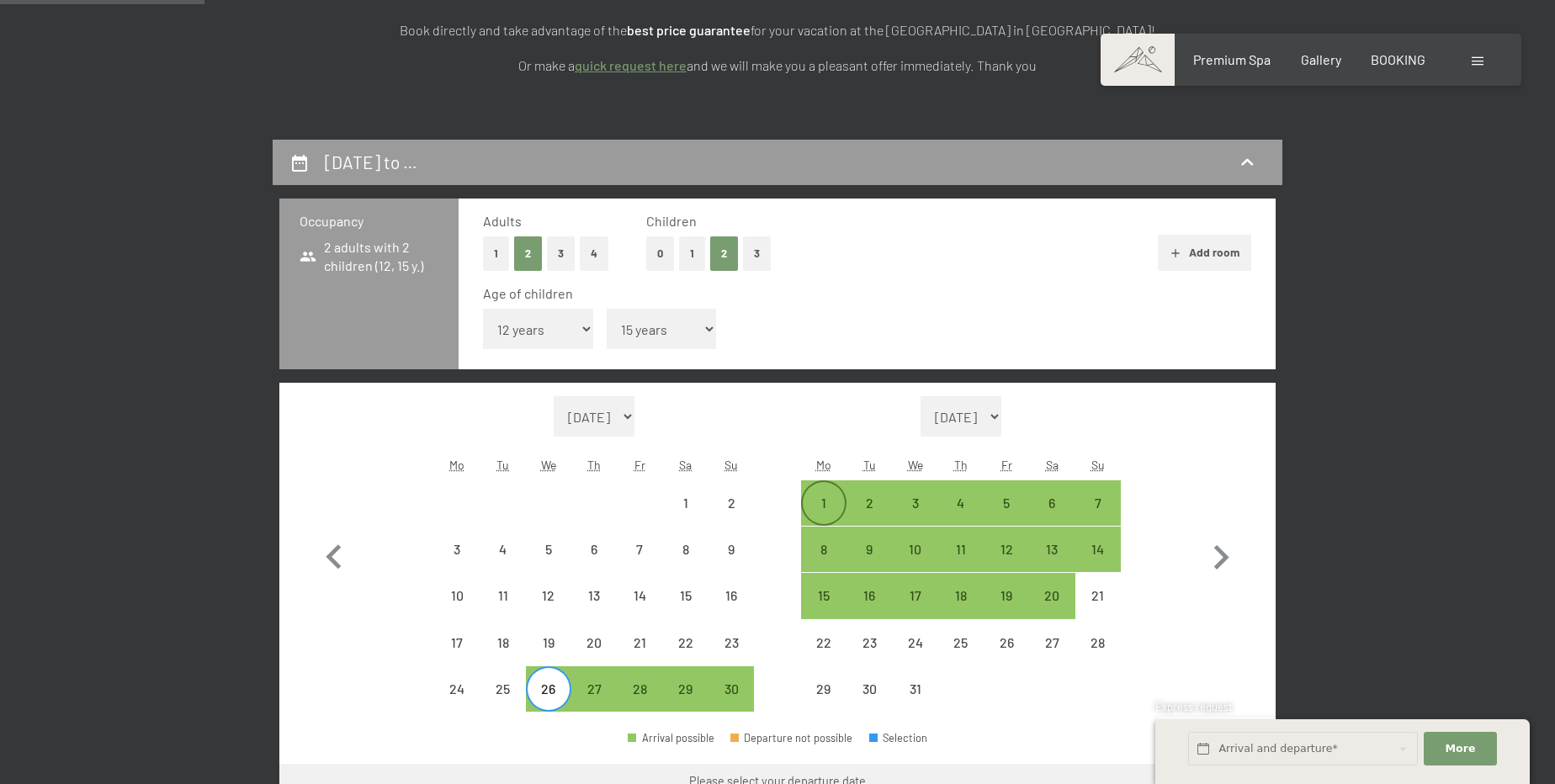
click at [823, 503] on div "1" at bounding box center [824, 517] width 42 height 42
select select "2025-11-01"
select select "2025-12-01"
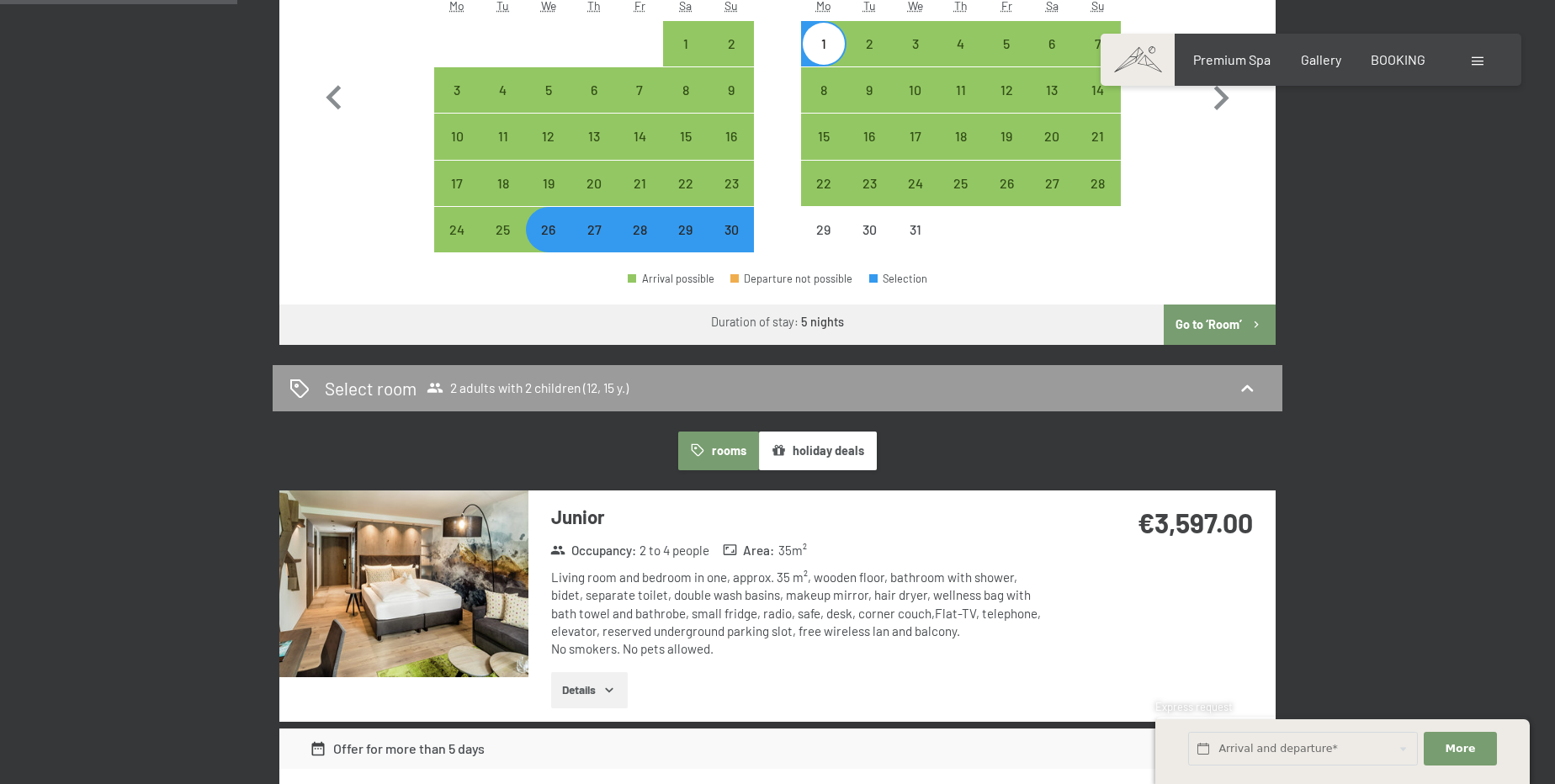
click at [1178, 316] on button "Go to ‘Room’" at bounding box center [1219, 324] width 112 height 41
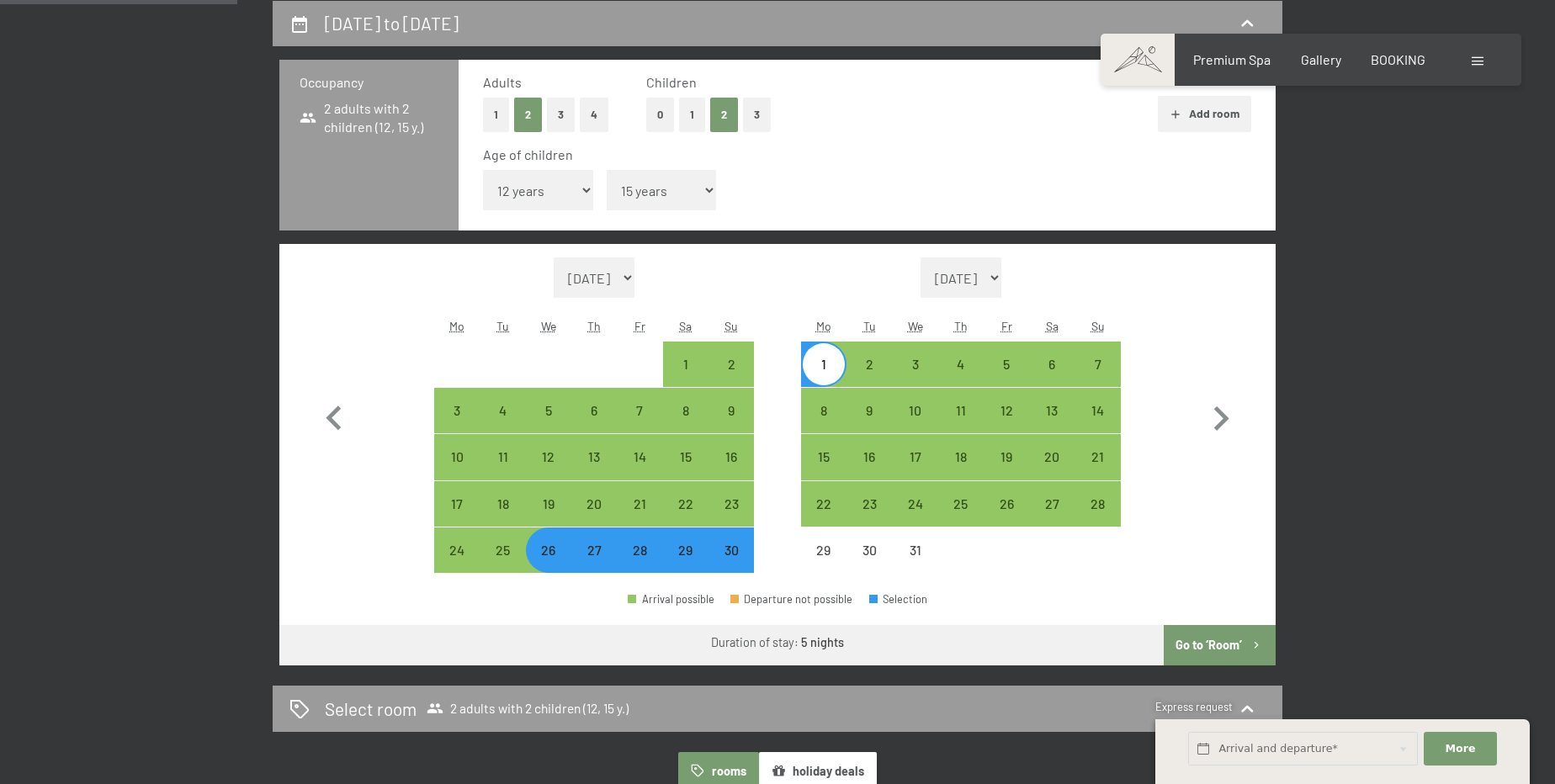
select select "2025-11-01"
select select "2025-12-01"
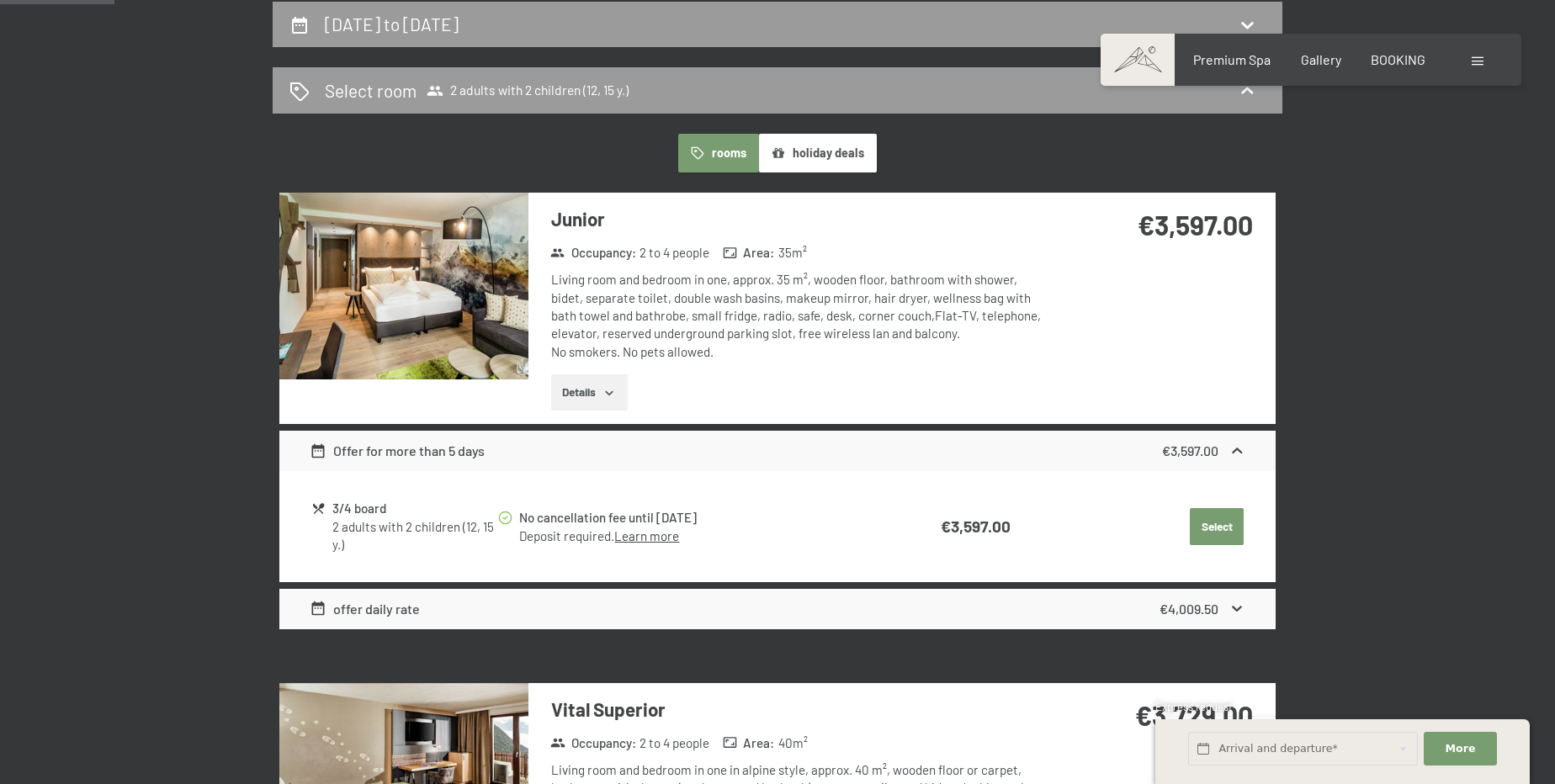
scroll to position [291, 0]
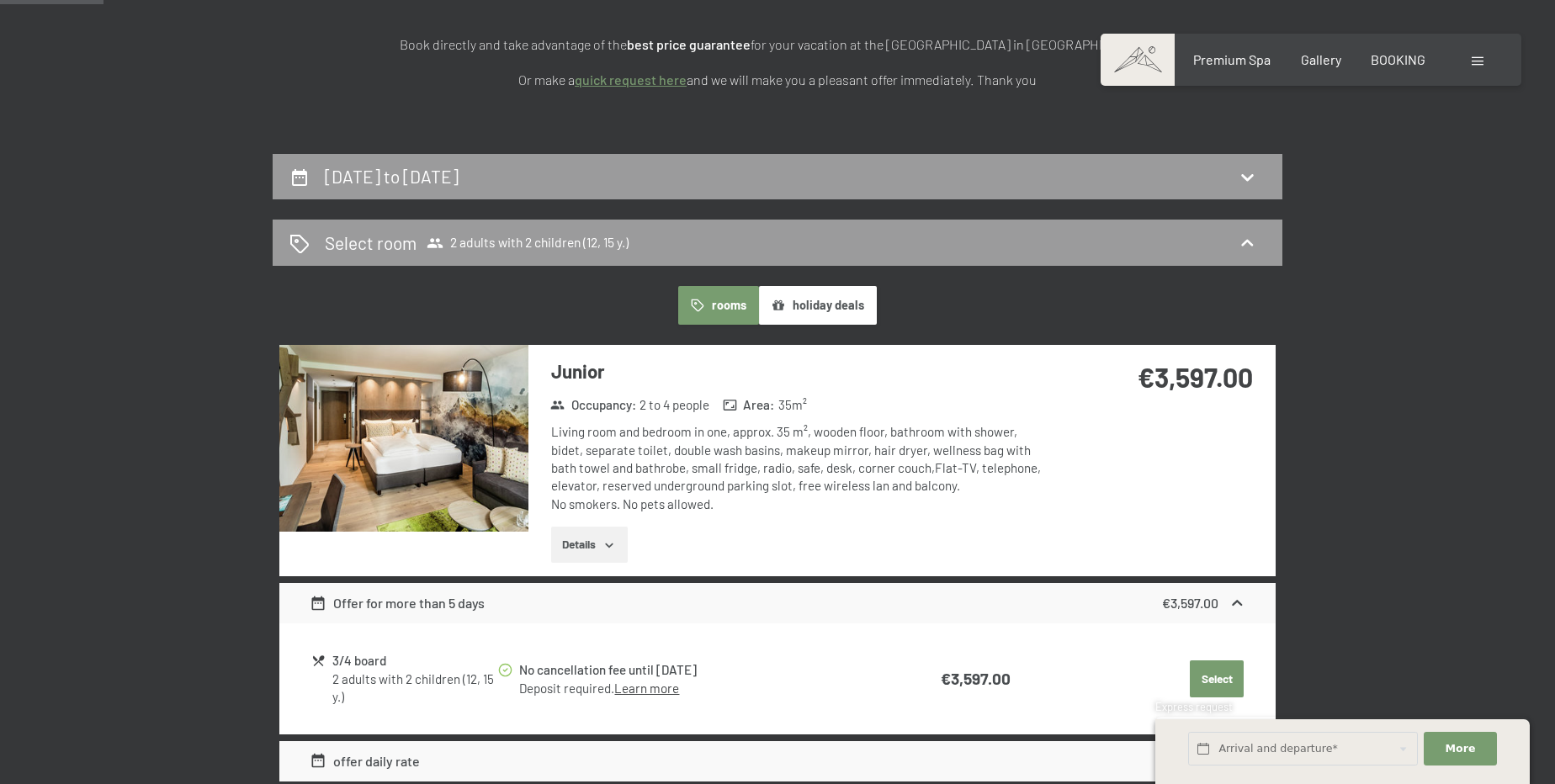
click at [814, 287] on button "holiday deals" at bounding box center [817, 306] width 118 height 39
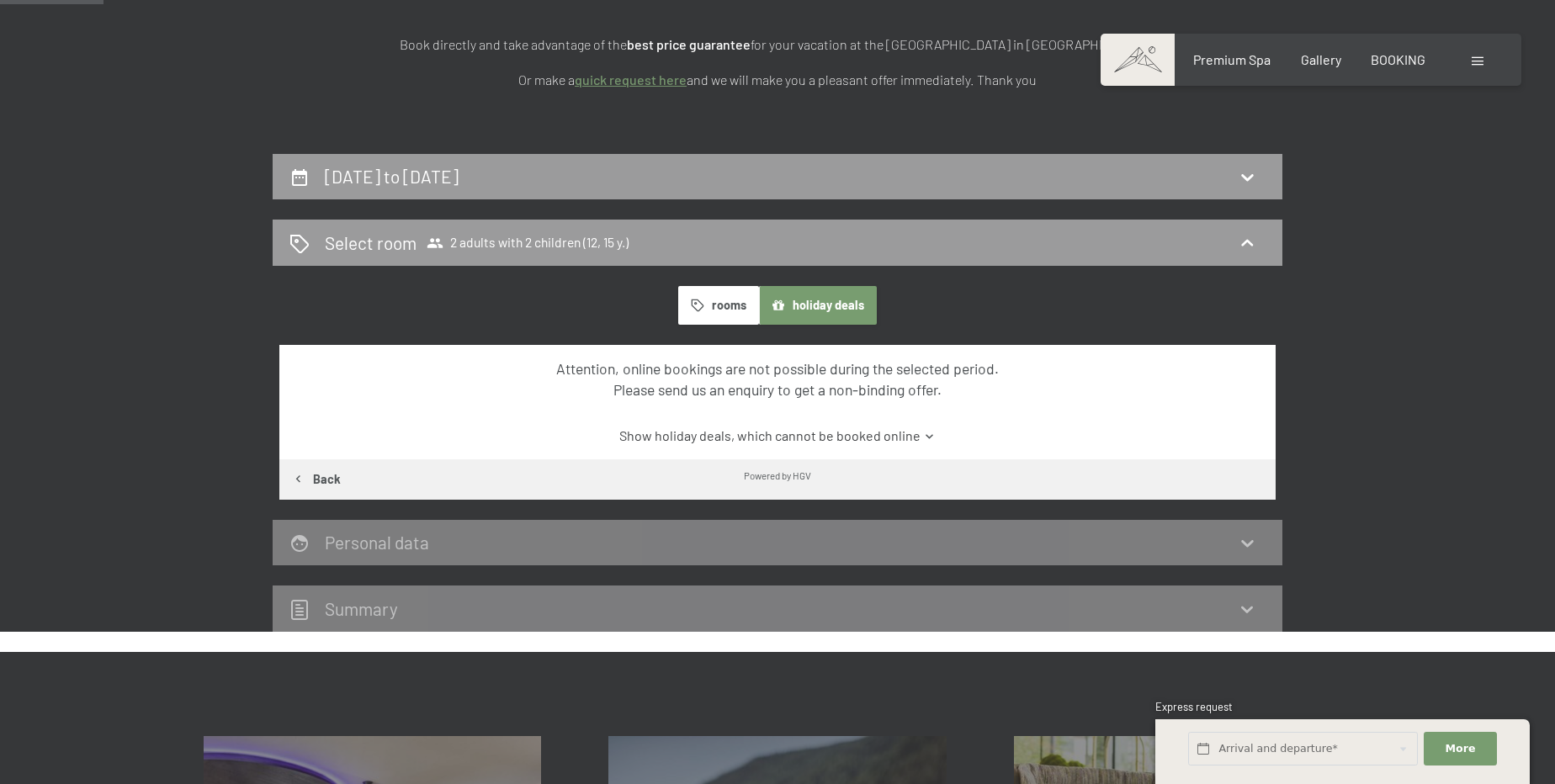
click at [708, 301] on button "rooms" at bounding box center [718, 306] width 80 height 39
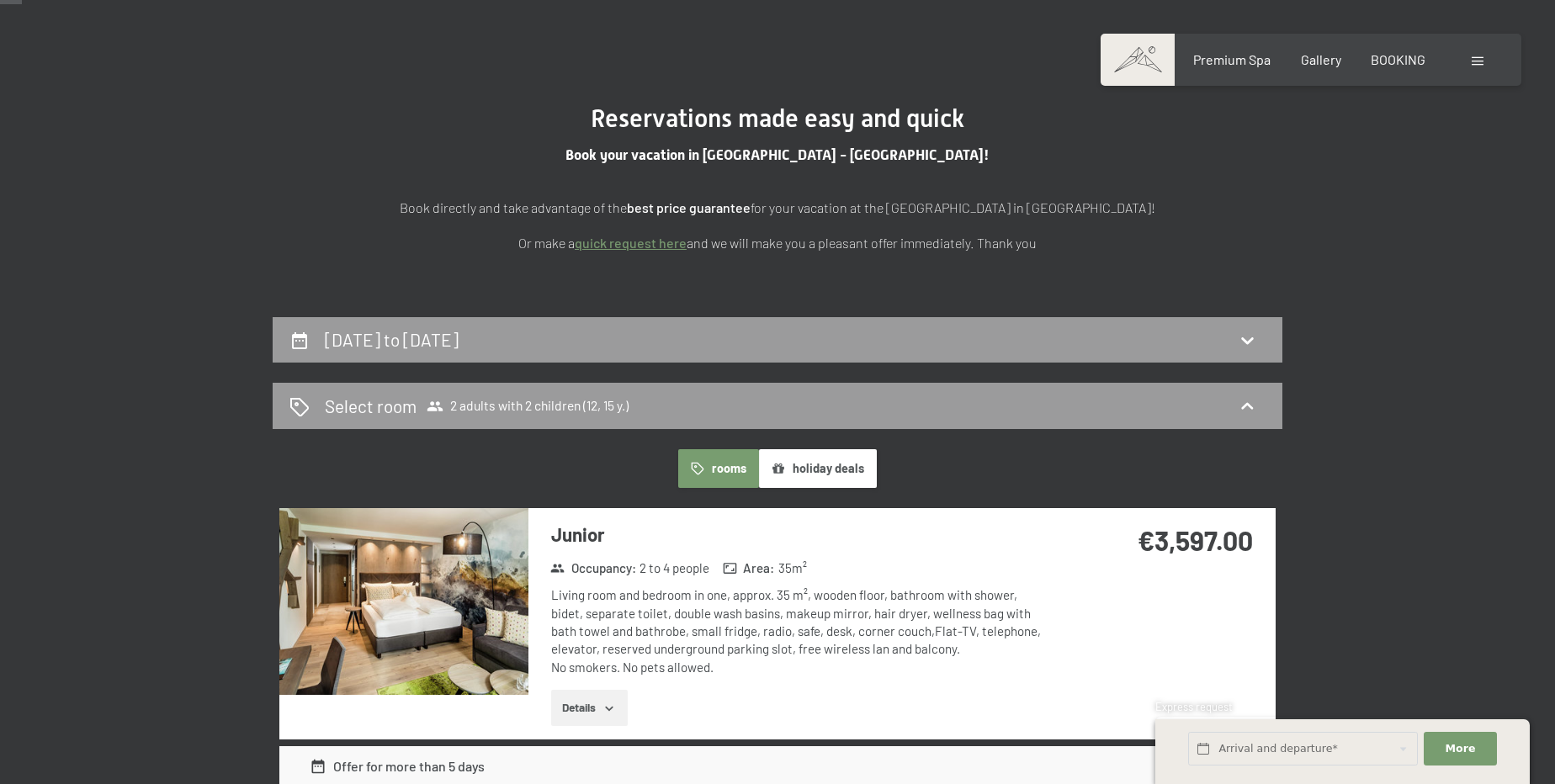
scroll to position [62, 0]
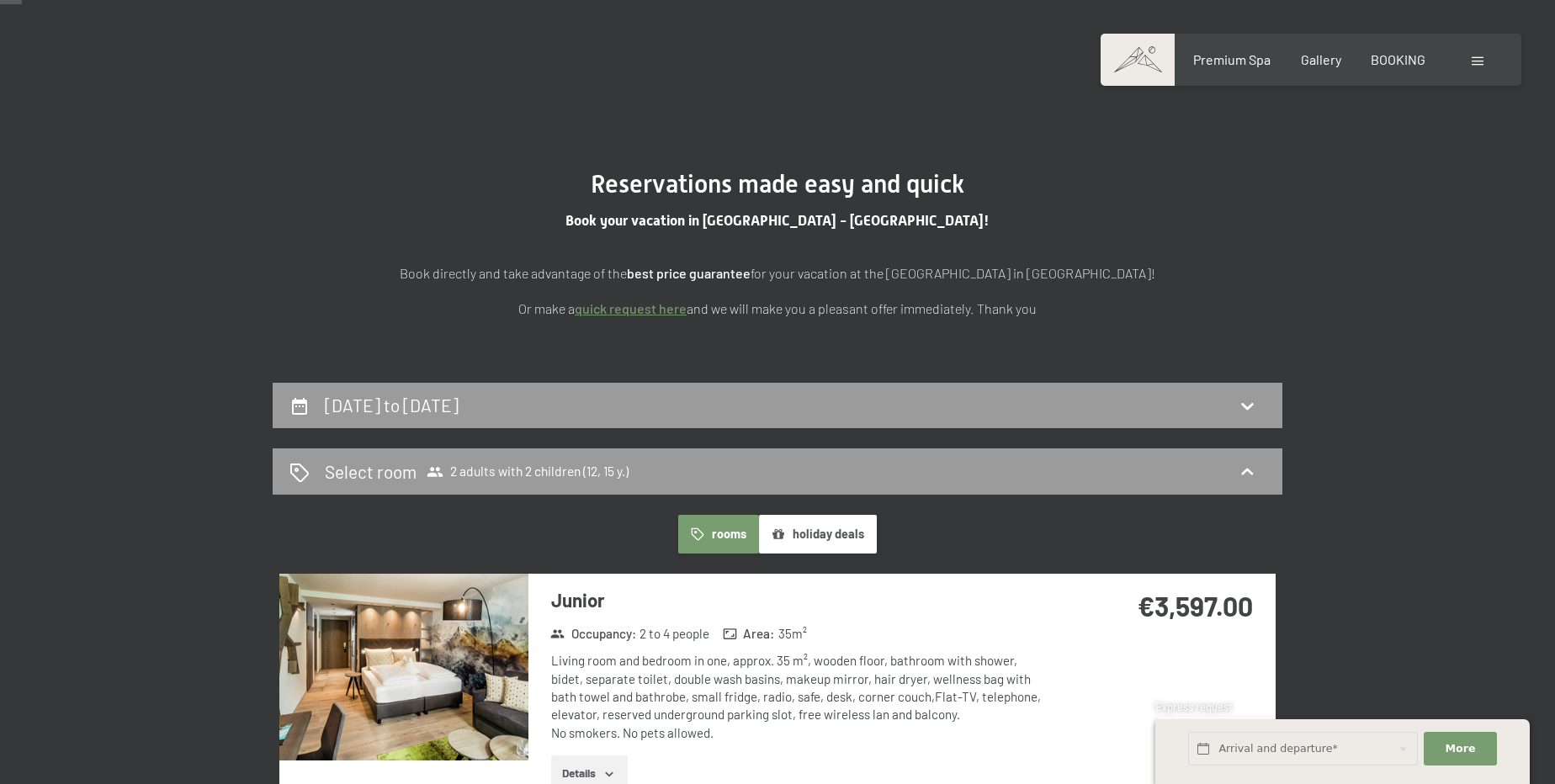
drag, startPoint x: 556, startPoint y: 402, endPoint x: 431, endPoint y: 241, distance: 203.8
click at [435, 238] on div "Book directly and take advantage of the best price guarantee for your vacation …" at bounding box center [777, 274] width 842 height 90
click at [705, 402] on div "26th November to 1st December 2025" at bounding box center [777, 405] width 976 height 25
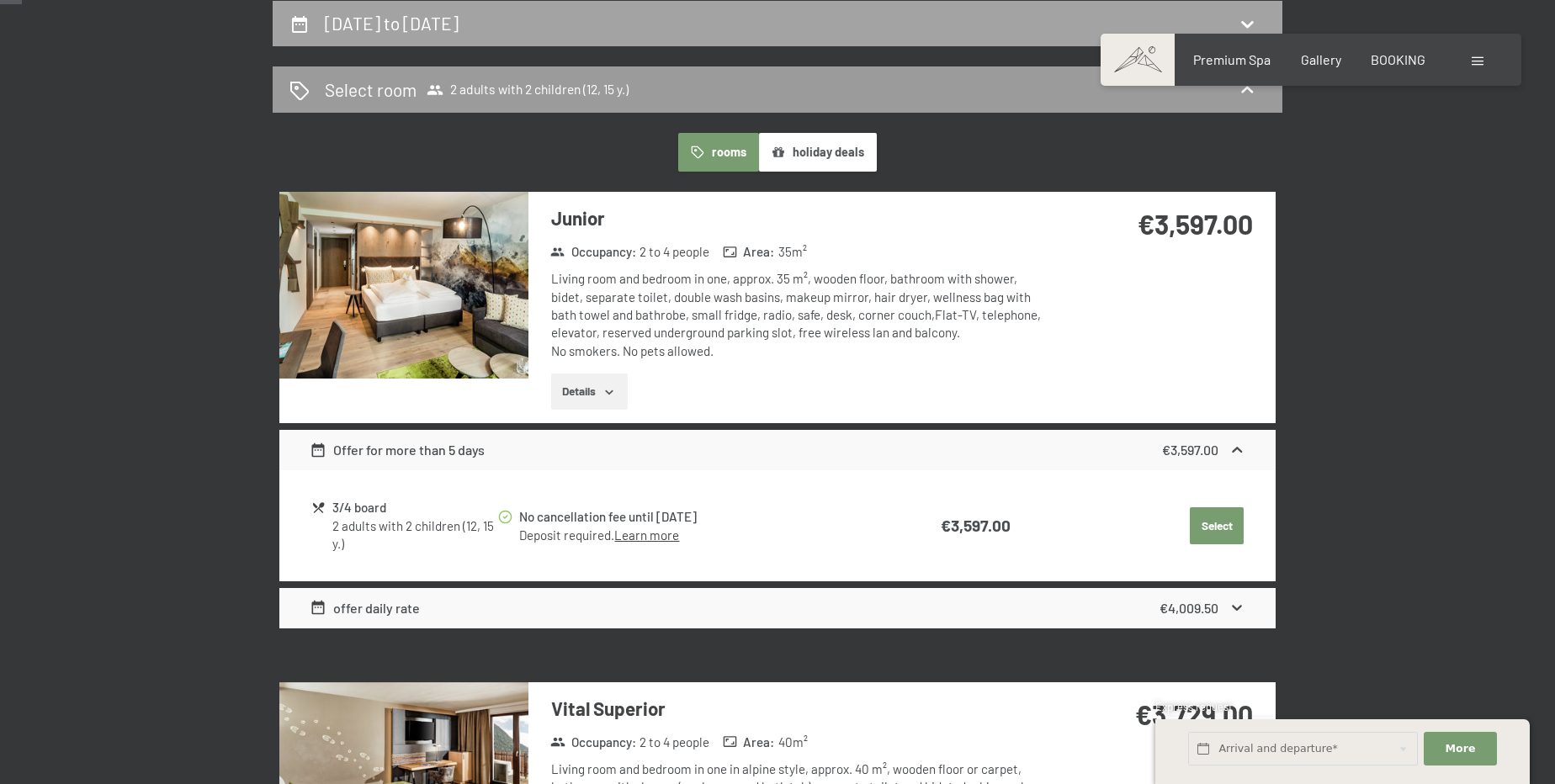
select select "12"
select select "15"
select select "2025-11-01"
select select "2025-12-01"
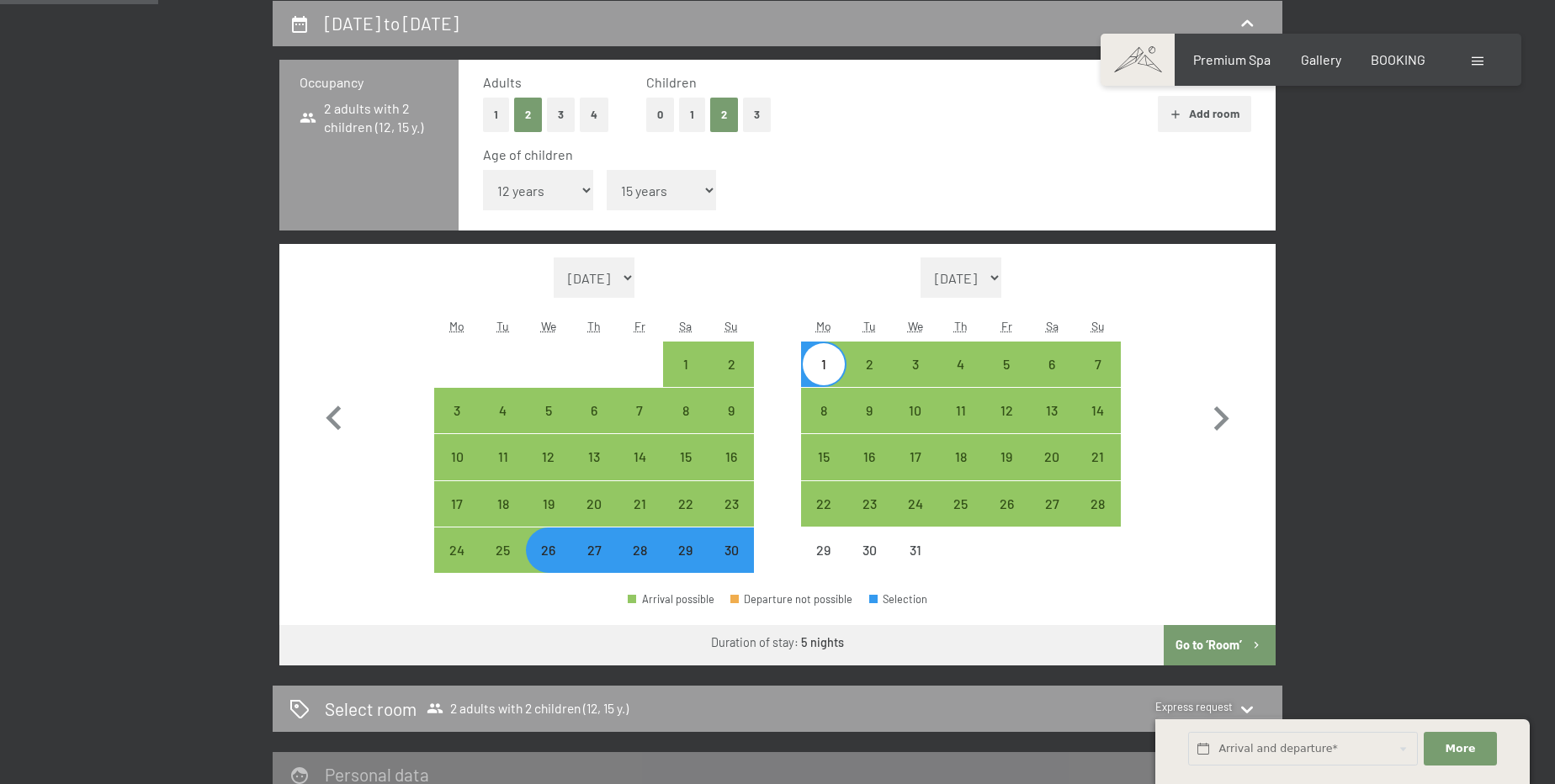
click at [548, 554] on div "26" at bounding box center [549, 565] width 42 height 42
select select "2025-11-01"
select select "2025-12-01"
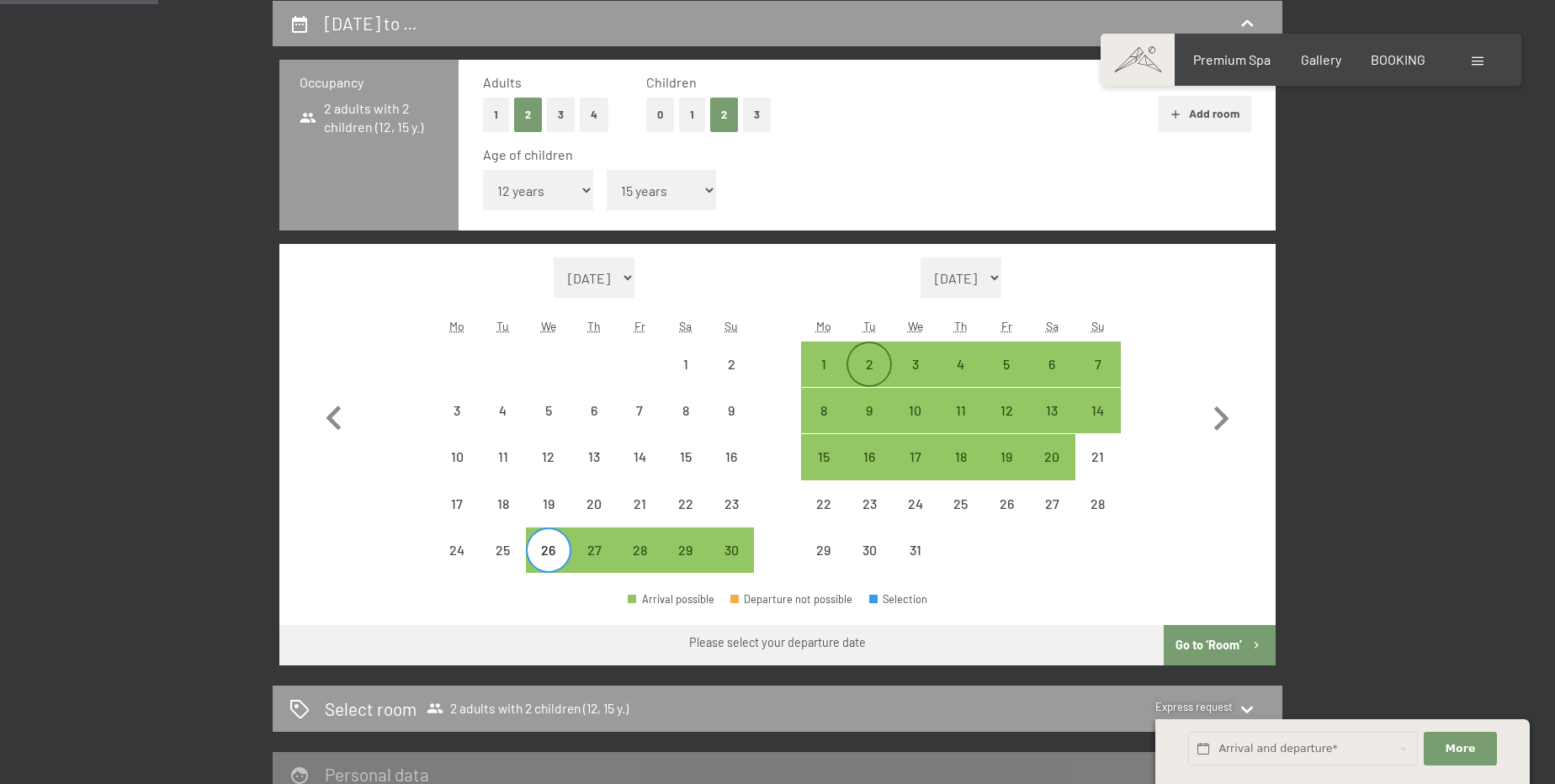
click at [869, 358] on div "2" at bounding box center [869, 378] width 42 height 42
select select "2025-11-01"
select select "2025-12-01"
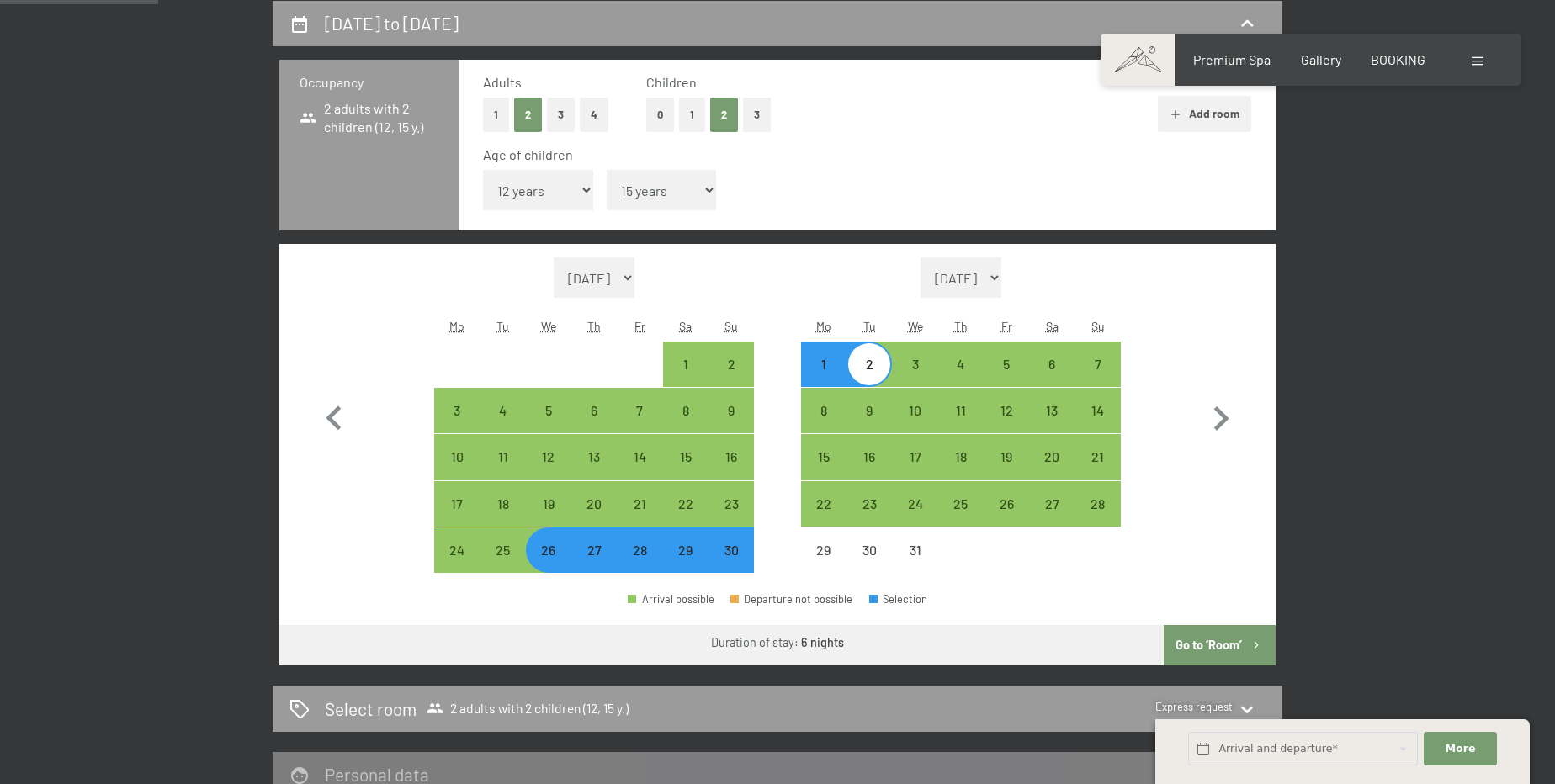
click at [1249, 642] on icon "button" at bounding box center [1256, 645] width 14 height 14
select select "2025-11-01"
select select "2025-12-01"
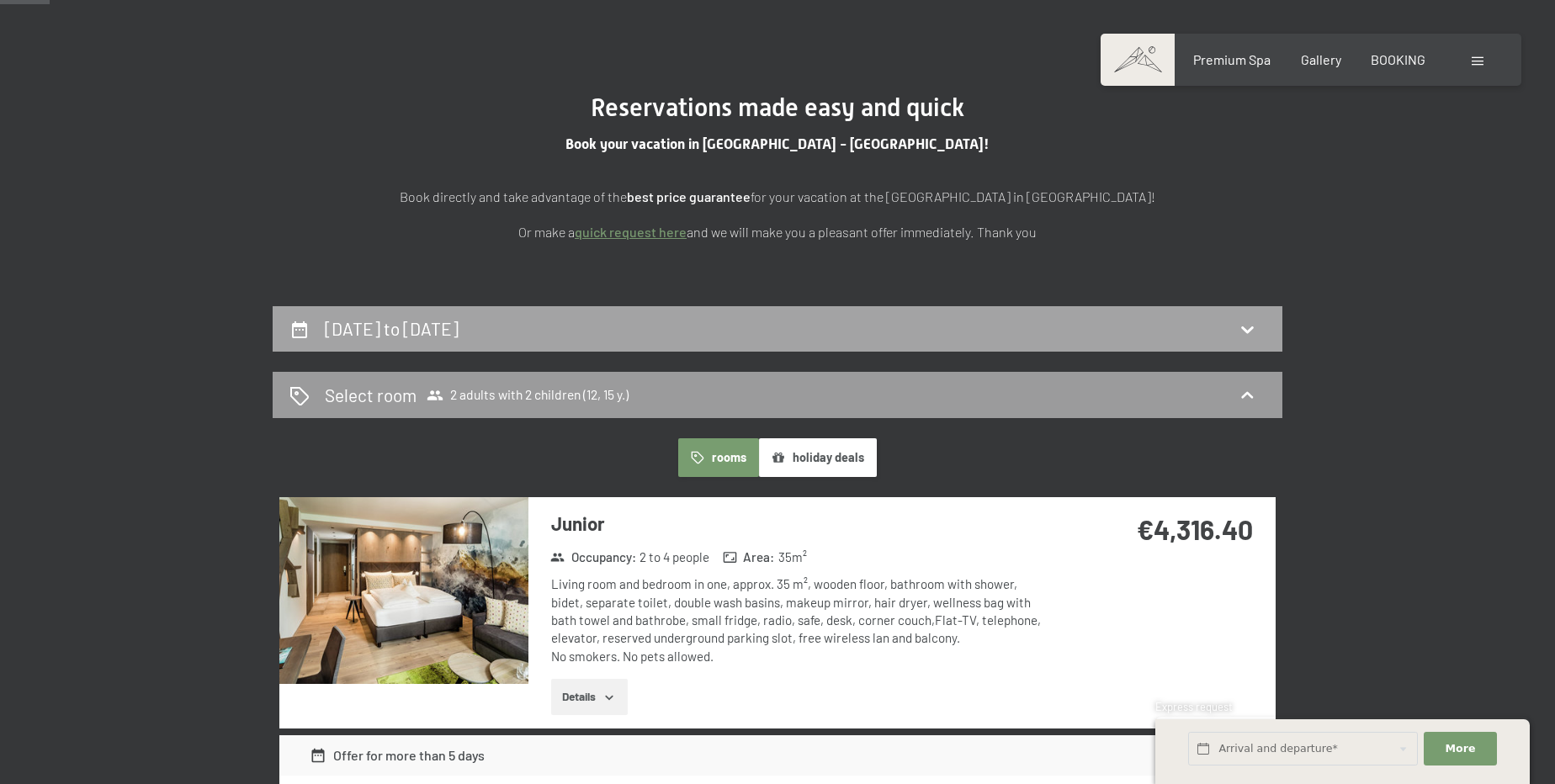
click at [459, 322] on h2 "26th November to 2nd December 2025" at bounding box center [391, 329] width 133 height 21
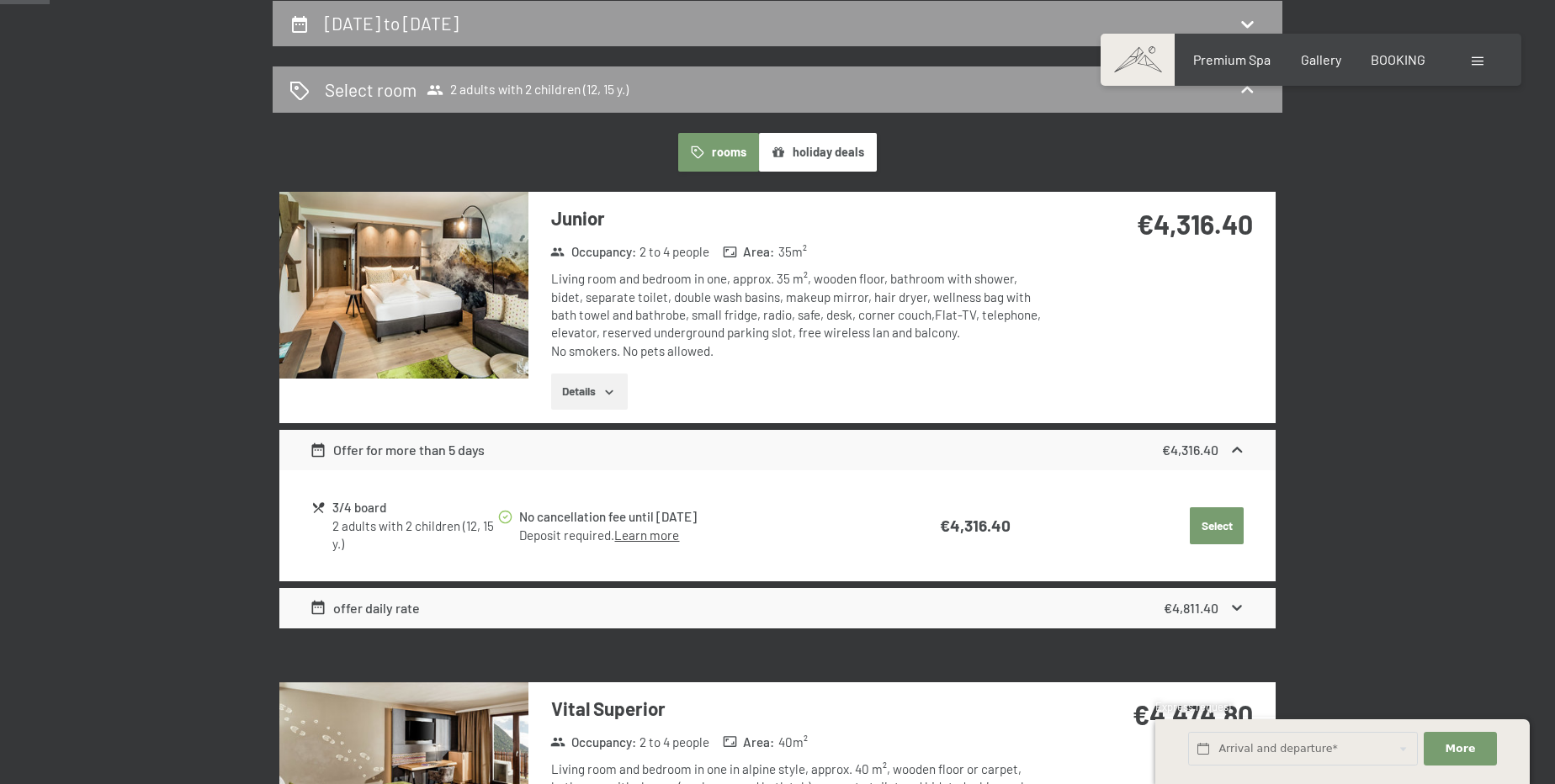
select select "12"
select select "15"
select select "2025-11-01"
select select "2025-12-01"
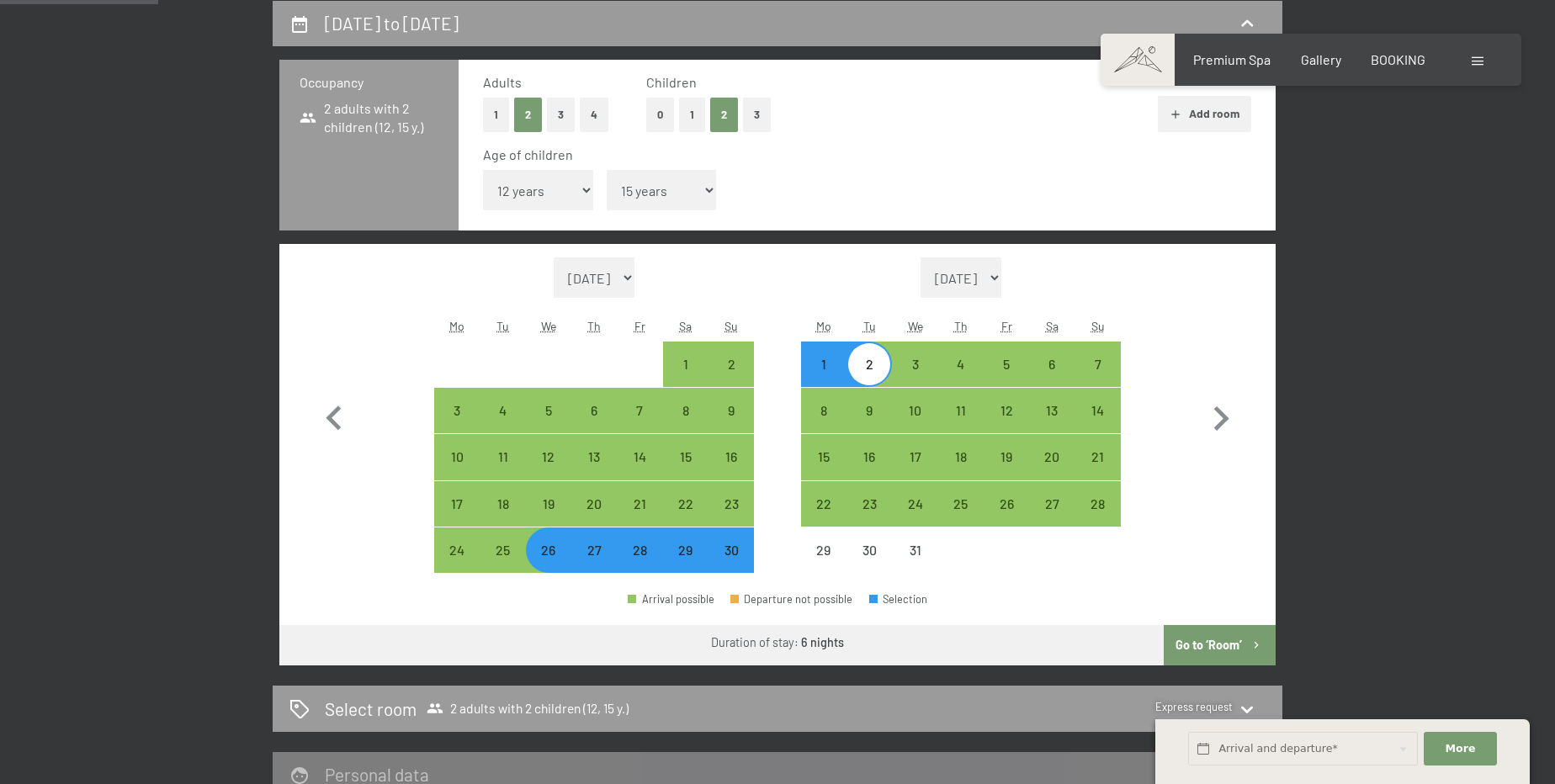
click at [544, 558] on div "26" at bounding box center [549, 565] width 42 height 42
select select "2025-11-01"
select select "2025-12-01"
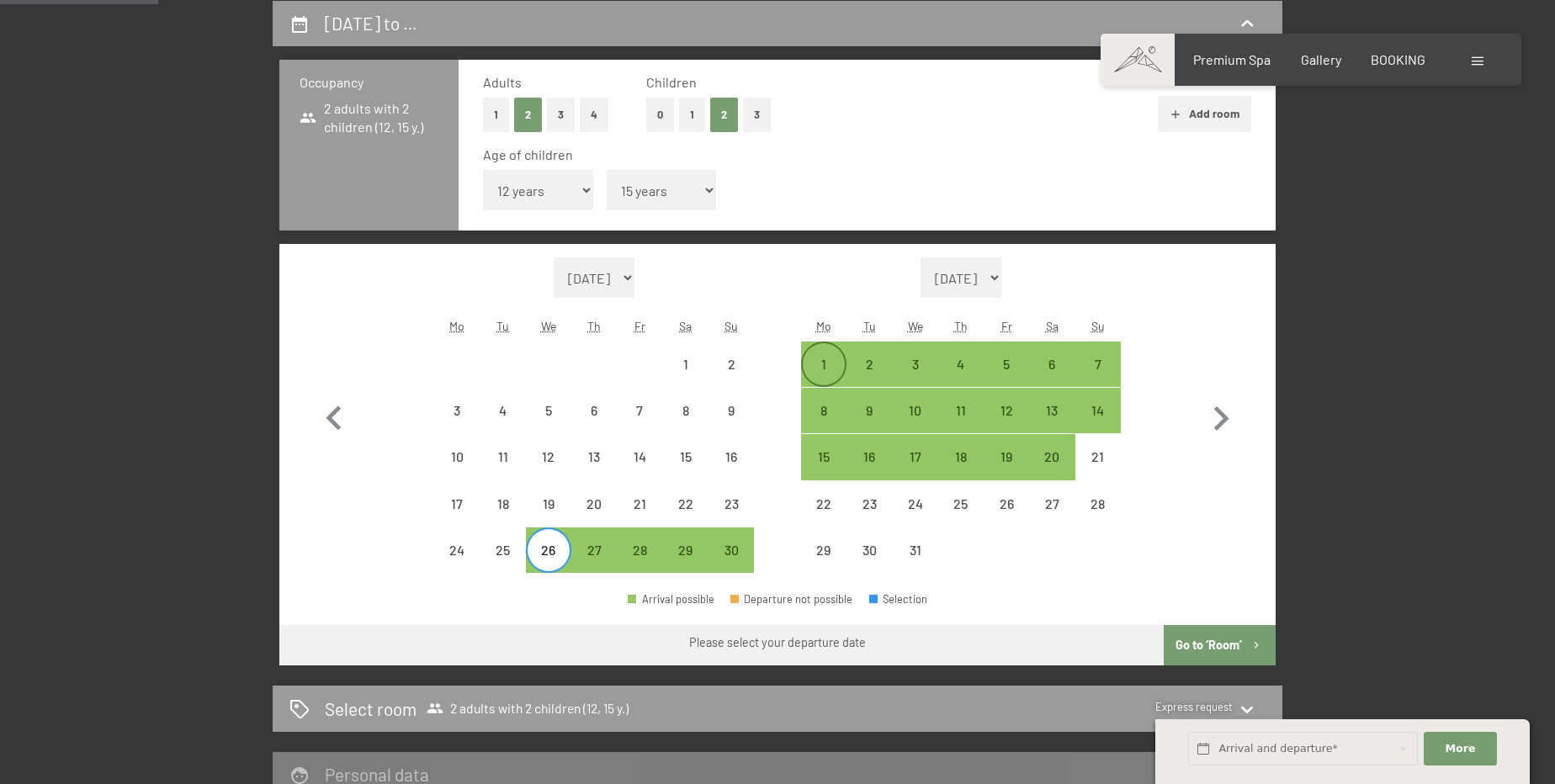
click at [817, 355] on div "1" at bounding box center [824, 364] width 42 height 42
select select "2025-11-01"
select select "2025-12-01"
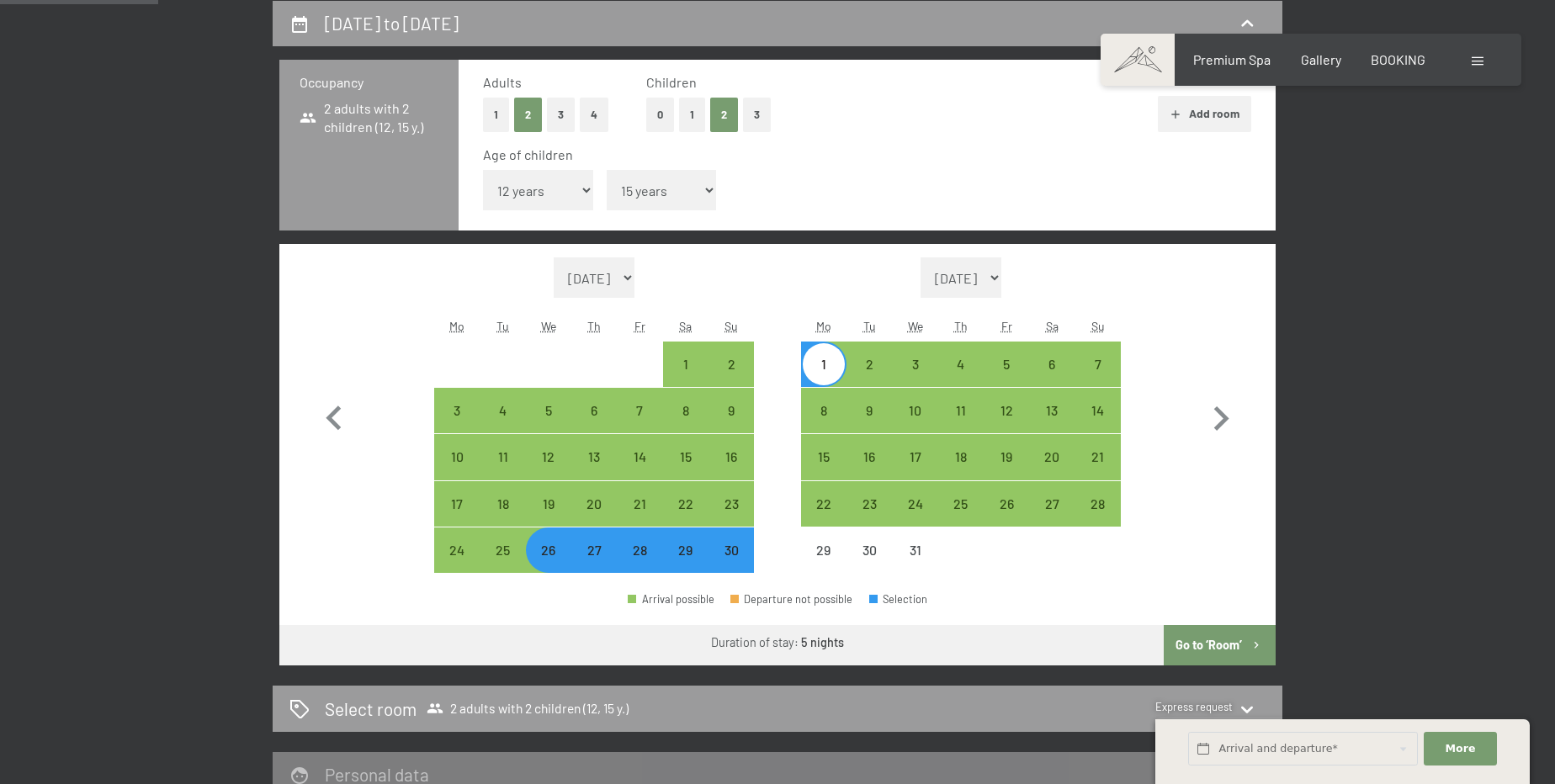
click at [1226, 643] on button "Go to ‘Room’" at bounding box center [1219, 645] width 112 height 41
select select "2025-11-01"
select select "2025-12-01"
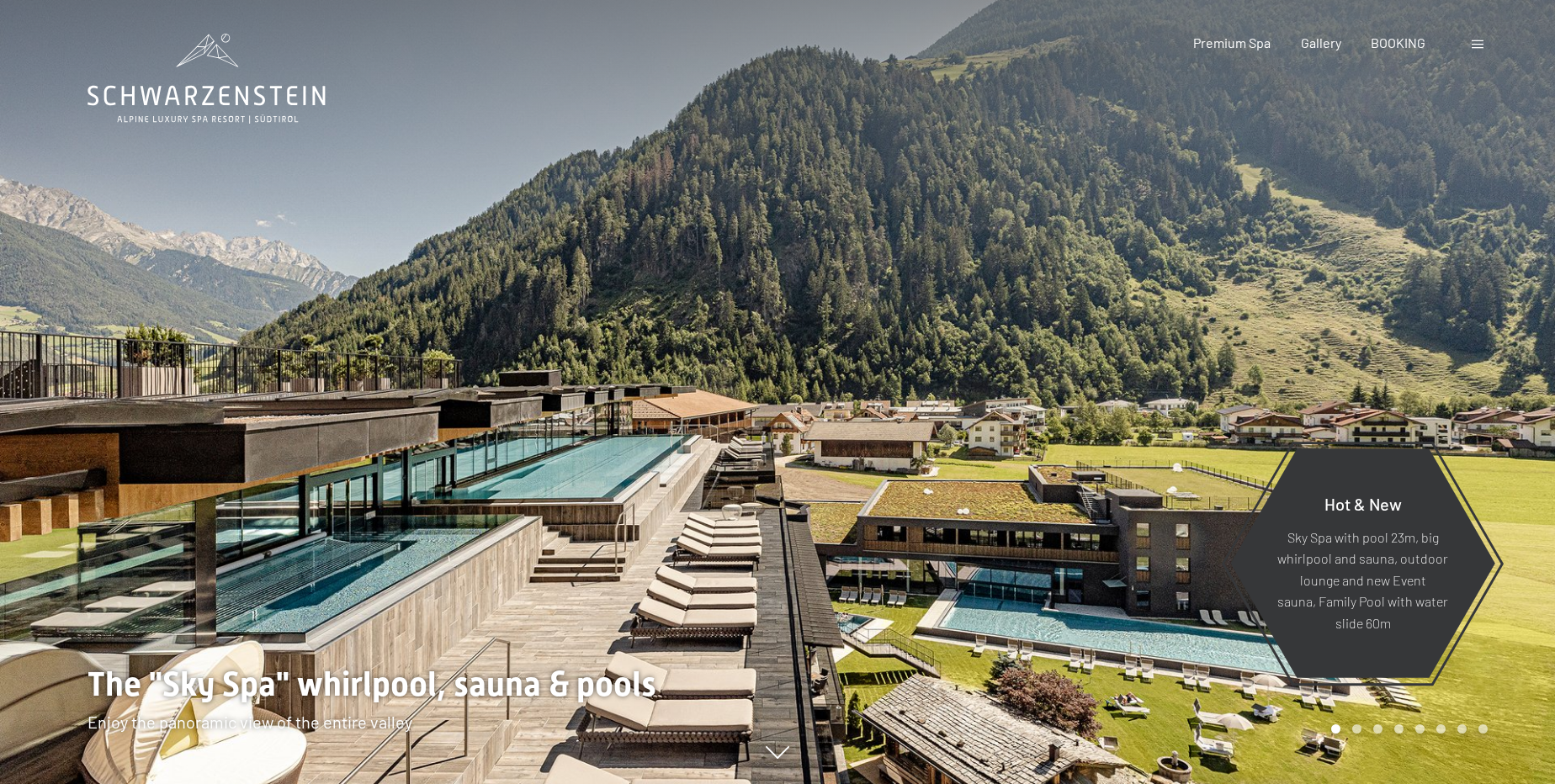
click at [1483, 44] on span at bounding box center [1476, 45] width 11 height 9
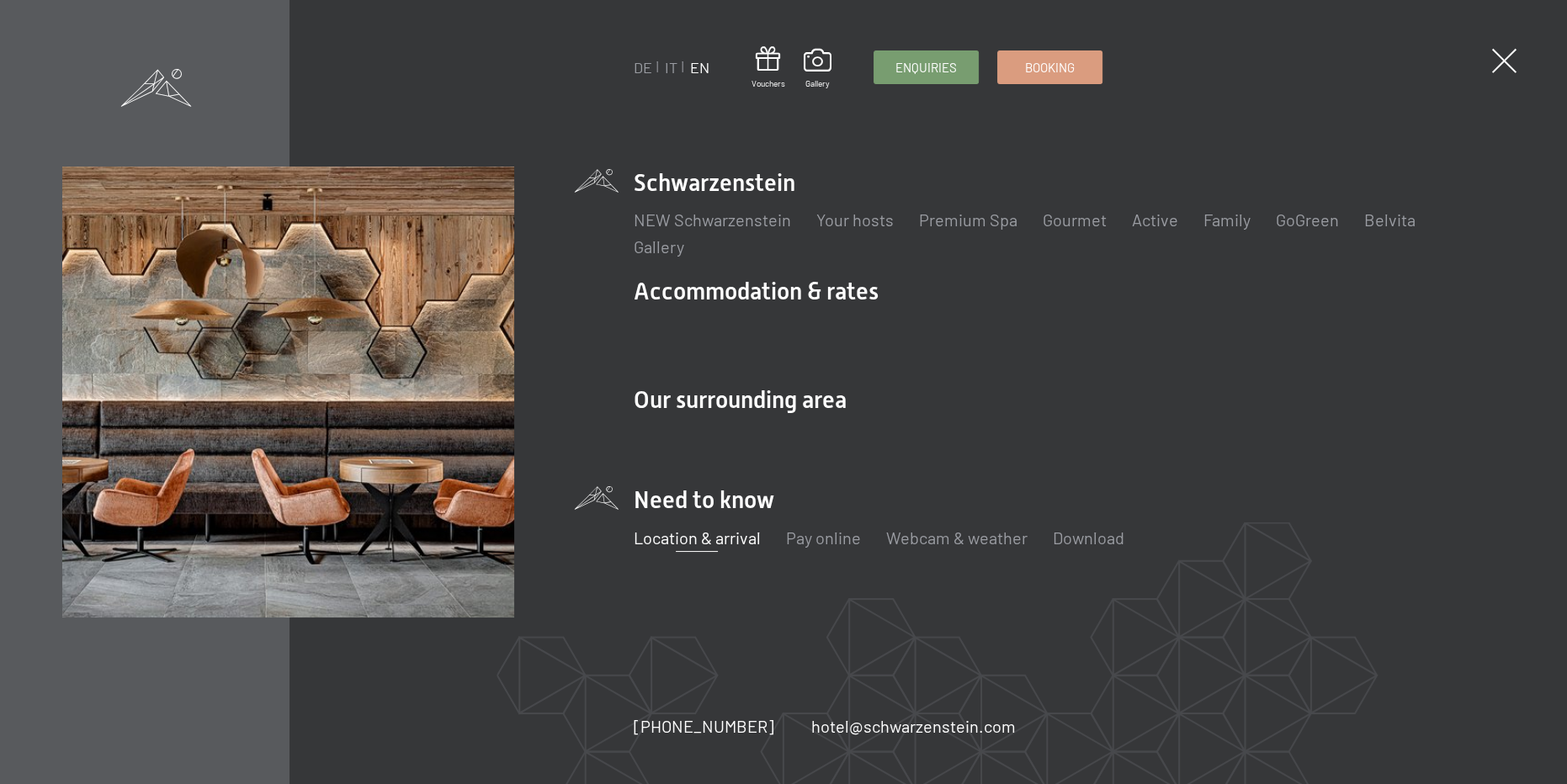
click at [711, 544] on link "Location & arrival" at bounding box center [698, 537] width 127 height 20
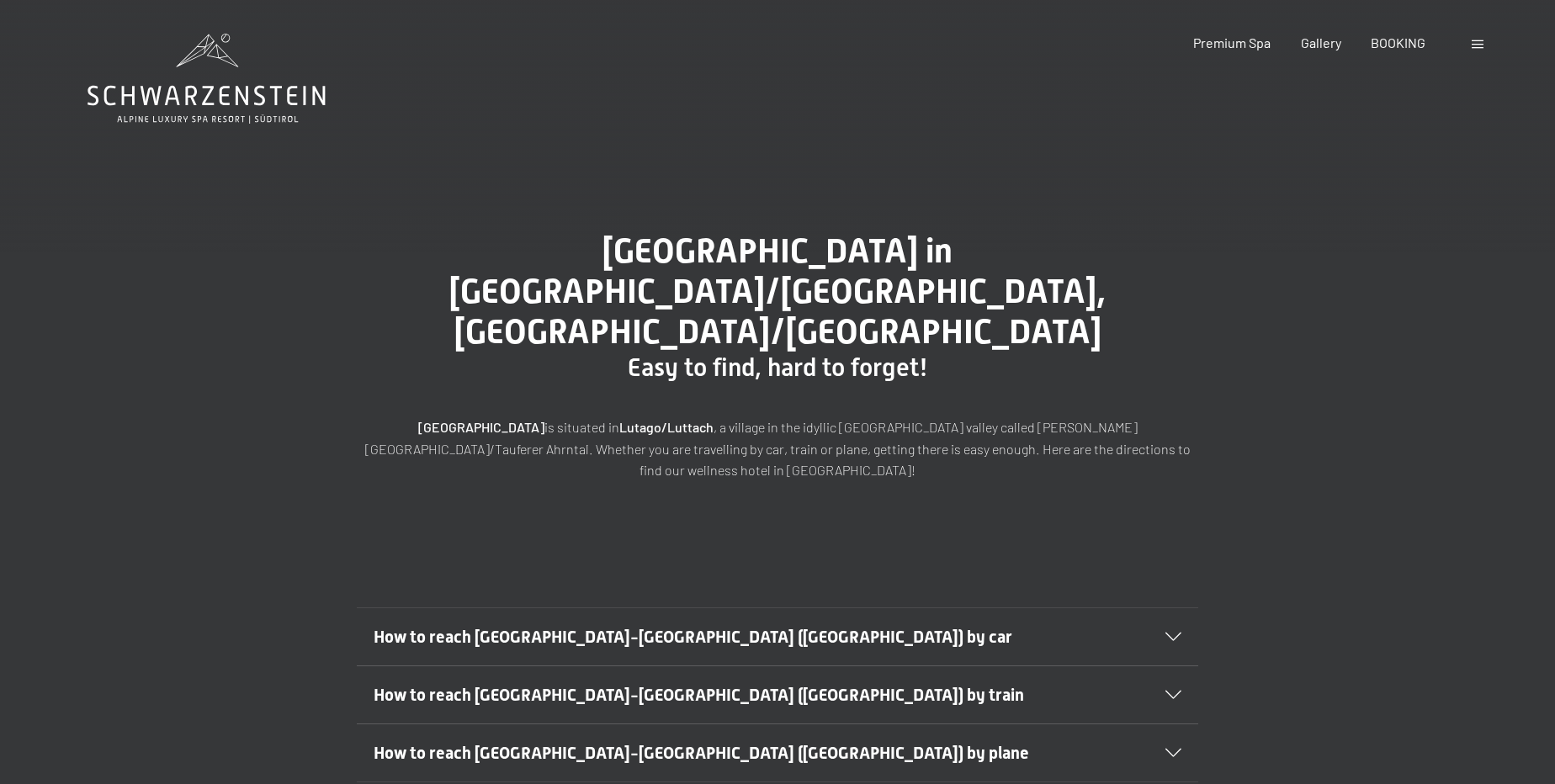
click at [1471, 39] on div "Booking Enquiries Premium Spa Gallery BOOKING DE IT EN Vouchers Gallery Enquiri…" at bounding box center [1311, 42] width 354 height 19
click at [1472, 41] on div at bounding box center [1479, 42] width 16 height 19
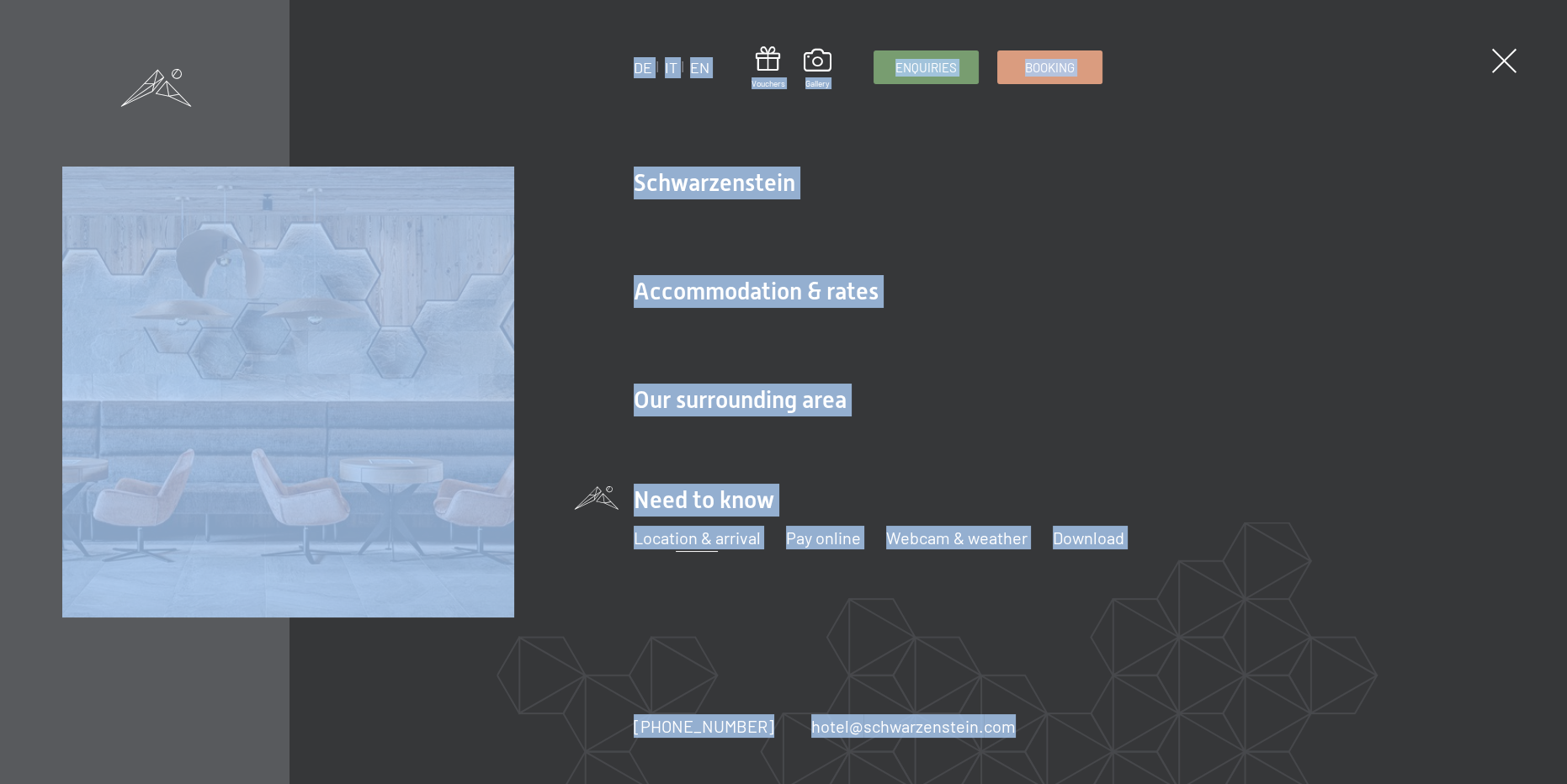
click at [1275, 598] on div "DE IT EN Vouchers Gallery Enquiries Booking DE IT EN Schwarzenstein NEW Schwarz…" at bounding box center [1069, 392] width 871 height 451
click at [974, 534] on link "Webcam & weather" at bounding box center [957, 537] width 141 height 20
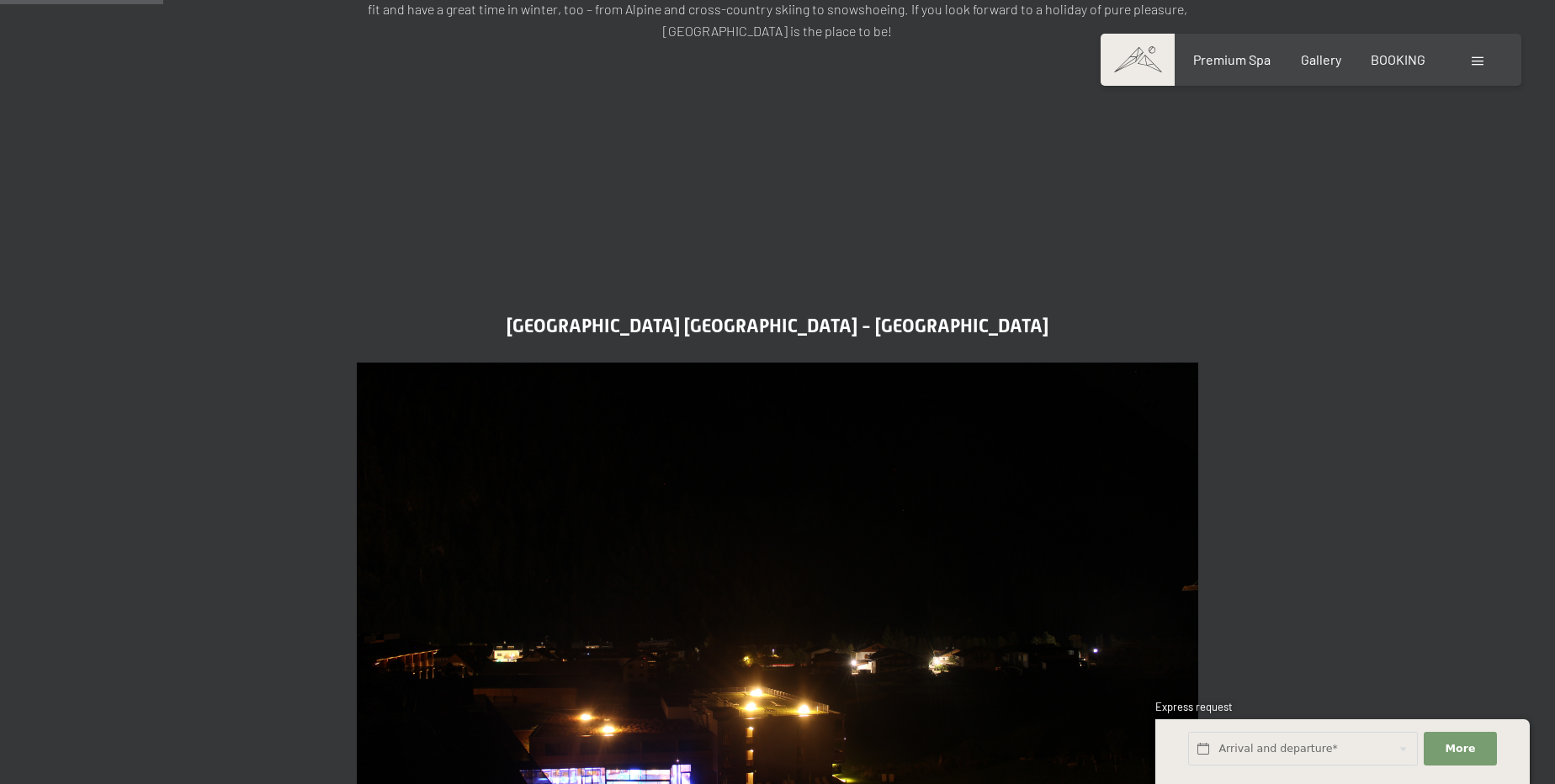
scroll to position [612, 0]
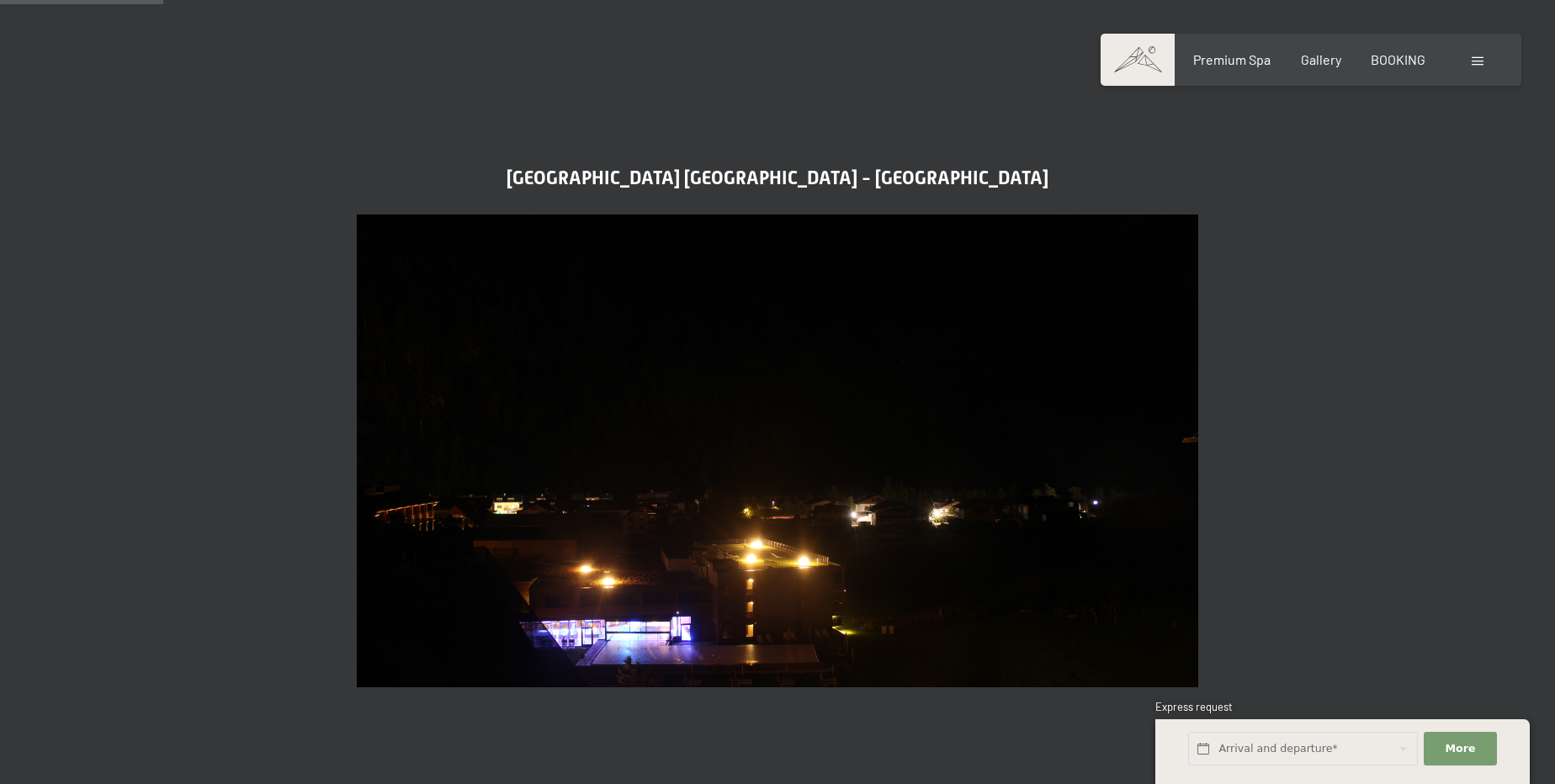
click at [488, 445] on img at bounding box center [777, 452] width 842 height 474
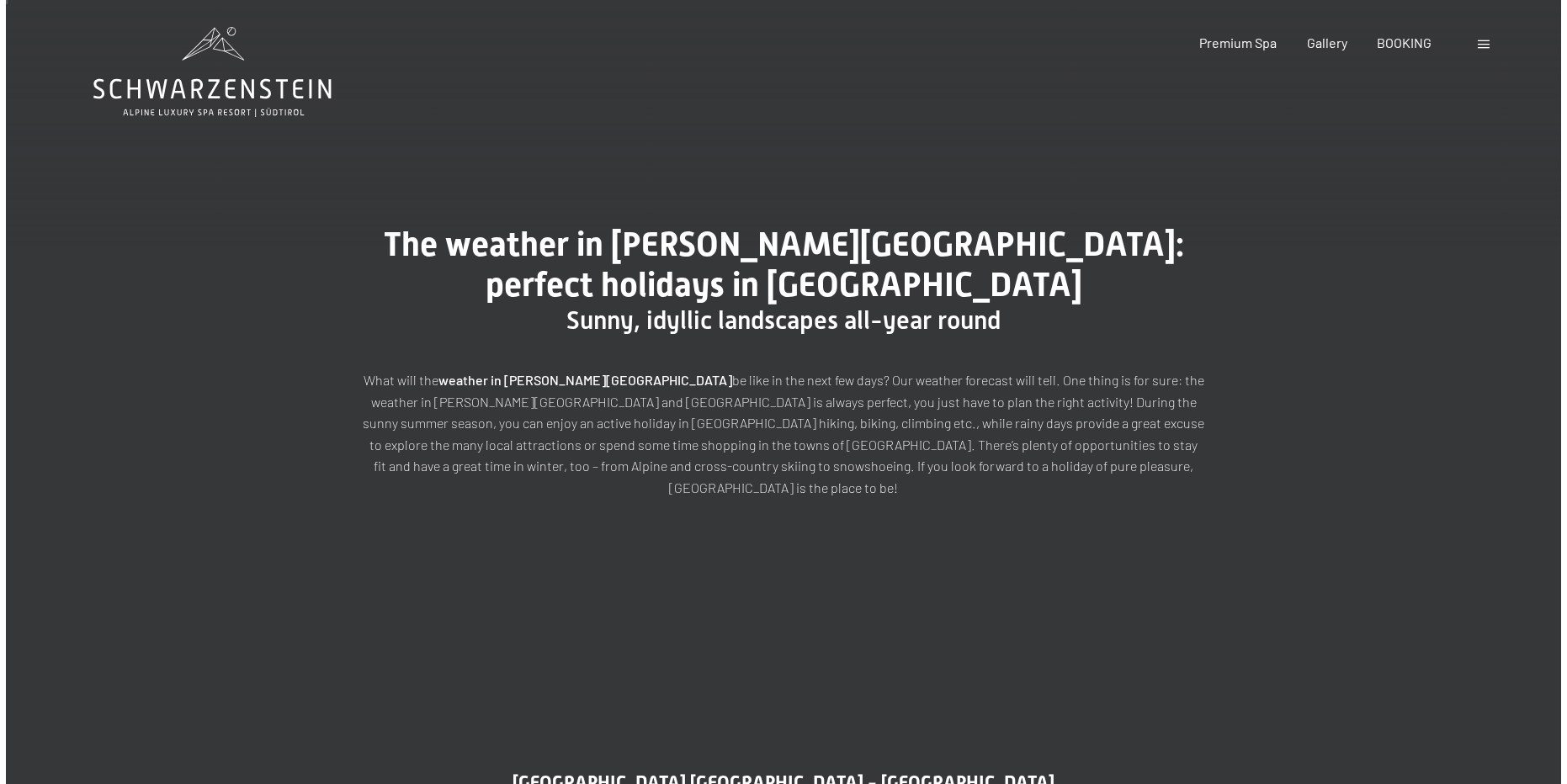
scroll to position [0, 0]
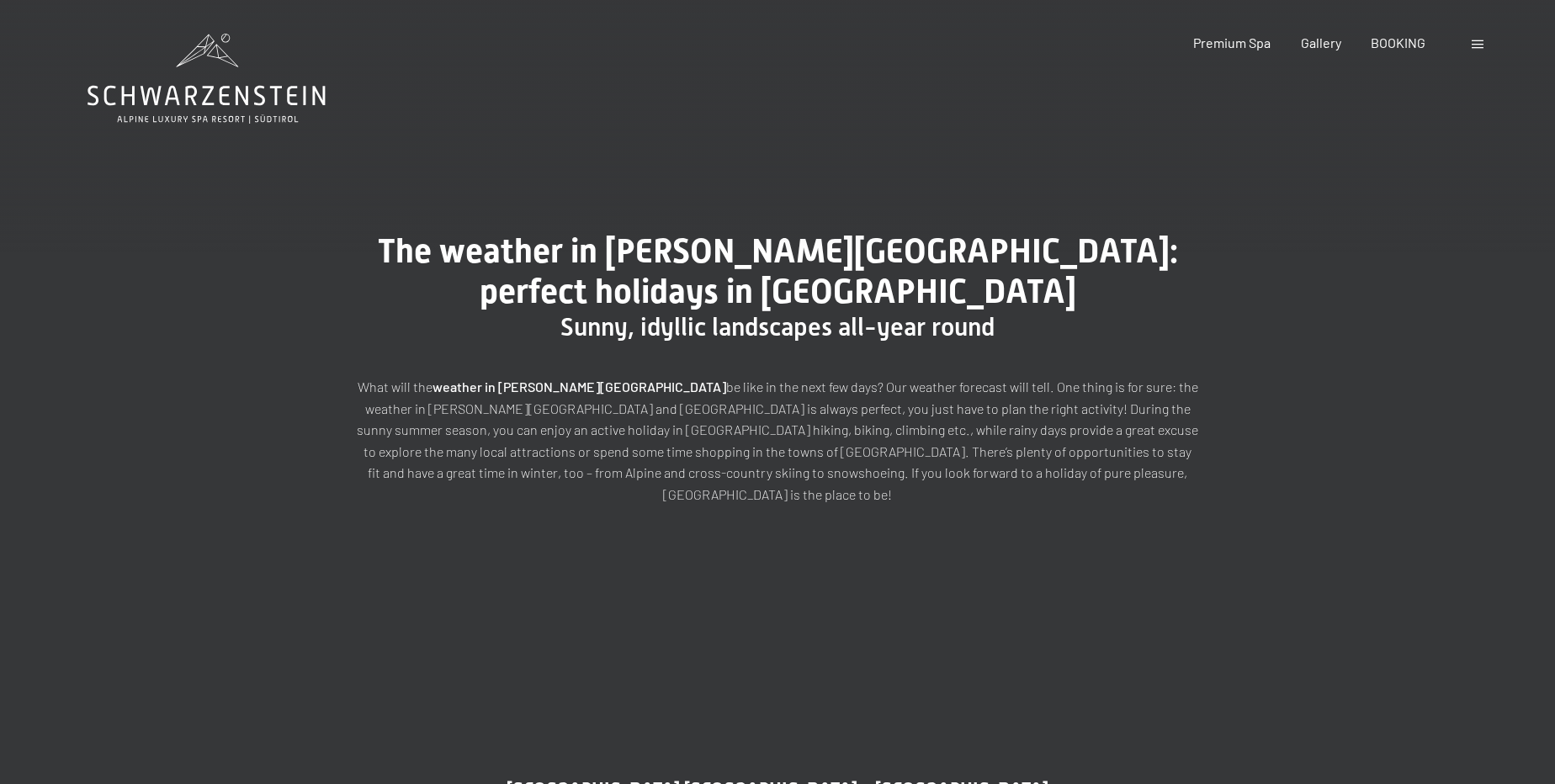
click at [1485, 41] on div at bounding box center [1479, 42] width 16 height 19
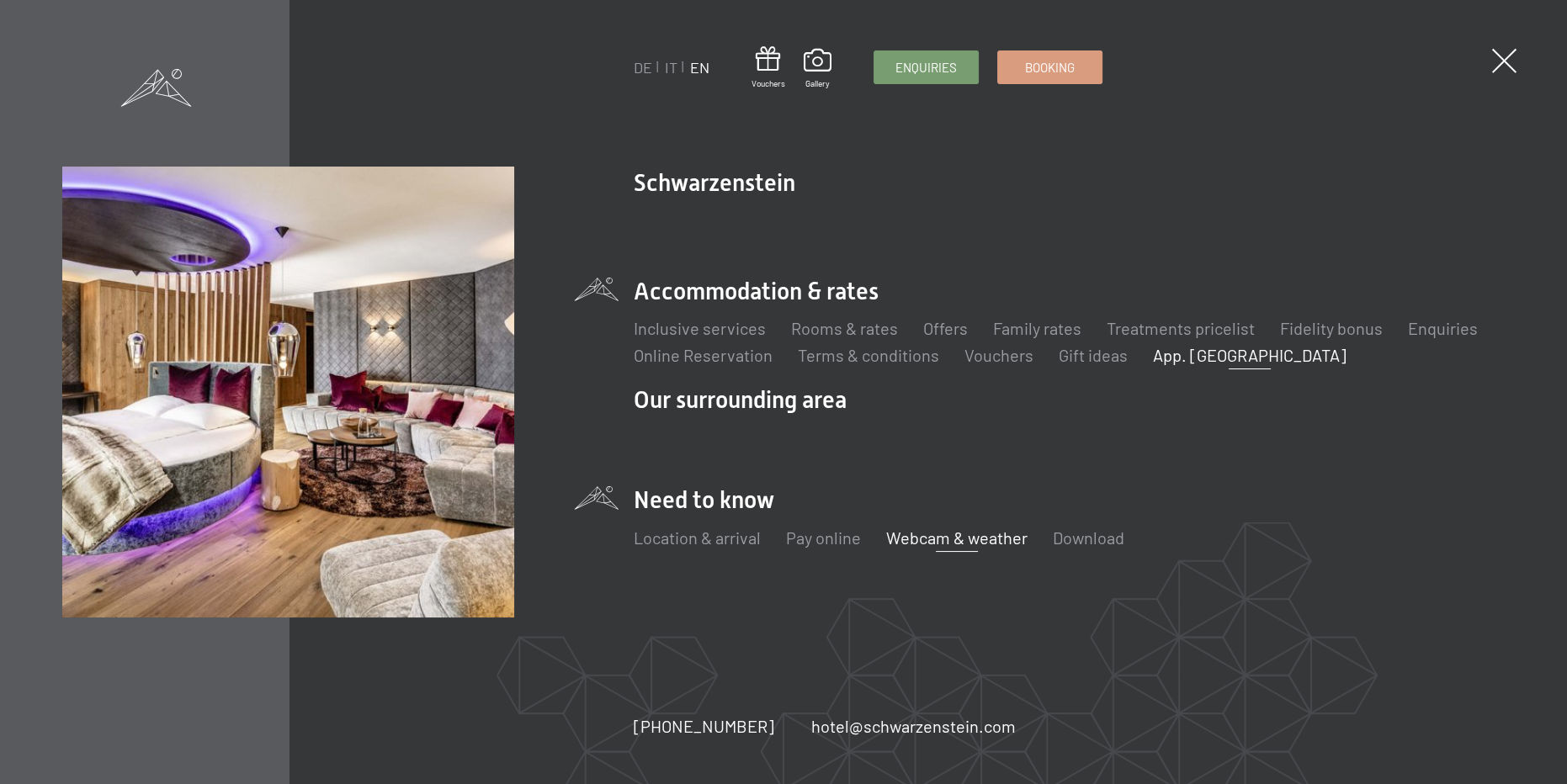
click at [1224, 358] on link "App. [GEOGRAPHIC_DATA]" at bounding box center [1250, 354] width 194 height 20
click at [712, 329] on link "Inclusive services" at bounding box center [699, 328] width 132 height 20
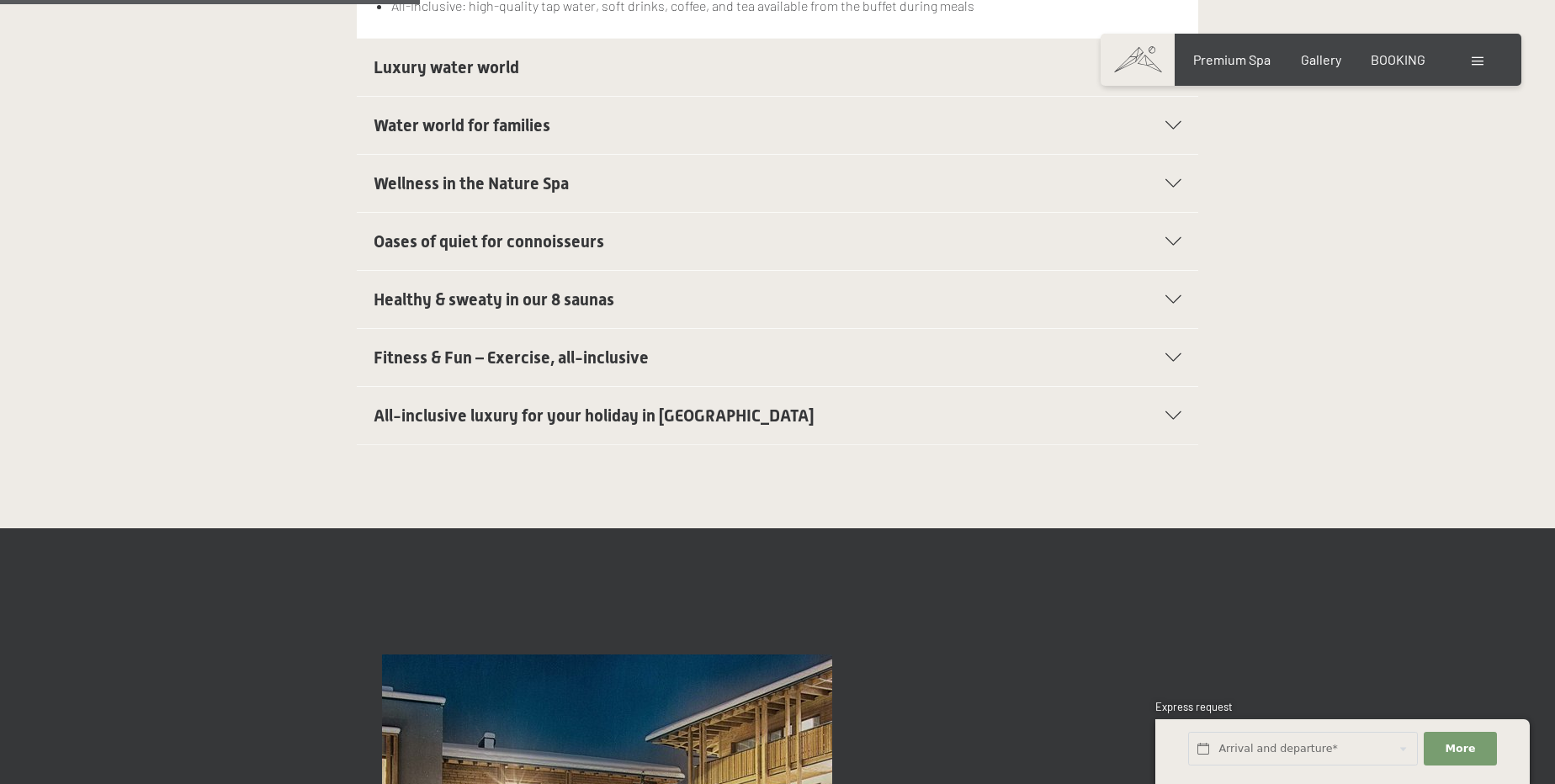
scroll to position [917, 0]
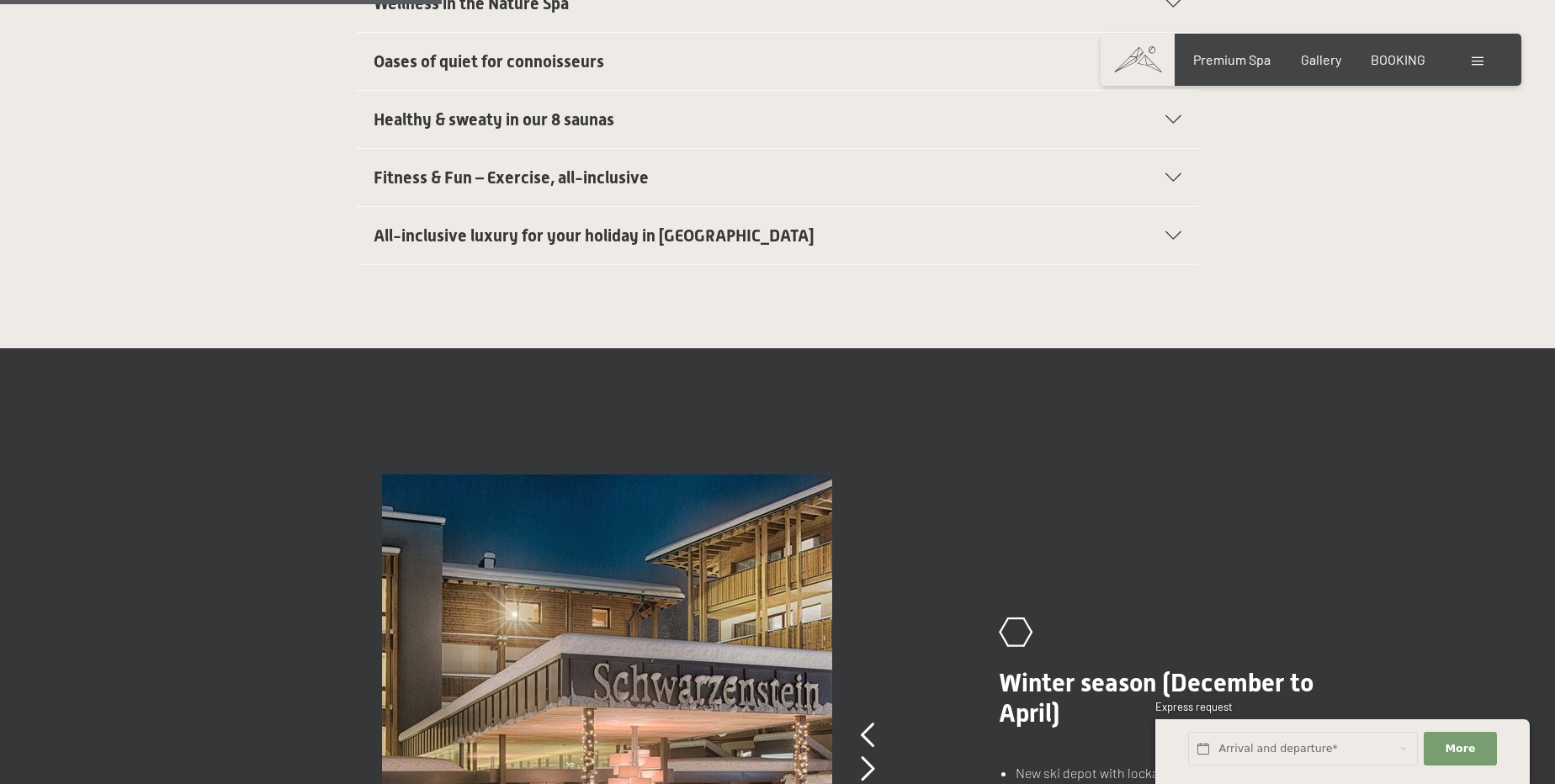
click at [653, 225] on span "All-inclusive luxury for your holiday in [GEOGRAPHIC_DATA]" at bounding box center [594, 235] width 441 height 20
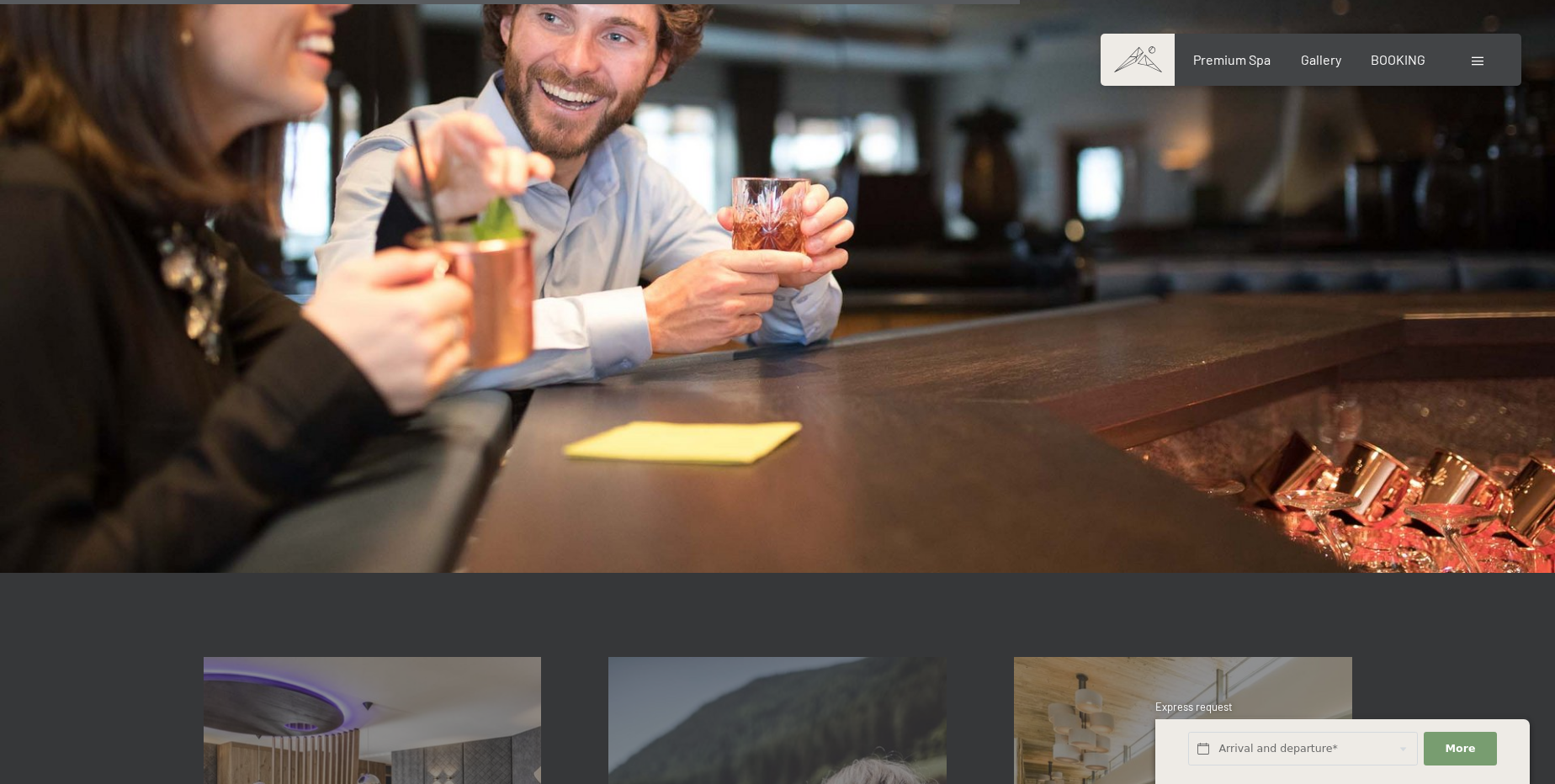
scroll to position [2134, 0]
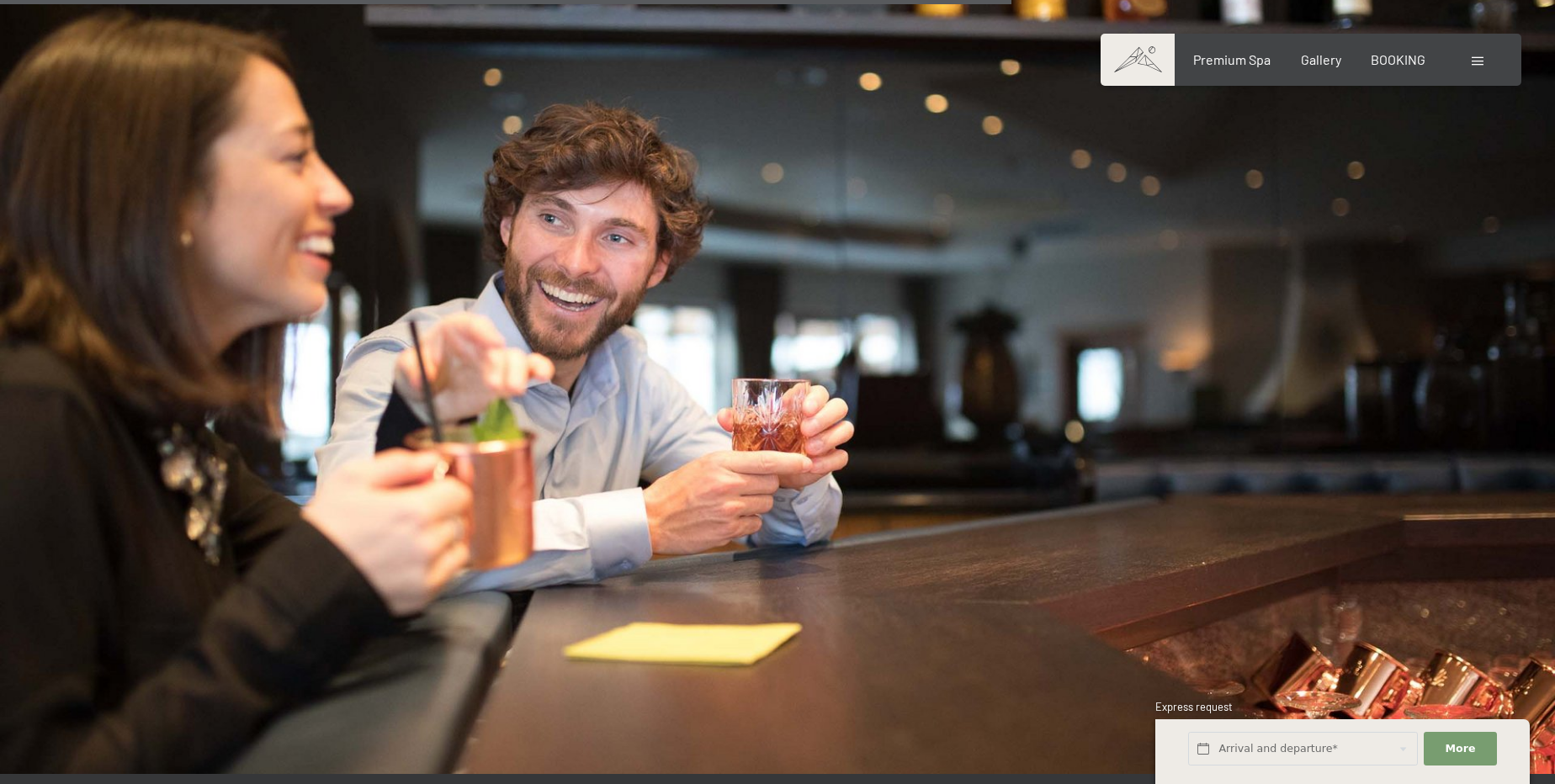
click at [1243, 69] on div "Booking Enquiries Premium Spa Gallery BOOKING DE IT EN Vouchers Gallery Enquiri…" at bounding box center [1311, 59] width 354 height 19
click at [1239, 61] on span "Premium Spa" at bounding box center [1231, 57] width 78 height 16
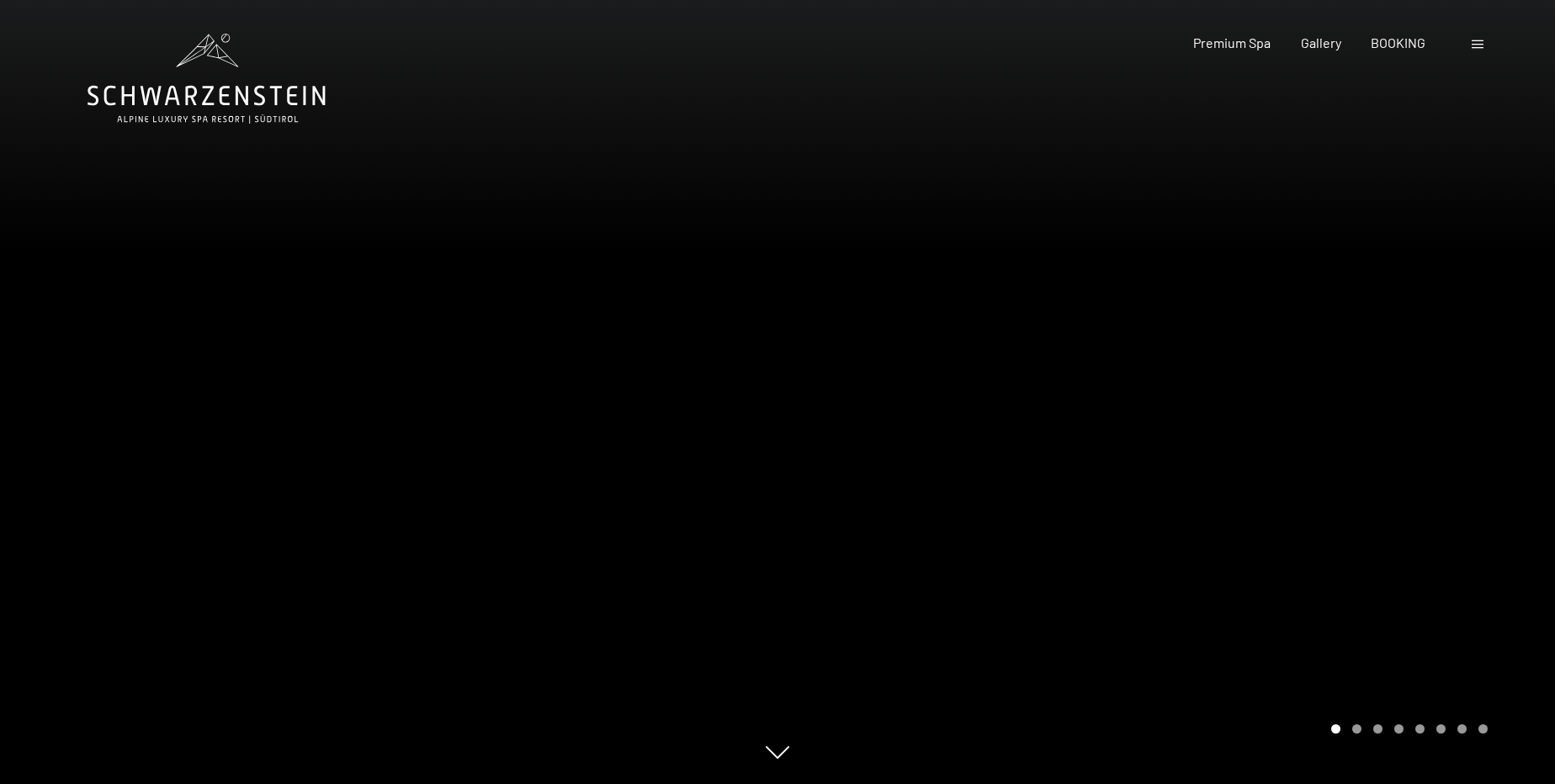
click at [1424, 437] on div at bounding box center [1165, 392] width 777 height 784
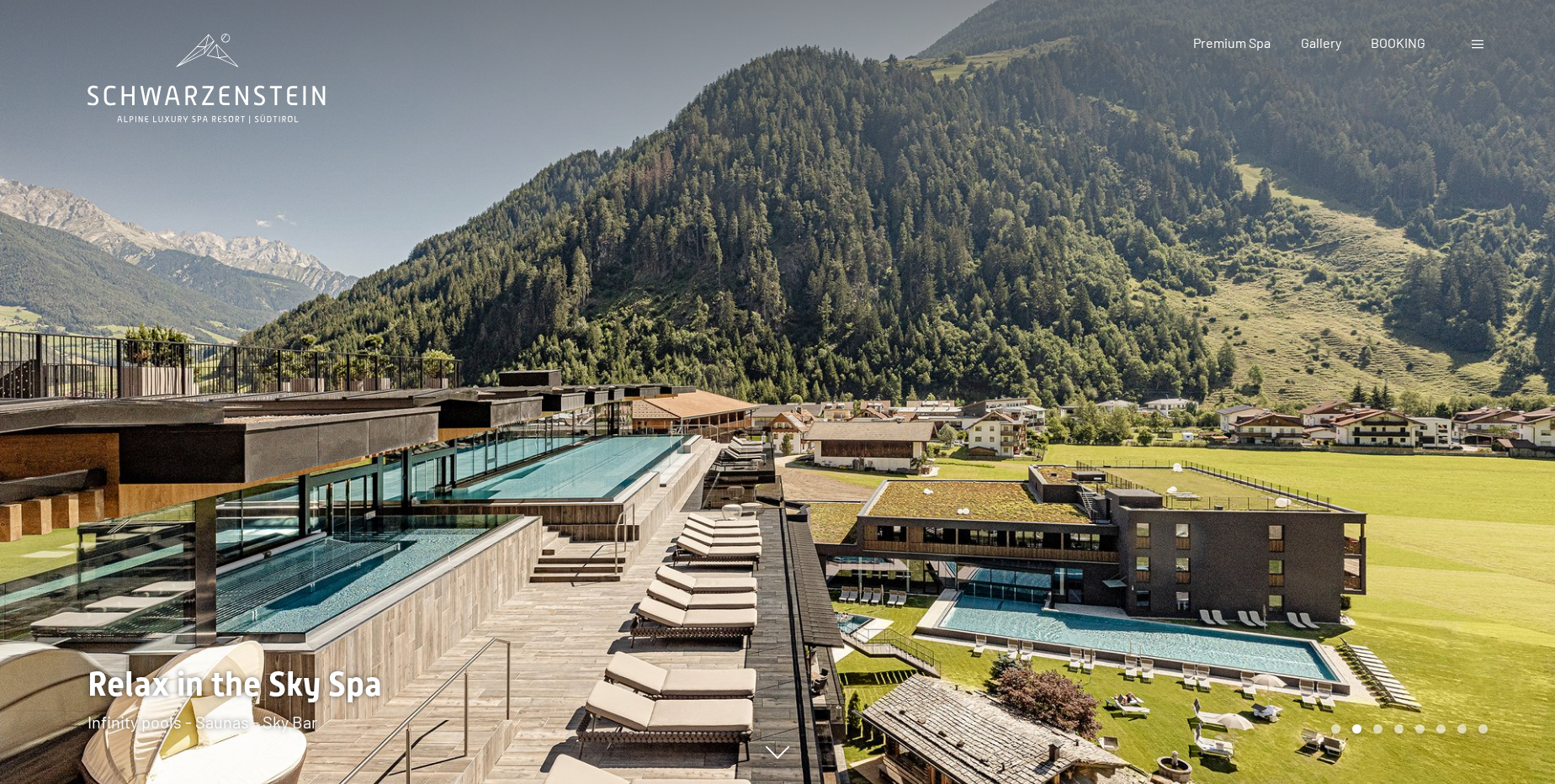
click at [1424, 437] on div at bounding box center [1165, 392] width 777 height 784
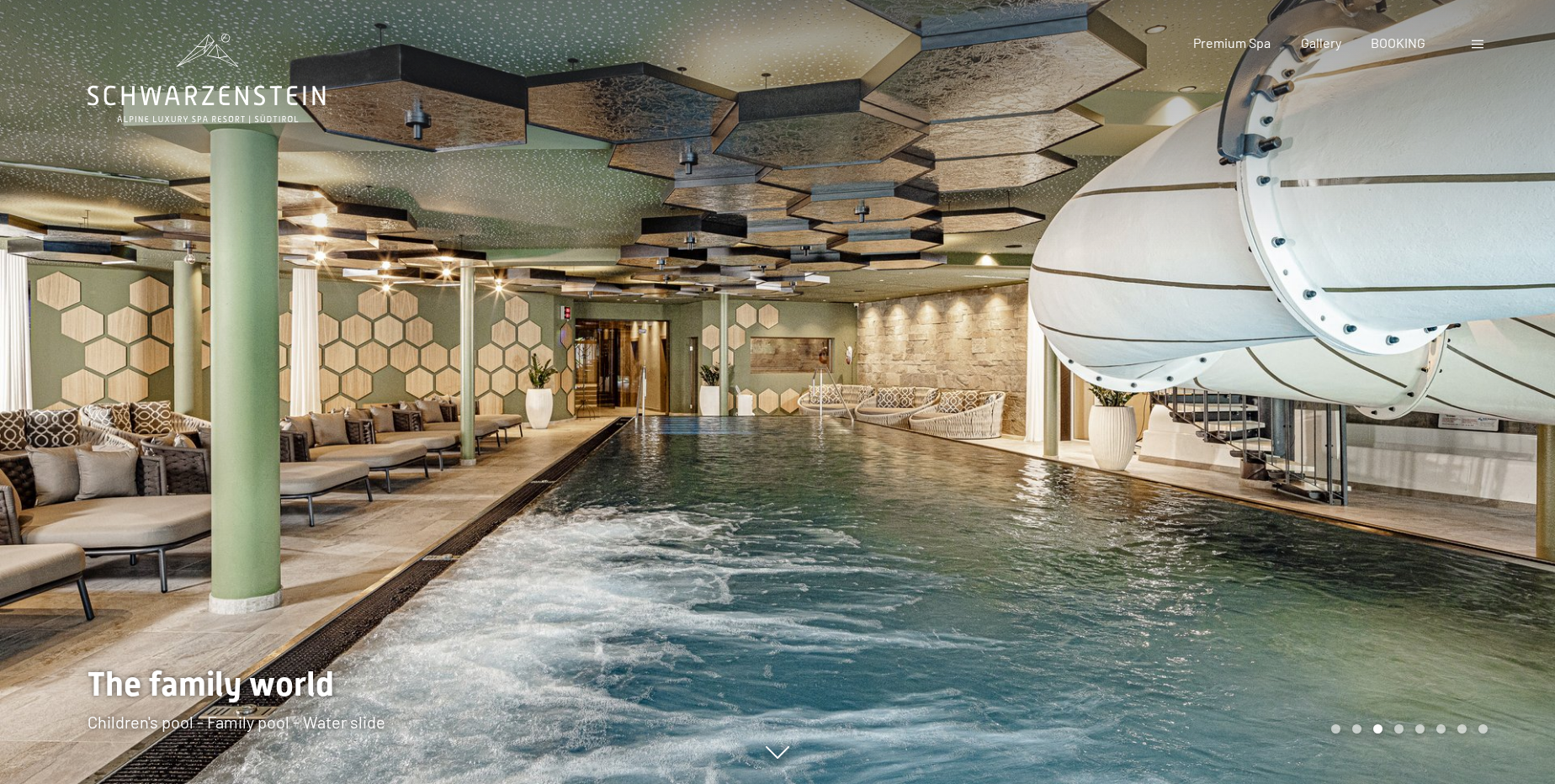
click at [1424, 437] on div at bounding box center [1165, 392] width 777 height 784
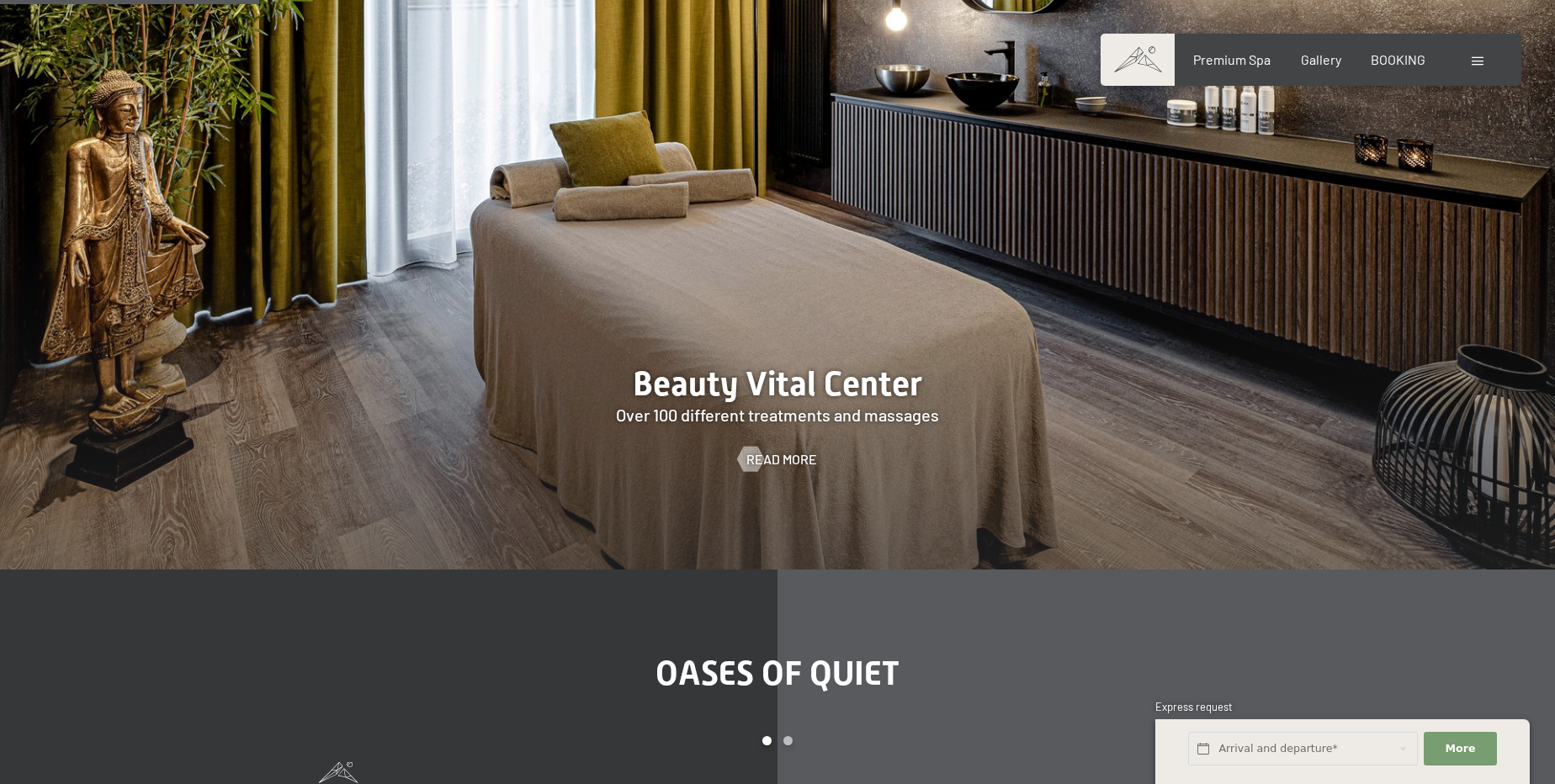
scroll to position [2064, 0]
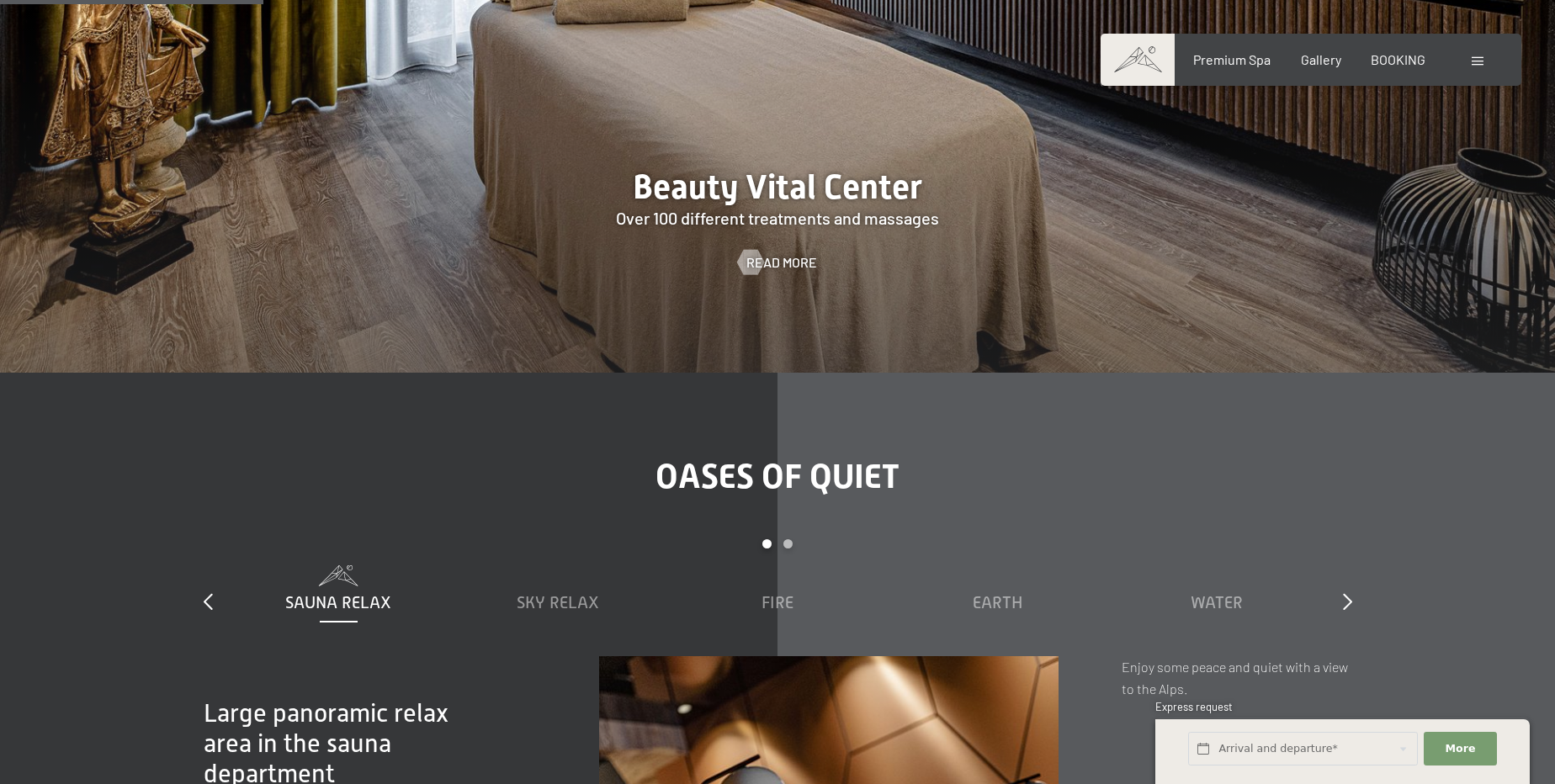
click at [1145, 65] on span at bounding box center [1138, 59] width 74 height 52
click at [1485, 61] on div at bounding box center [1479, 59] width 16 height 19
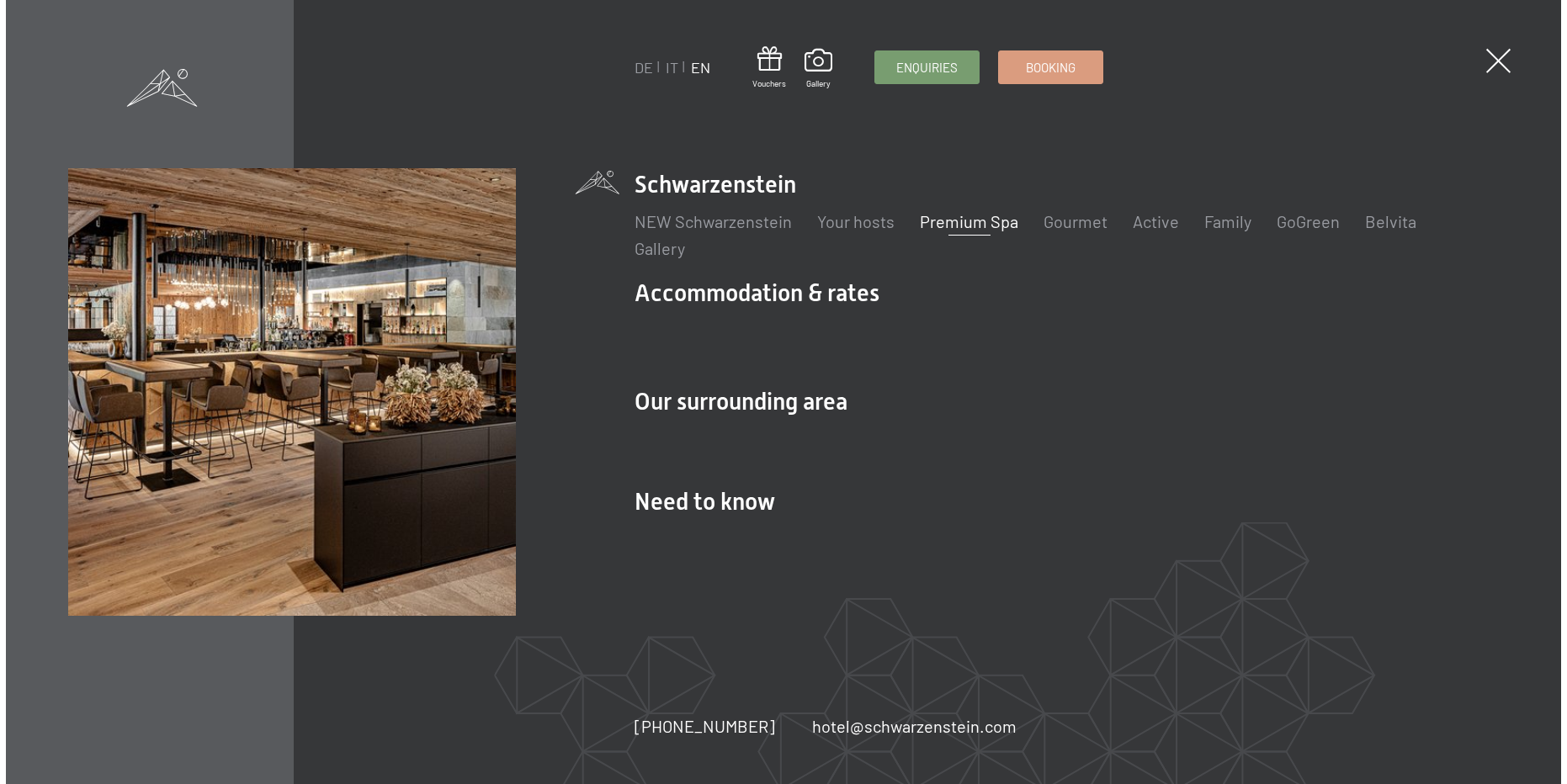
scroll to position [2068, 0]
